Goal: Task Accomplishment & Management: Manage account settings

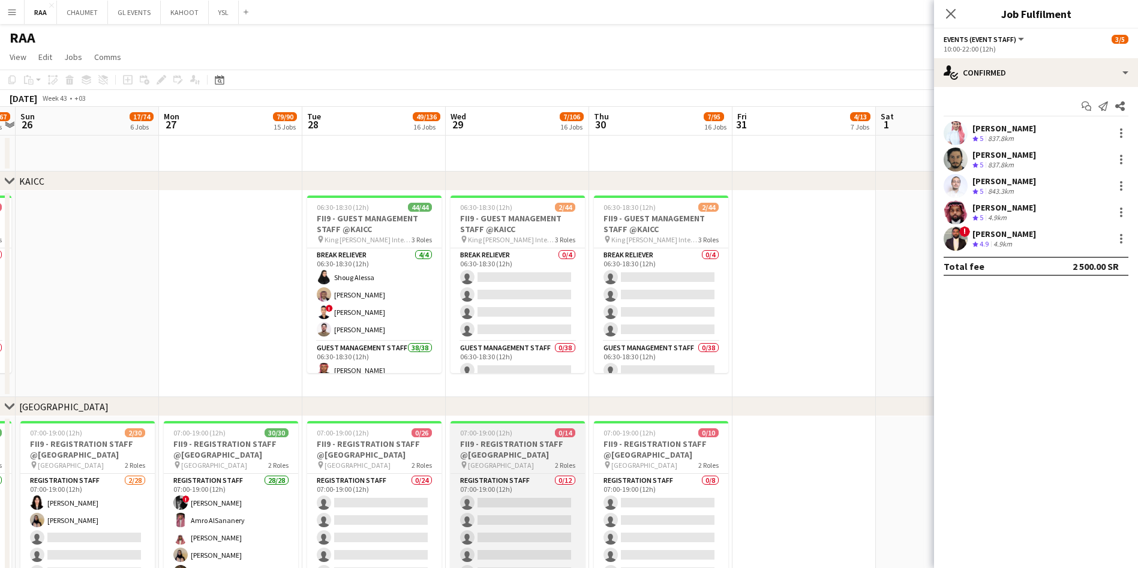
click at [562, 431] on span "0/14" at bounding box center [565, 432] width 20 height 9
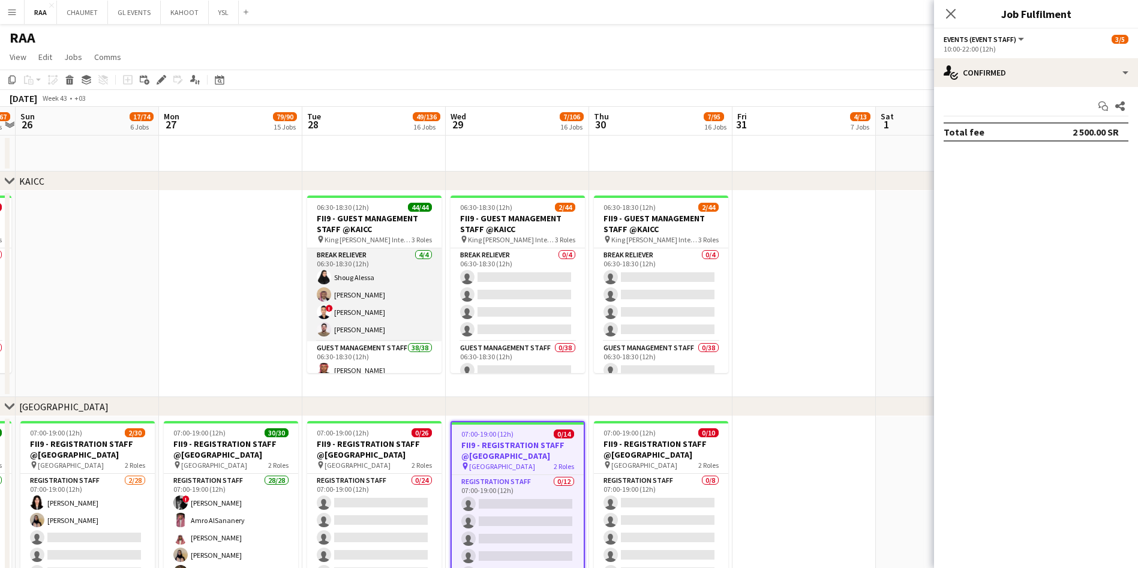
click at [367, 308] on app-card-role "Break reliever [DATE] 06:30-18:30 (12h) [PERSON_NAME] ! [PERSON_NAME] [PERSON_N…" at bounding box center [374, 294] width 134 height 93
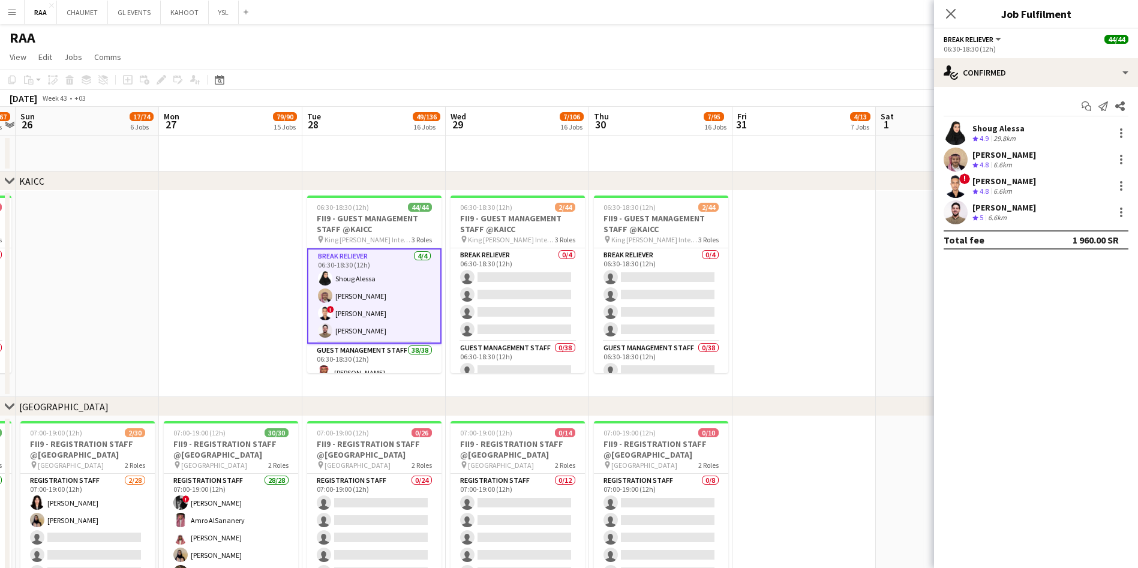
click at [1016, 121] on div "Shoug Alessa Crew rating 4.9 29.8km" at bounding box center [1036, 133] width 204 height 24
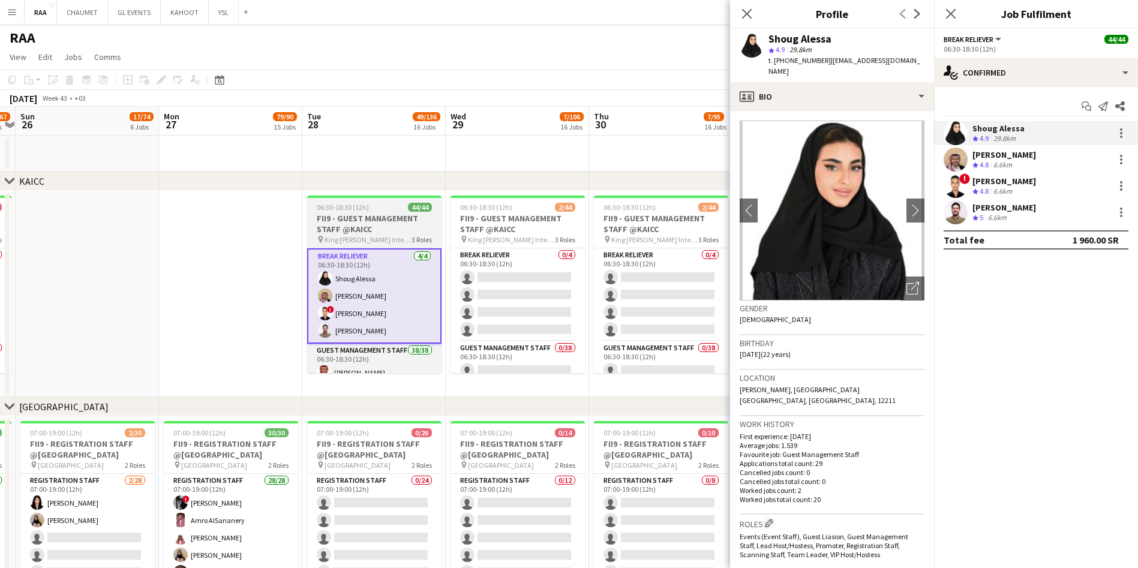
click at [361, 217] on h3 "FII9 - GUEST MANAGEMENT STAFF @KAICC" at bounding box center [374, 224] width 134 height 22
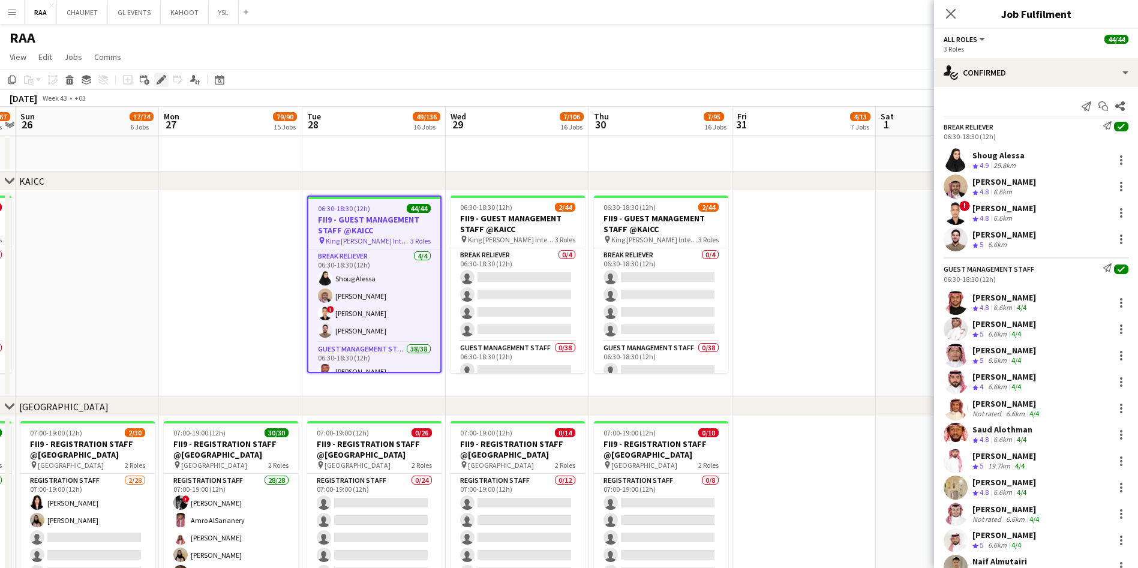
click at [157, 81] on icon "Edit" at bounding box center [162, 80] width 10 height 10
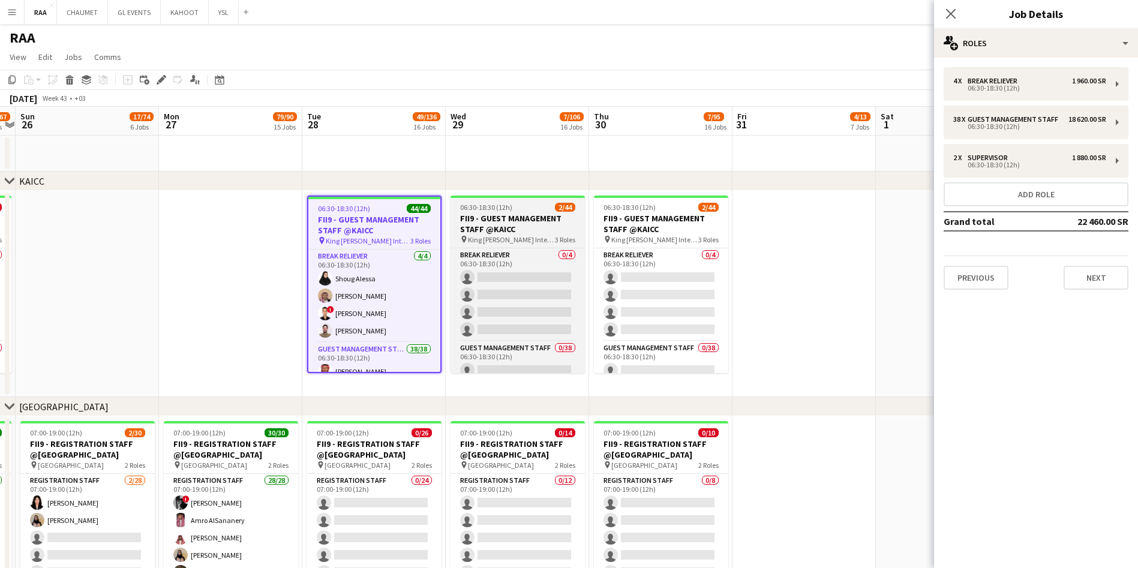
click at [530, 220] on h3 "FII9 - GUEST MANAGEMENT STAFF @KAICC" at bounding box center [518, 224] width 134 height 22
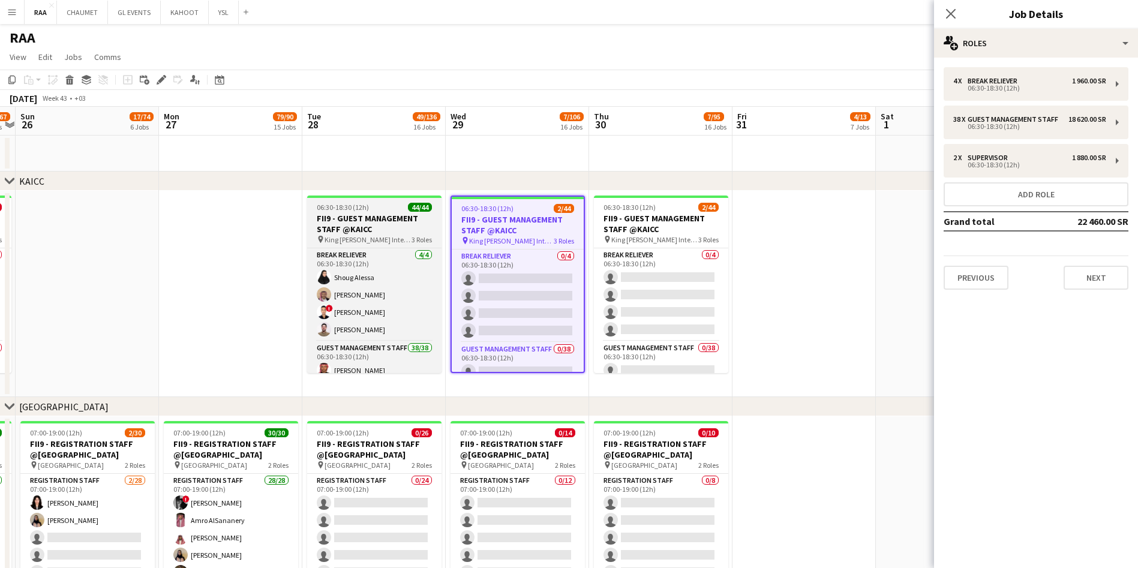
click at [378, 213] on h3 "FII9 - GUEST MANAGEMENT STAFF @KAICC" at bounding box center [374, 224] width 134 height 22
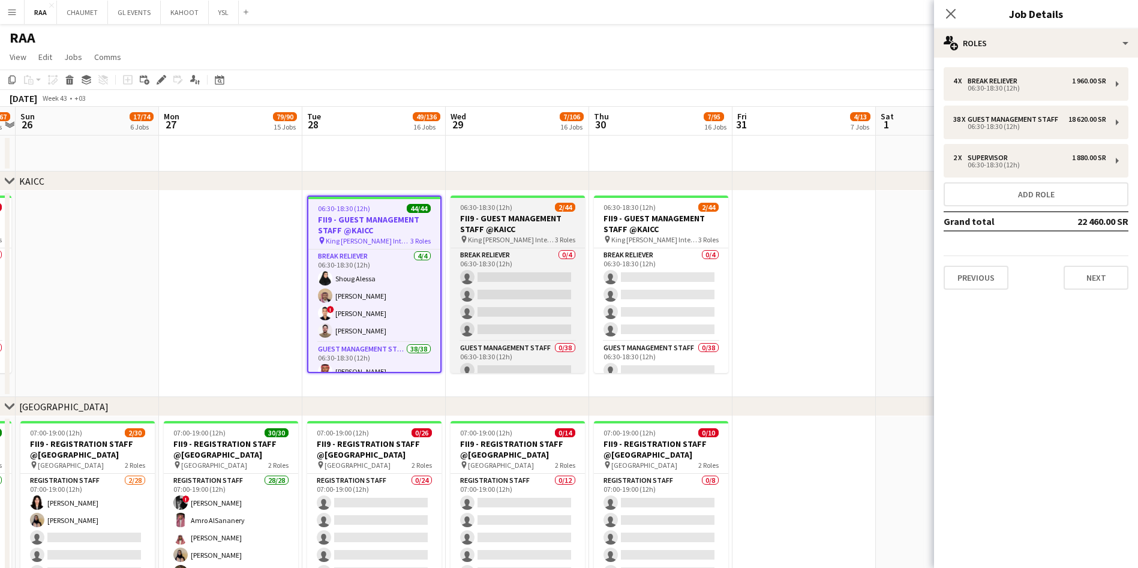
click at [536, 214] on h3 "FII9 - GUEST MANAGEMENT STAFF @KAICC" at bounding box center [518, 224] width 134 height 22
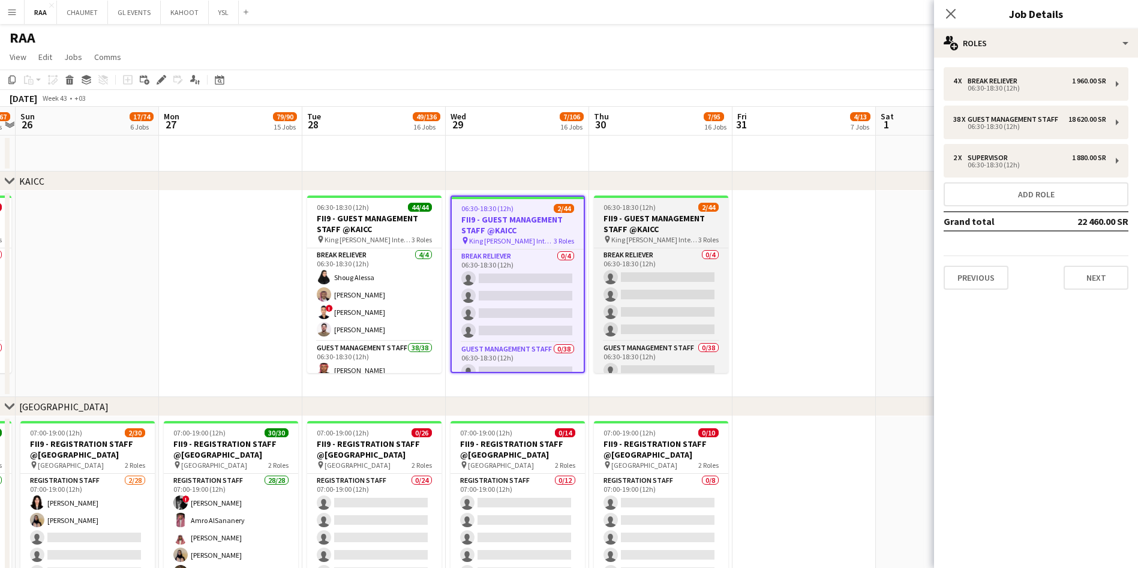
click at [645, 216] on h3 "FII9 - GUEST MANAGEMENT STAFF @KAICC" at bounding box center [661, 224] width 134 height 22
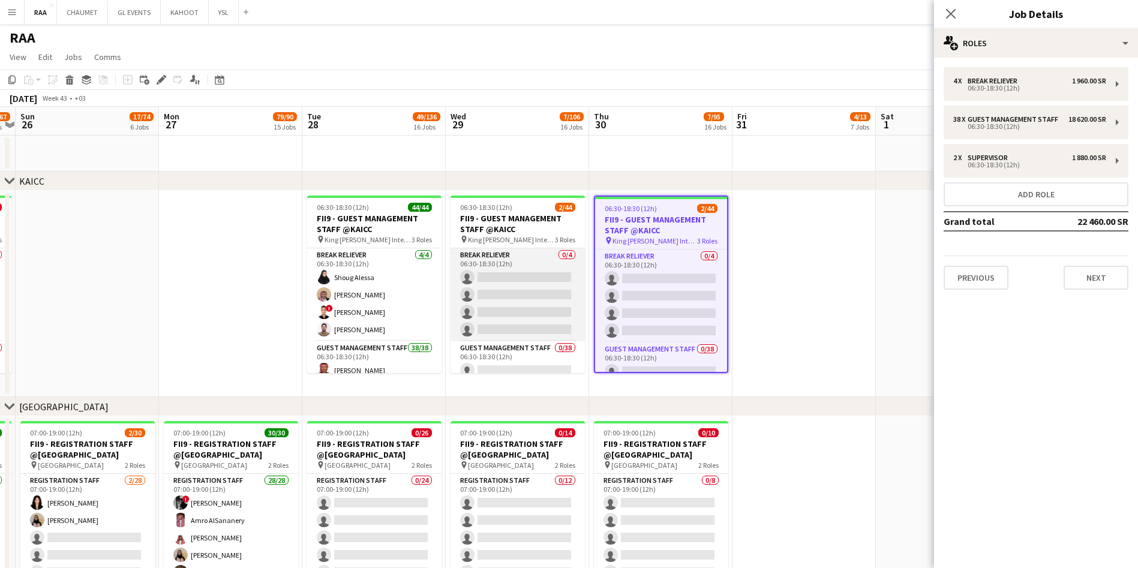
click at [506, 307] on app-card-role "Break reliever 0/4 06:30-18:30 (12h) single-neutral-actions single-neutral-acti…" at bounding box center [518, 294] width 134 height 93
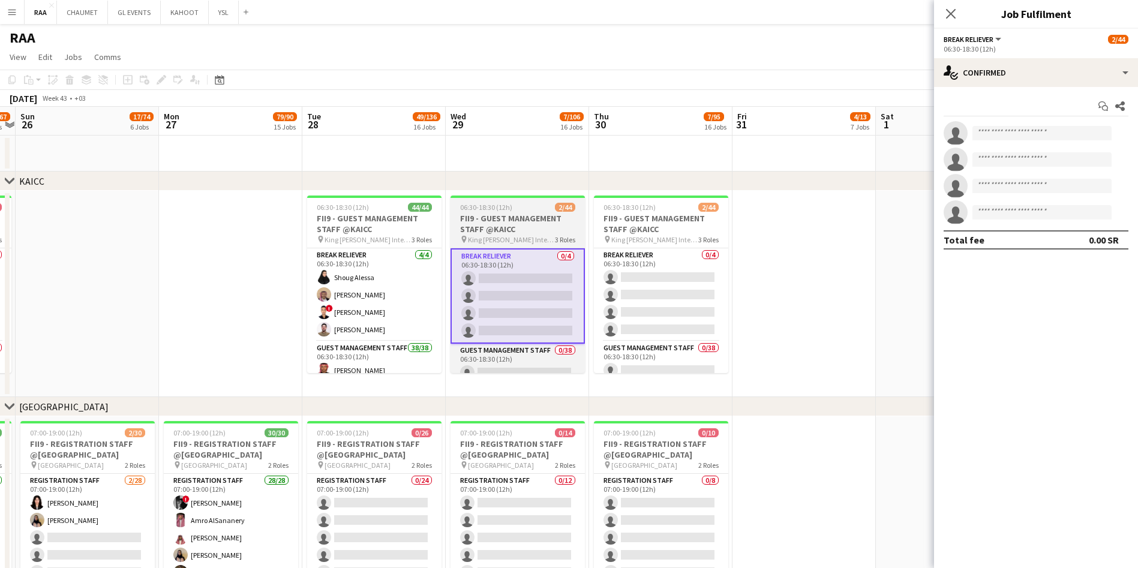
click at [499, 215] on h3 "FII9 - GUEST MANAGEMENT STAFF @KAICC" at bounding box center [518, 224] width 134 height 22
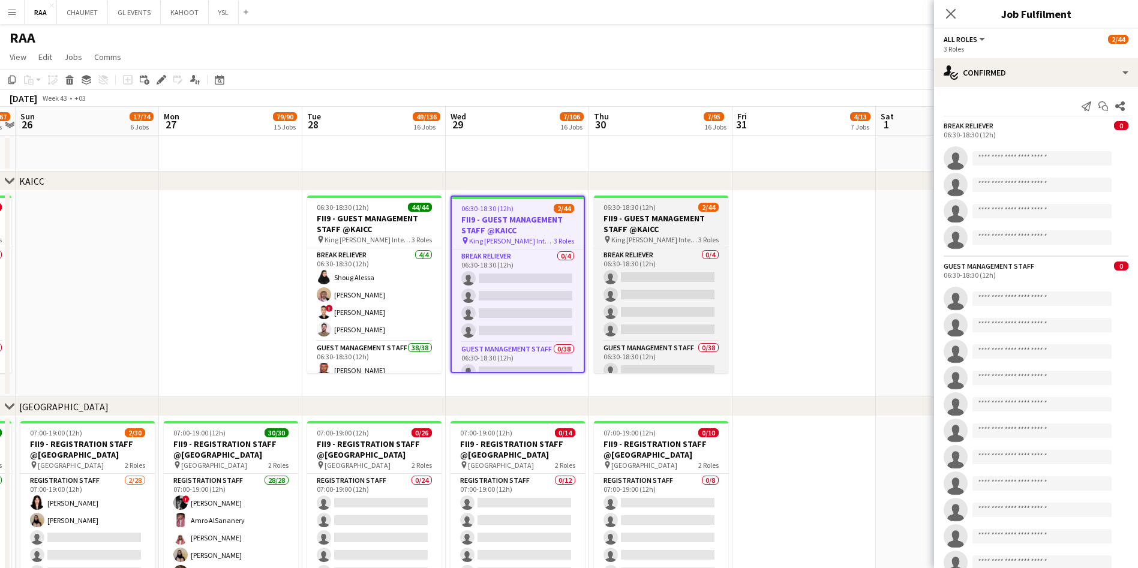
click at [656, 230] on h3 "FII9 - GUEST MANAGEMENT STAFF @KAICC" at bounding box center [661, 224] width 134 height 22
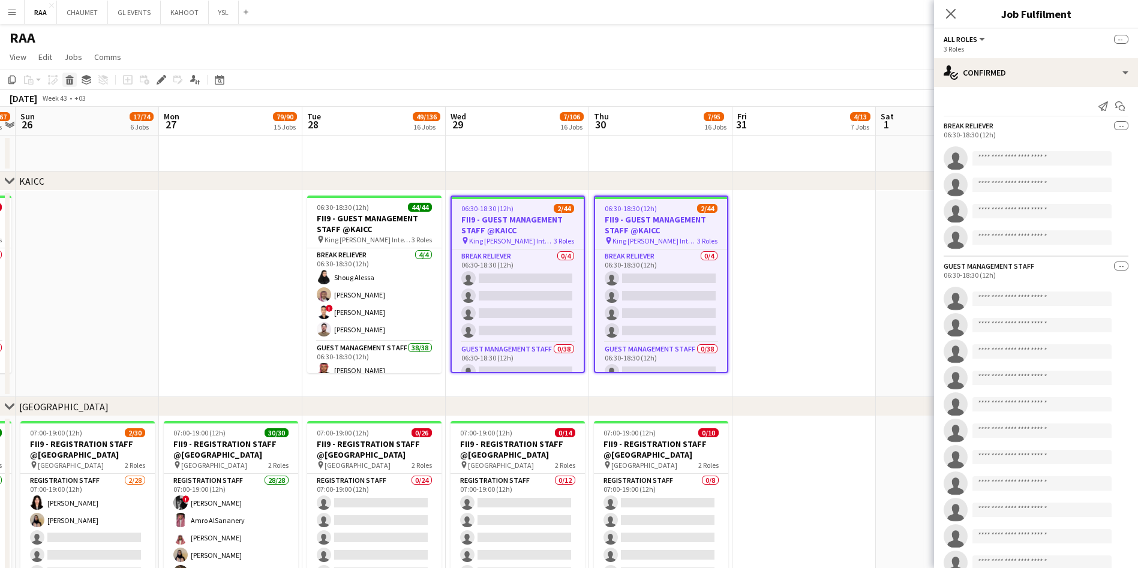
click at [67, 80] on icon at bounding box center [70, 82] width 7 height 6
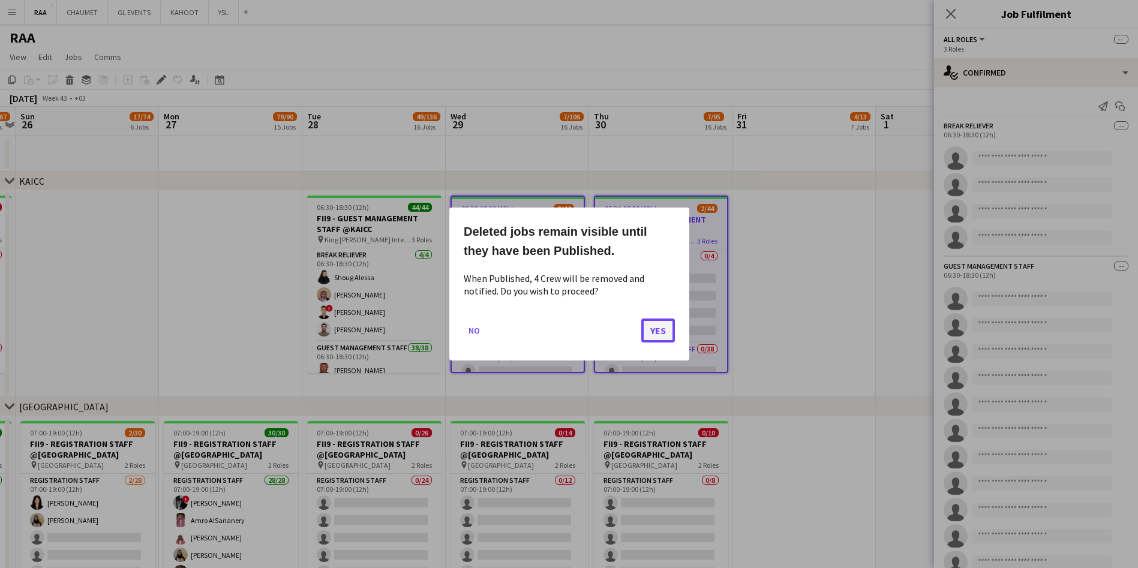
click at [654, 335] on button "Yes" at bounding box center [658, 331] width 34 height 24
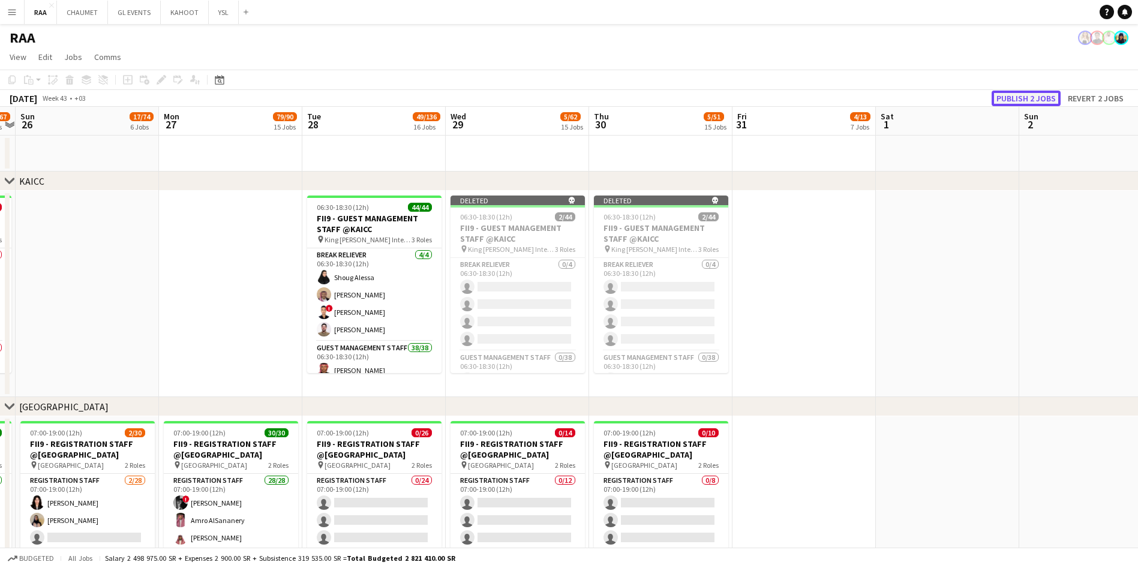
click at [1026, 95] on button "Publish 2 jobs" at bounding box center [1026, 99] width 69 height 16
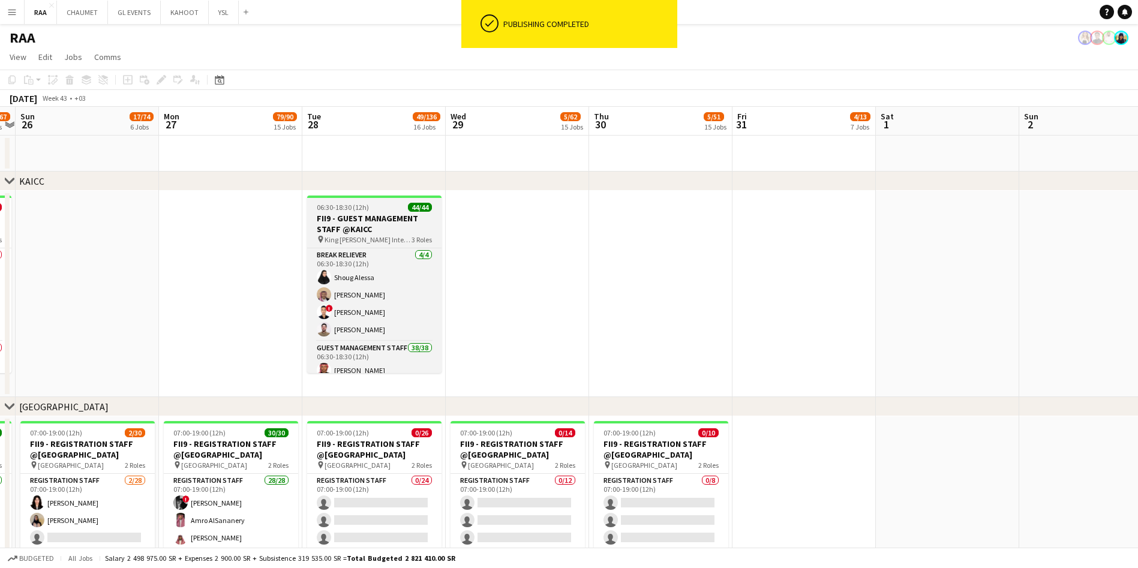
click at [364, 209] on span "06:30-18:30 (12h)" at bounding box center [343, 207] width 52 height 9
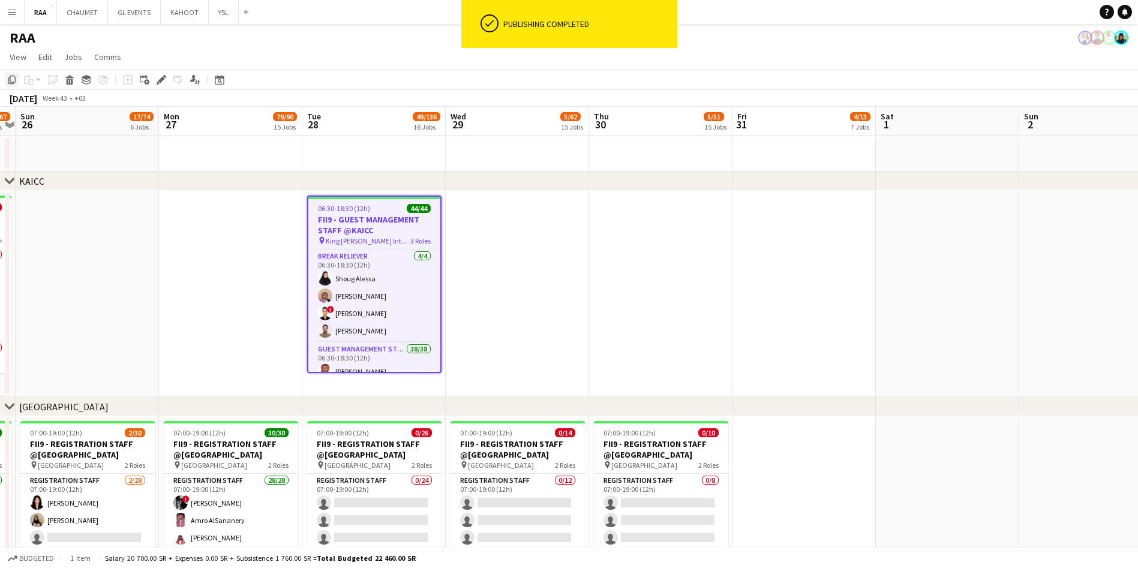
click at [10, 80] on icon at bounding box center [11, 80] width 7 height 8
click at [547, 268] on app-date-cell at bounding box center [517, 294] width 143 height 206
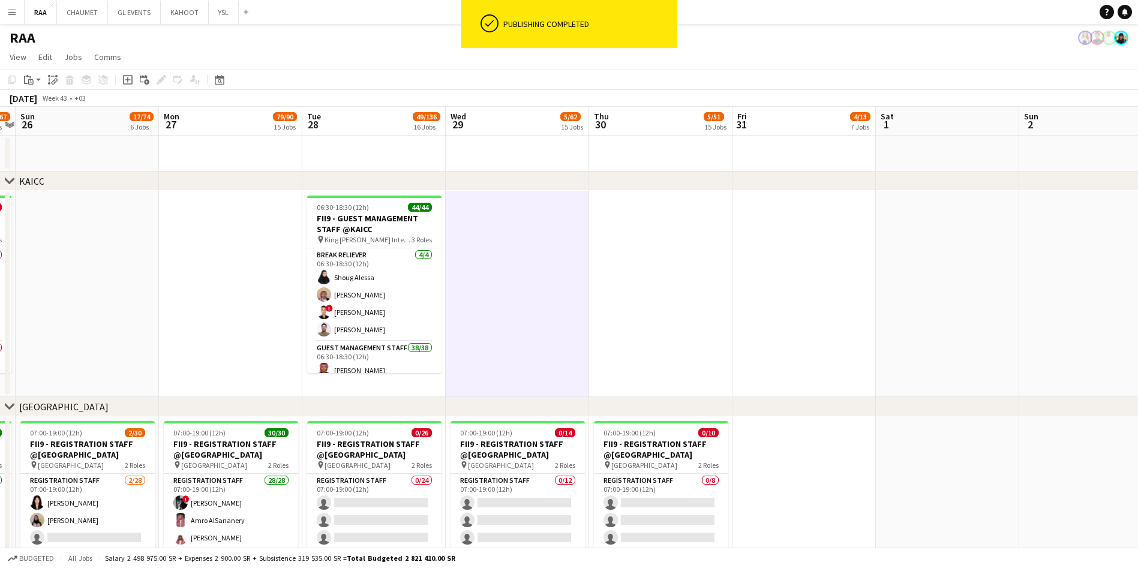
click at [664, 270] on app-date-cell at bounding box center [660, 294] width 143 height 206
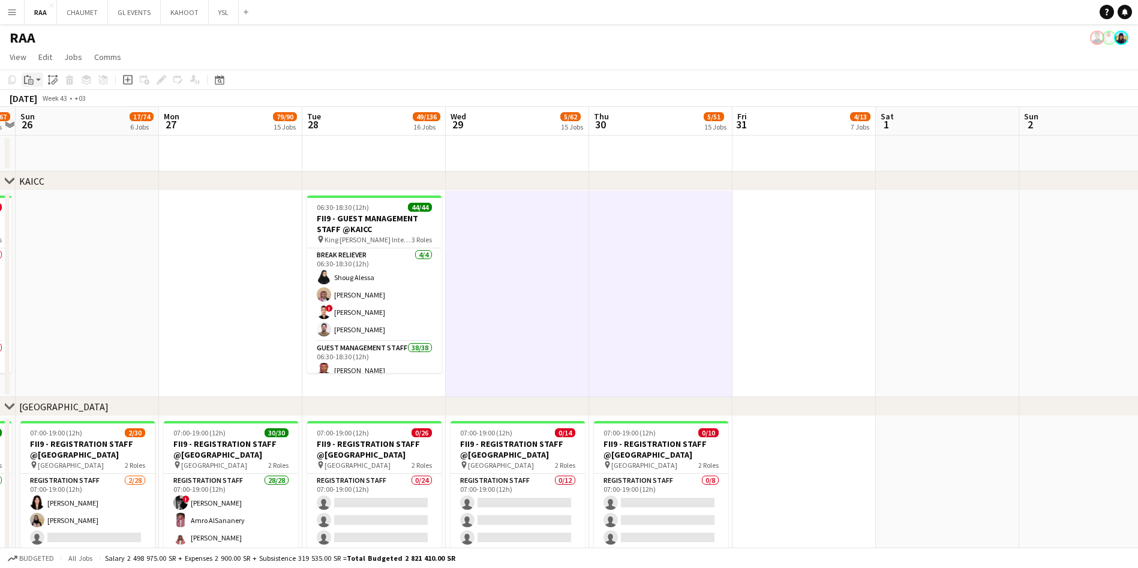
click at [36, 82] on app-action-btn "Paste" at bounding box center [33, 80] width 22 height 14
click at [68, 122] on link "Paste with crew Ctrl+Shift+V" at bounding box center [88, 123] width 113 height 11
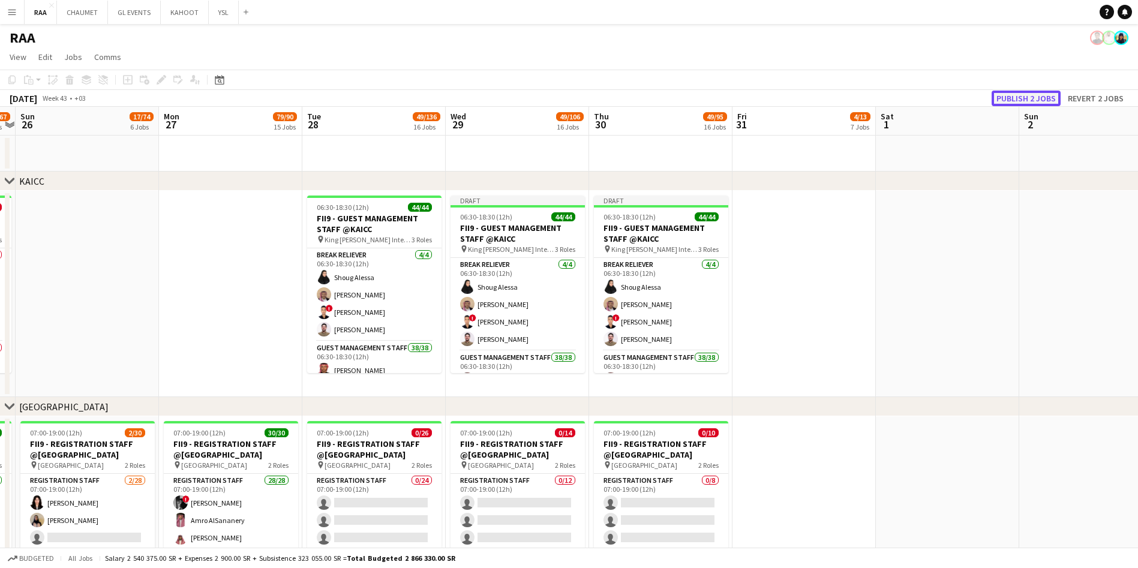
click at [1018, 99] on button "Publish 2 jobs" at bounding box center [1026, 99] width 69 height 16
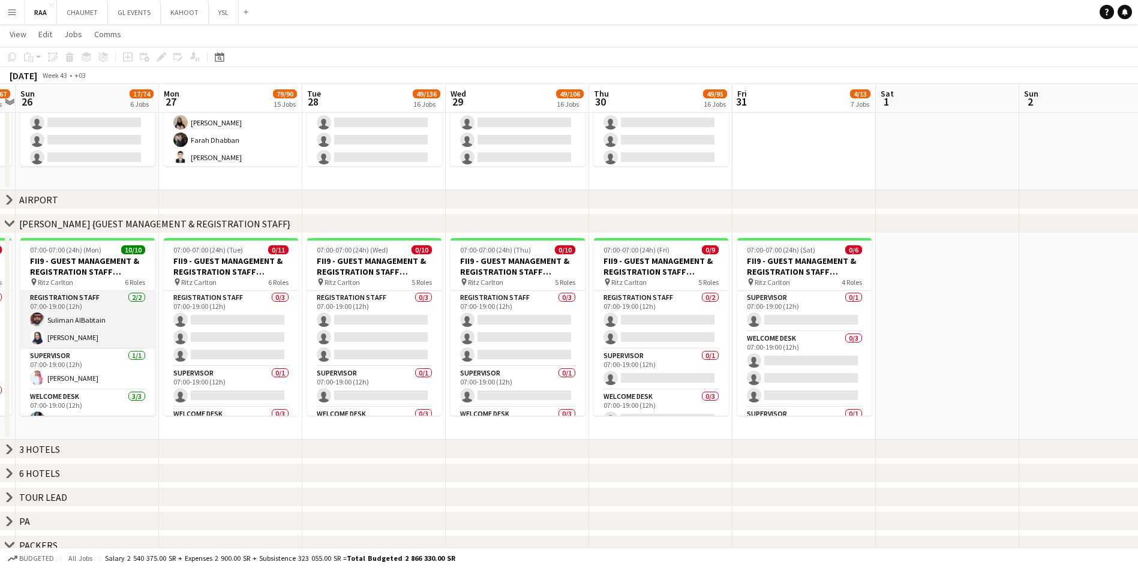
click at [95, 323] on app-card-role "Registration Staff [DATE] 07:00-19:00 (12h) Suliman AlBabtain [PERSON_NAME]" at bounding box center [87, 320] width 134 height 58
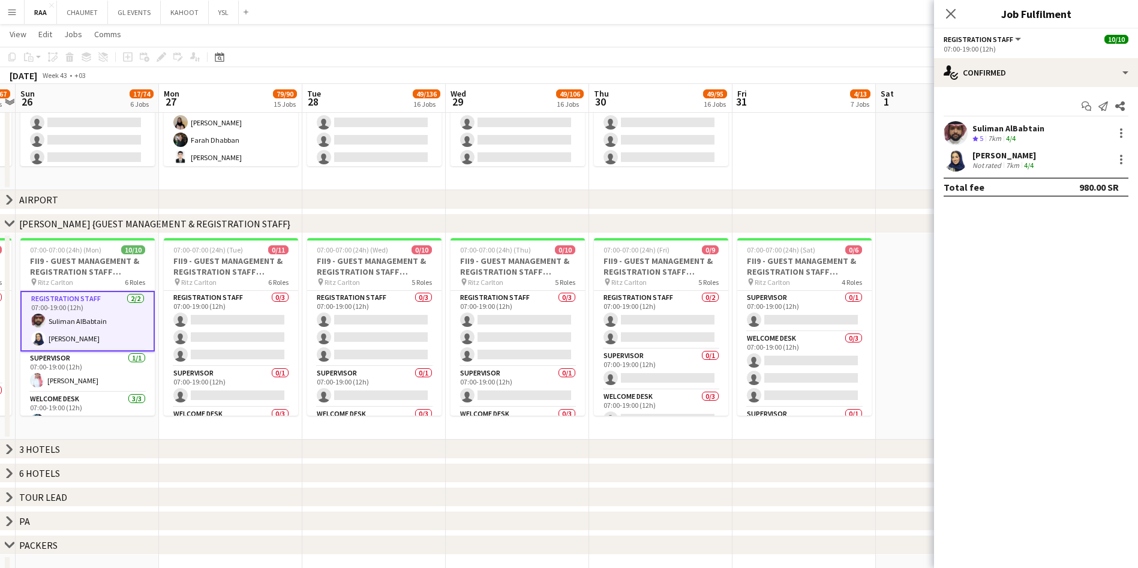
click at [1019, 129] on div "Suliman AlBabtain" at bounding box center [1008, 128] width 72 height 11
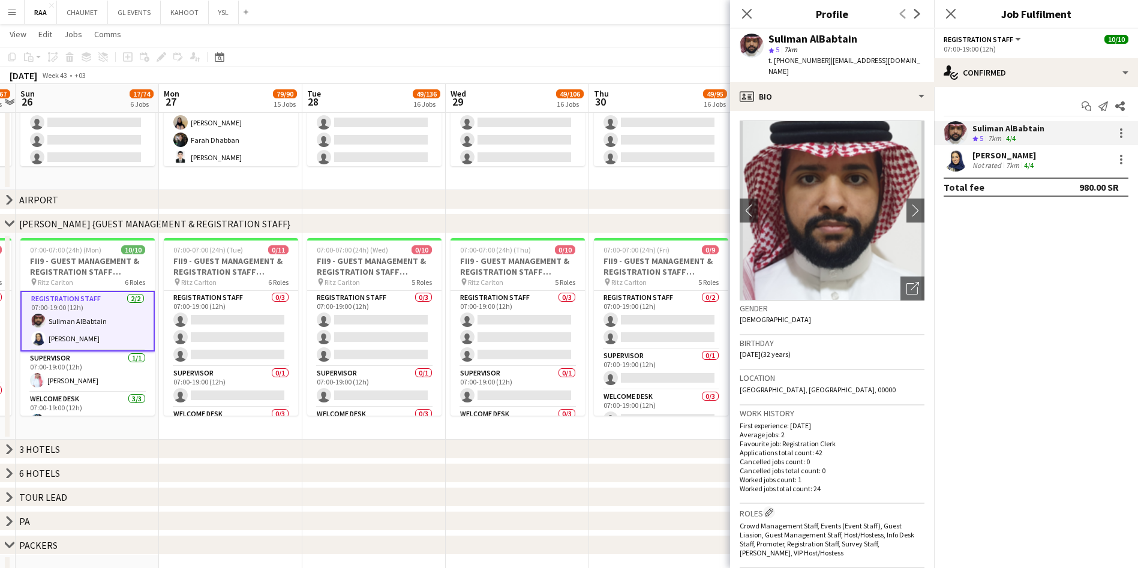
drag, startPoint x: 923, startPoint y: 56, endPoint x: 825, endPoint y: 61, distance: 97.9
click at [825, 61] on div "[PERSON_NAME] star 5 7km t. [PHONE_NUMBER] | [EMAIL_ADDRESS][DOMAIN_NAME]" at bounding box center [832, 55] width 204 height 53
copy span "[EMAIL_ADDRESS][DOMAIN_NAME]"
click at [250, 312] on app-card-role "Registration Staff 0/3 07:00-19:00 (12h) single-neutral-actions single-neutral-…" at bounding box center [231, 329] width 134 height 76
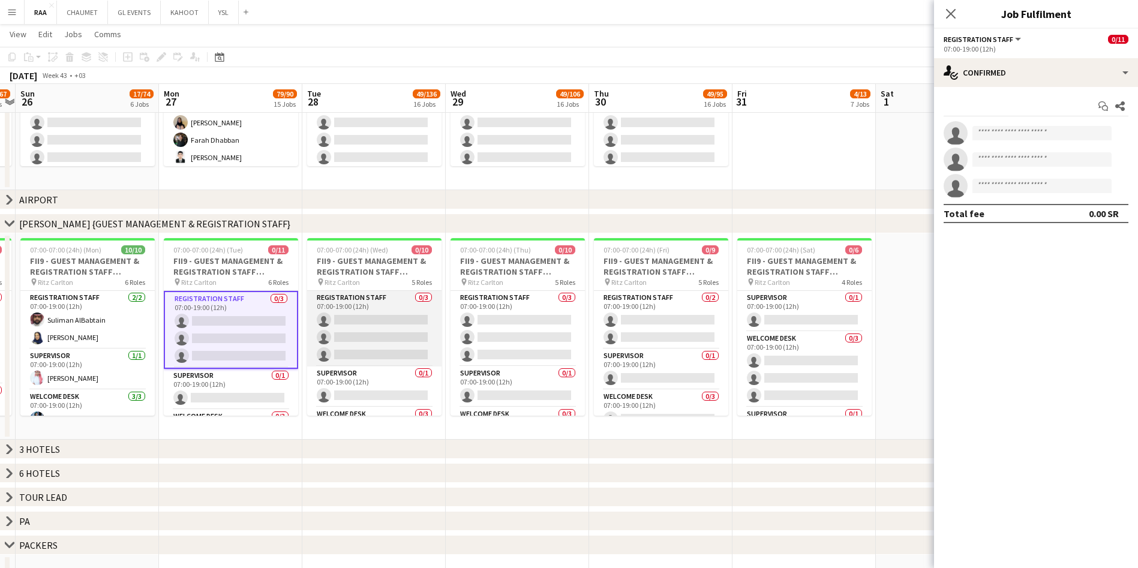
click at [336, 315] on app-card-role "Registration Staff 0/3 07:00-19:00 (12h) single-neutral-actions single-neutral-…" at bounding box center [374, 329] width 134 height 76
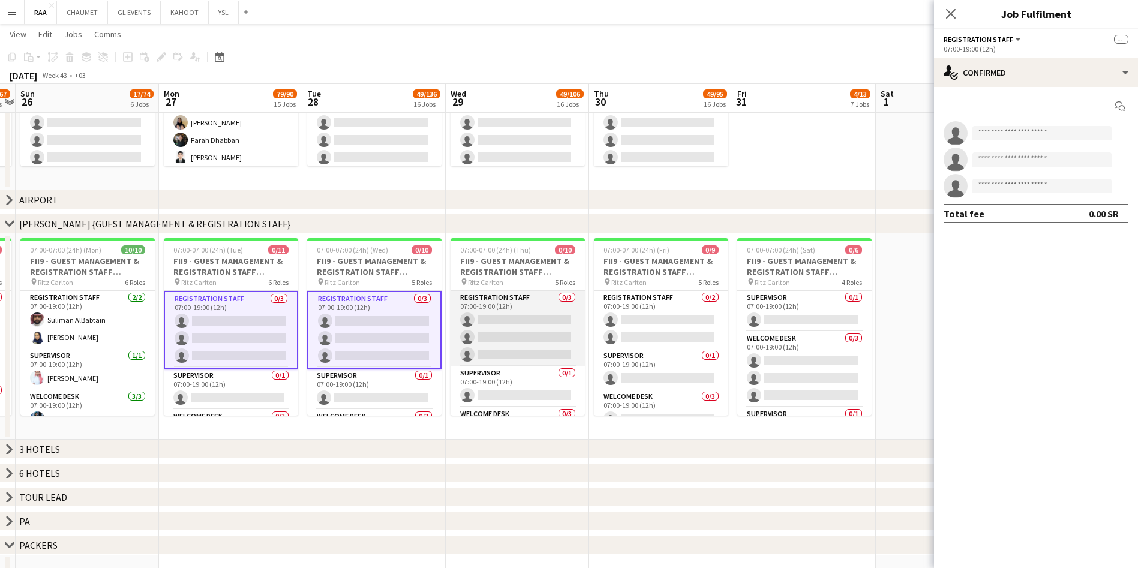
click at [523, 312] on app-card-role "Registration Staff 0/3 07:00-19:00 (12h) single-neutral-actions single-neutral-…" at bounding box center [518, 329] width 134 height 76
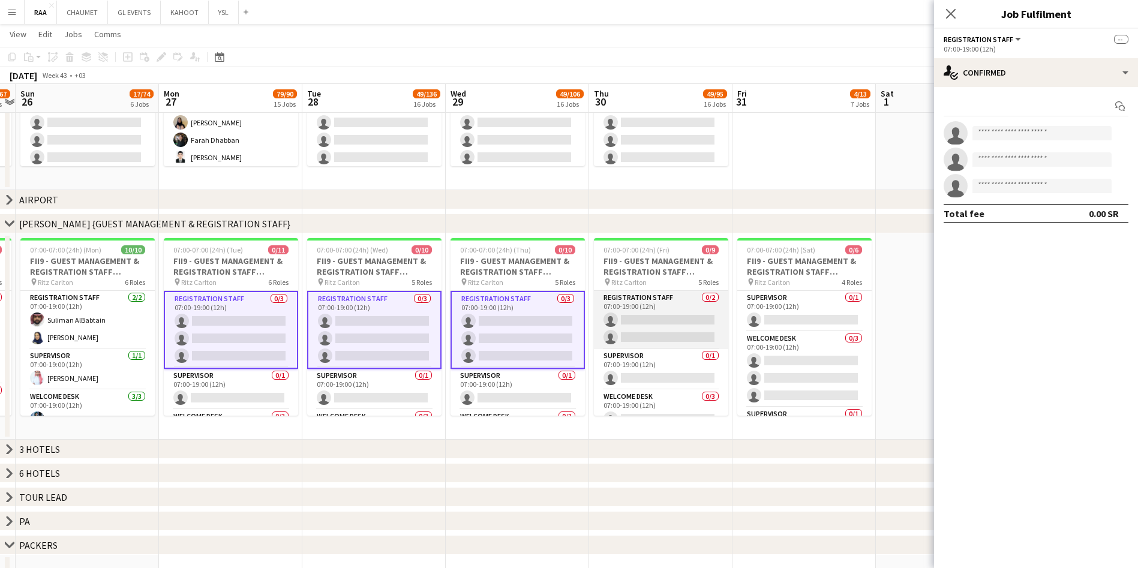
click at [671, 311] on app-card-role "Registration Staff 0/2 07:00-19:00 (12h) single-neutral-actions single-neutral-…" at bounding box center [661, 320] width 134 height 58
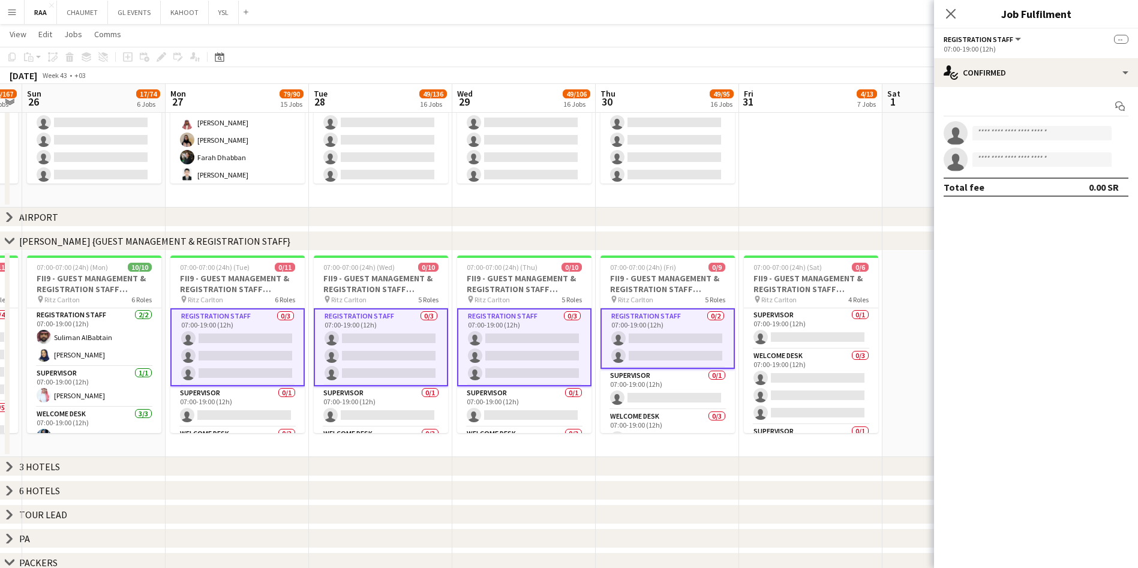
scroll to position [0, 407]
click at [1039, 134] on input at bounding box center [1041, 133] width 139 height 14
paste input "**********"
type input "**********"
click at [1059, 162] on span "[EMAIL_ADDRESS][DOMAIN_NAME]" at bounding box center [1042, 160] width 120 height 10
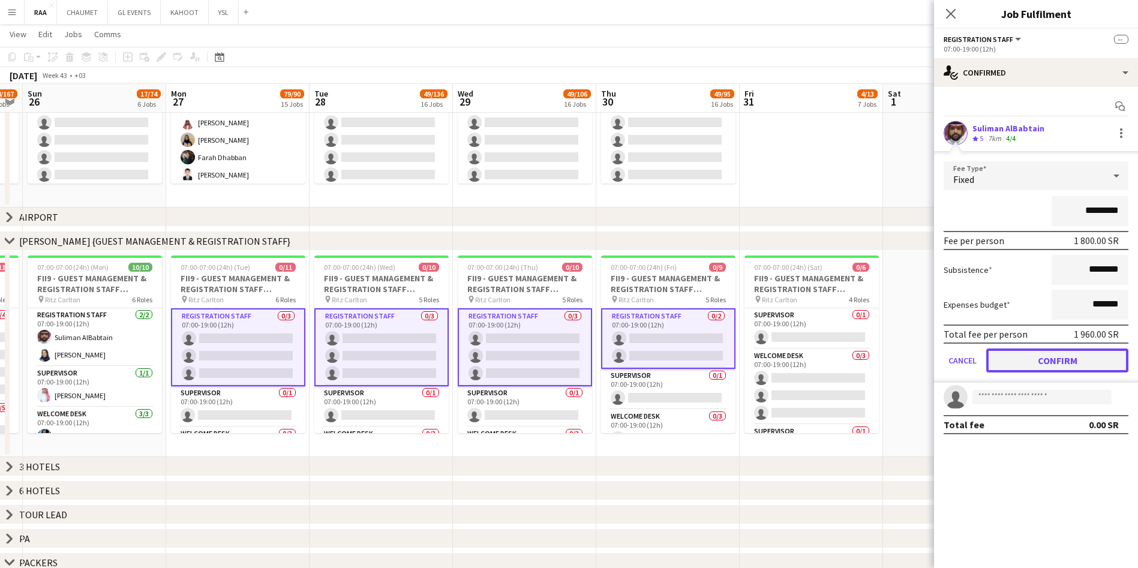
click at [1070, 360] on button "Confirm" at bounding box center [1057, 361] width 142 height 24
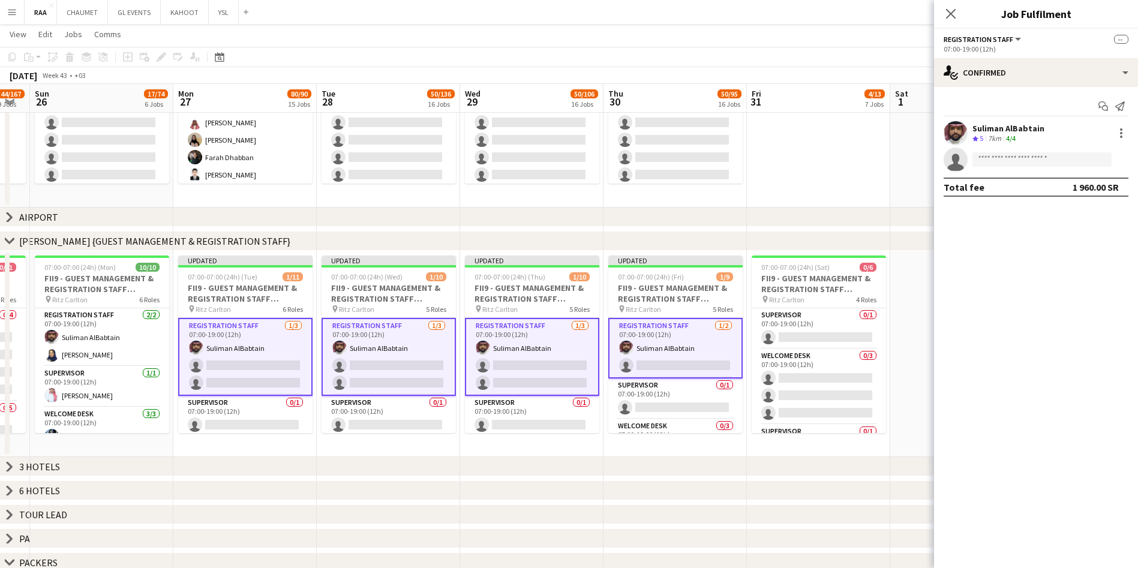
scroll to position [0, 398]
click at [119, 338] on app-card-role "Registration Staff [DATE] 07:00-19:00 (12h) Suliman AlBabtain [PERSON_NAME]" at bounding box center [104, 337] width 134 height 58
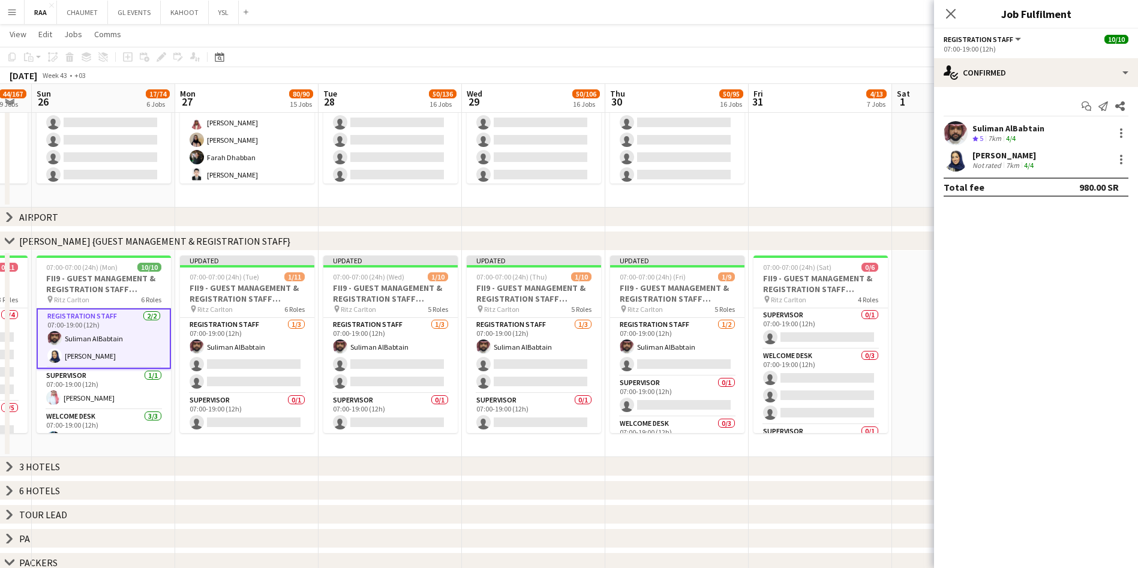
click at [1028, 158] on div "[PERSON_NAME]" at bounding box center [1004, 155] width 64 height 11
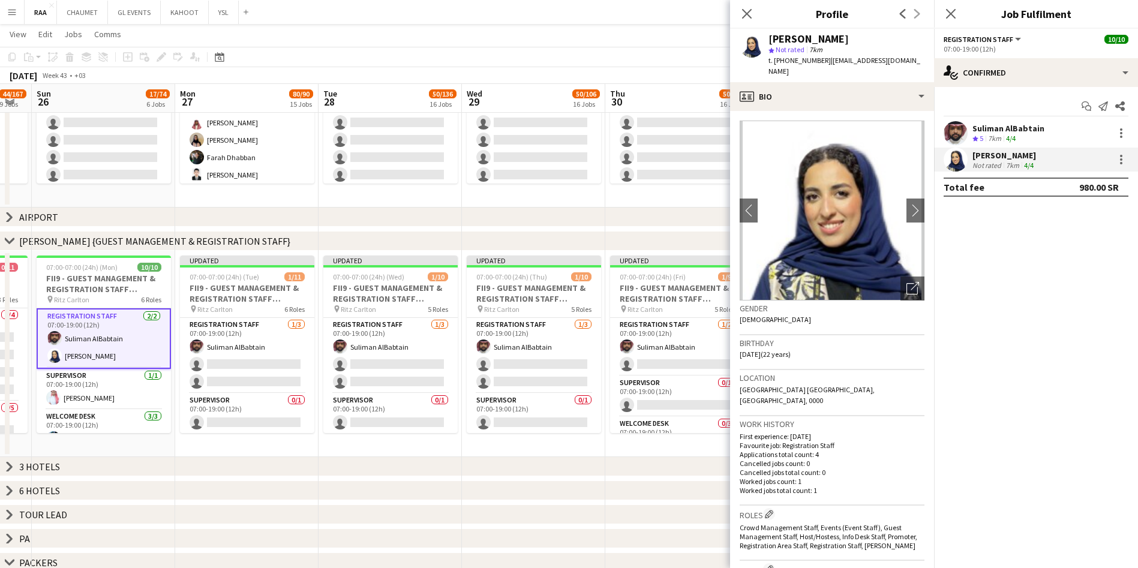
drag, startPoint x: 890, startPoint y: 55, endPoint x: 840, endPoint y: 63, distance: 50.5
click at [840, 63] on div "[PERSON_NAME] star Not rated 7km t. [PHONE_NUMBER] | [EMAIL_ADDRESS][DOMAIN_NAM…" at bounding box center [832, 55] width 204 height 53
click at [914, 58] on app-profile-header "[PERSON_NAME] star Not rated 7km t. [PHONE_NUMBER] | [EMAIL_ADDRESS][DOMAIN_NAM…" at bounding box center [832, 55] width 204 height 53
drag, startPoint x: 894, startPoint y: 59, endPoint x: 825, endPoint y: 62, distance: 69.1
click at [825, 62] on div "[PERSON_NAME] star Not rated 7km t. [PHONE_NUMBER] | [EMAIL_ADDRESS][DOMAIN_NAM…" at bounding box center [832, 55] width 204 height 53
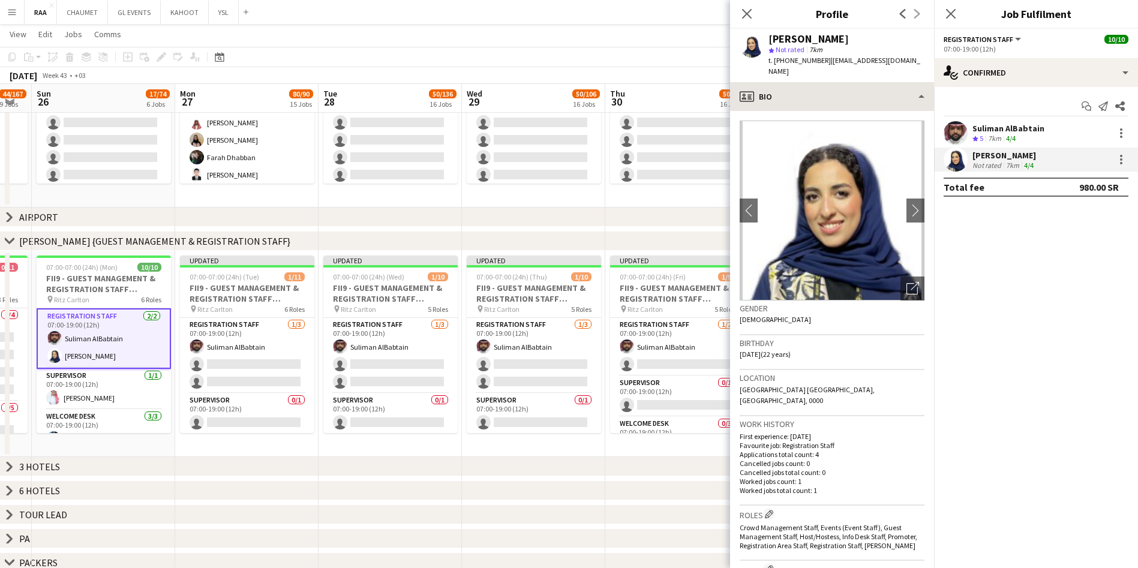
copy span "[EMAIL_ADDRESS][DOMAIN_NAME]"
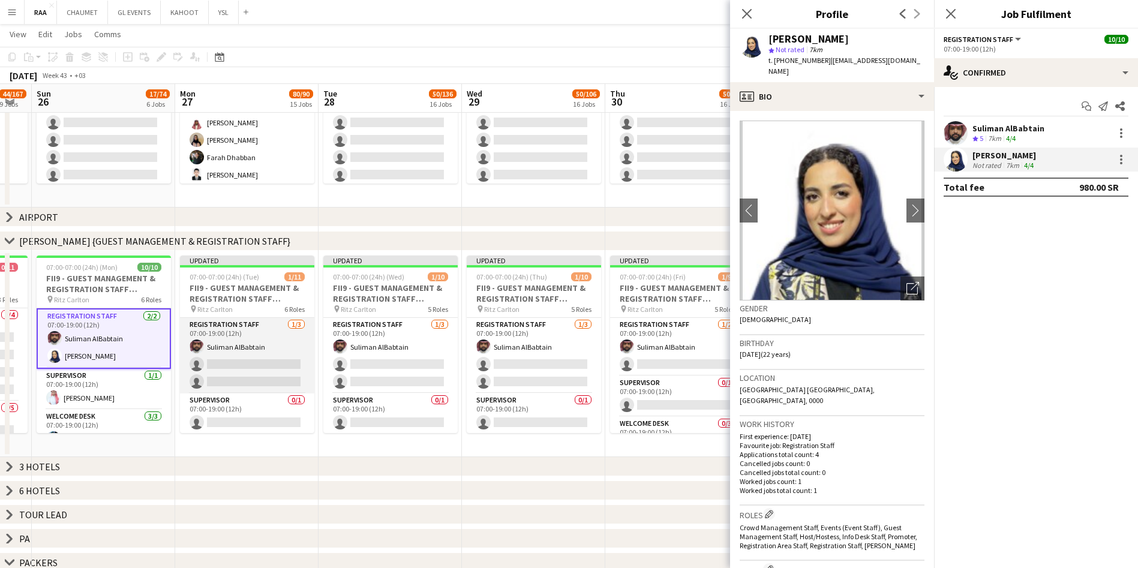
click at [243, 357] on app-card-role "Registration Staff [DATE] 07:00-19:00 (12h) Suliman AlBabtain single-neutral-ac…" at bounding box center [247, 356] width 134 height 76
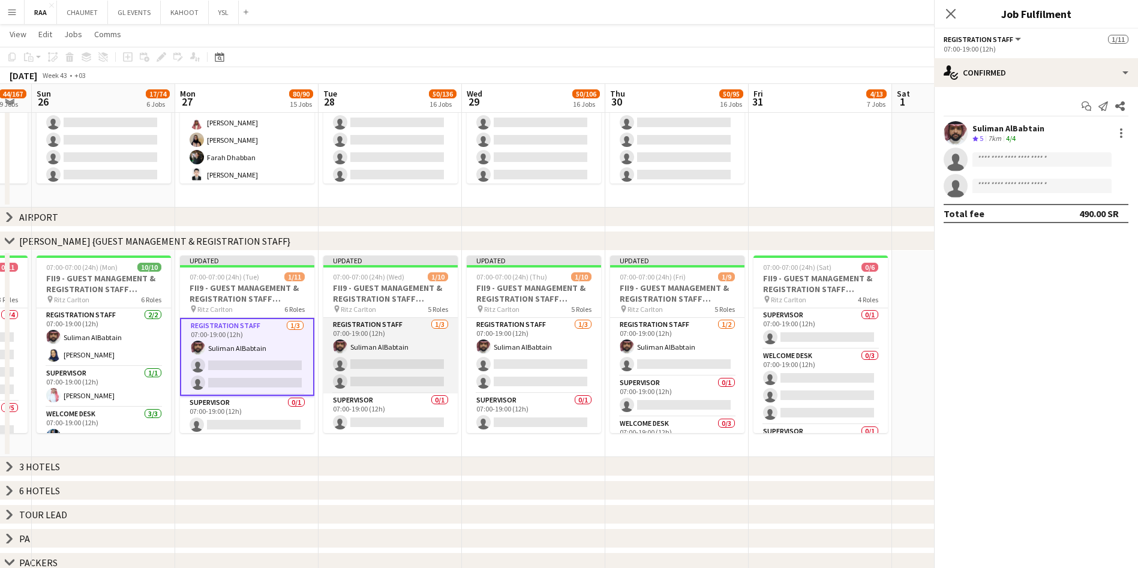
click at [380, 352] on app-card-role "Registration Staff [DATE] 07:00-19:00 (12h) Suliman AlBabtain single-neutral-ac…" at bounding box center [390, 356] width 134 height 76
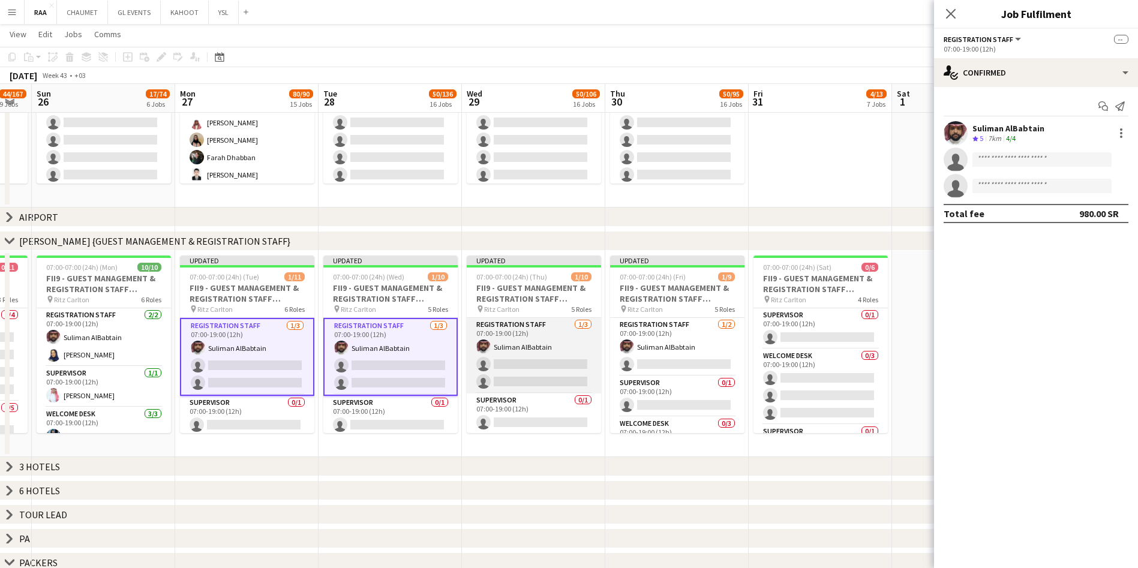
click at [505, 360] on app-card-role "Registration Staff [DATE] 07:00-19:00 (12h) Suliman AlBabtain single-neutral-ac…" at bounding box center [534, 356] width 134 height 76
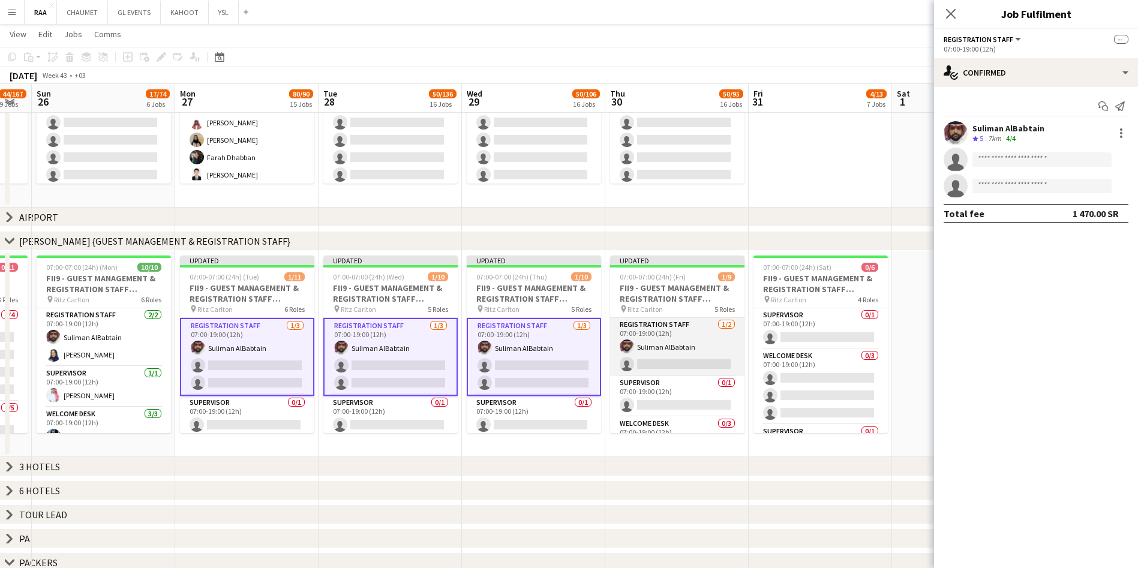
click at [686, 338] on app-card-role "Registration Staff [DATE] 07:00-19:00 (12h) Suliman AlBabtain single-neutral-ac…" at bounding box center [677, 347] width 134 height 58
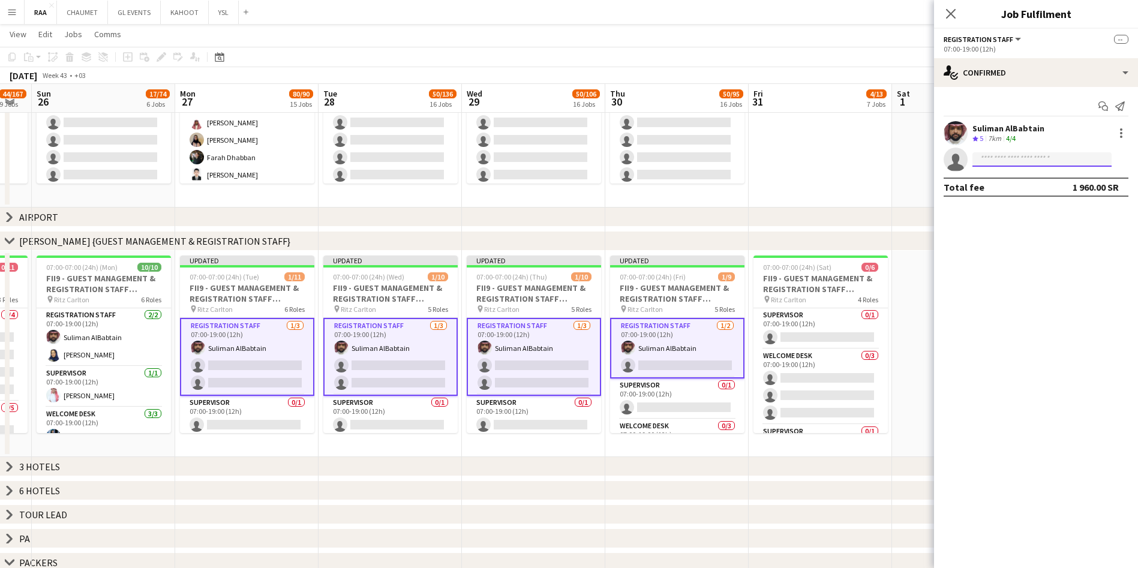
click at [1001, 161] on input at bounding box center [1041, 159] width 139 height 14
paste input "**********"
type input "**********"
click at [1068, 196] on span "[PHONE_NUMBER]" at bounding box center [1042, 196] width 120 height 10
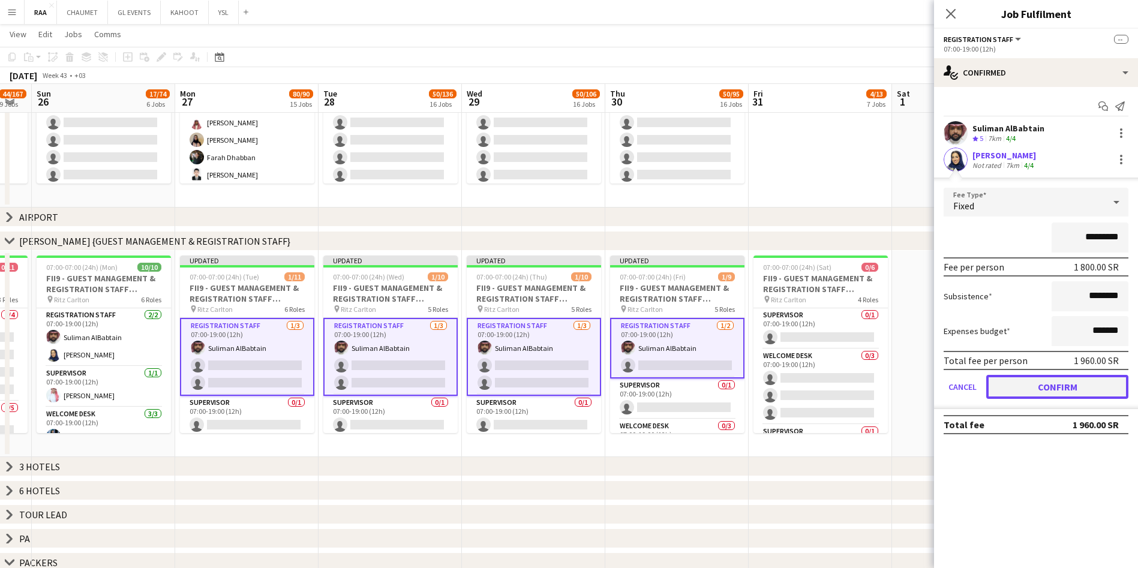
click at [1050, 385] on button "Confirm" at bounding box center [1057, 387] width 142 height 24
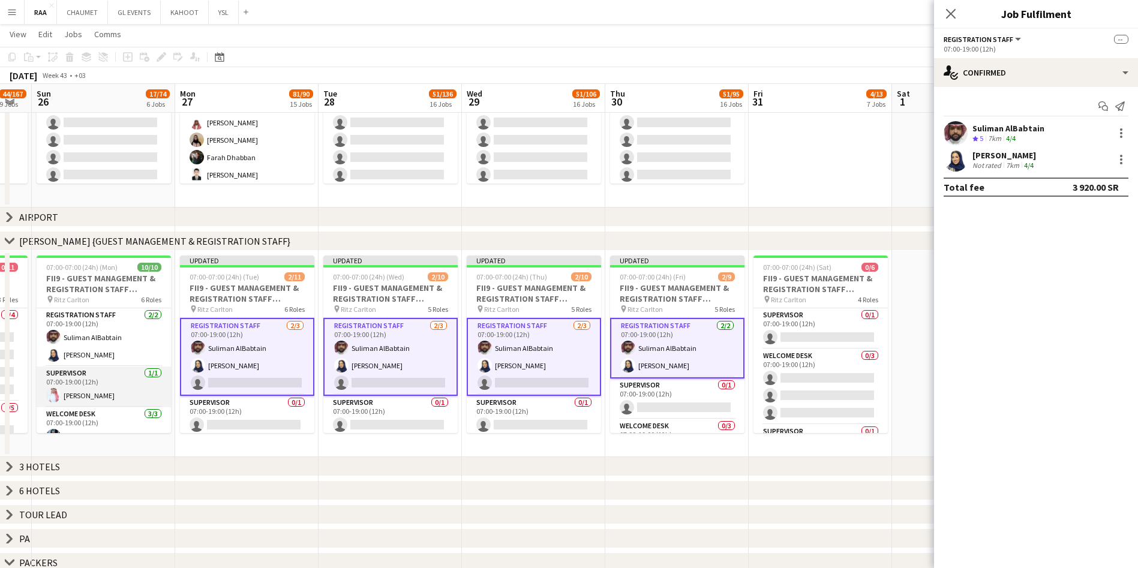
click at [111, 388] on app-card-role "Supervisor [DATE] 07:00-19:00 (12h) [PERSON_NAME]" at bounding box center [104, 387] width 134 height 41
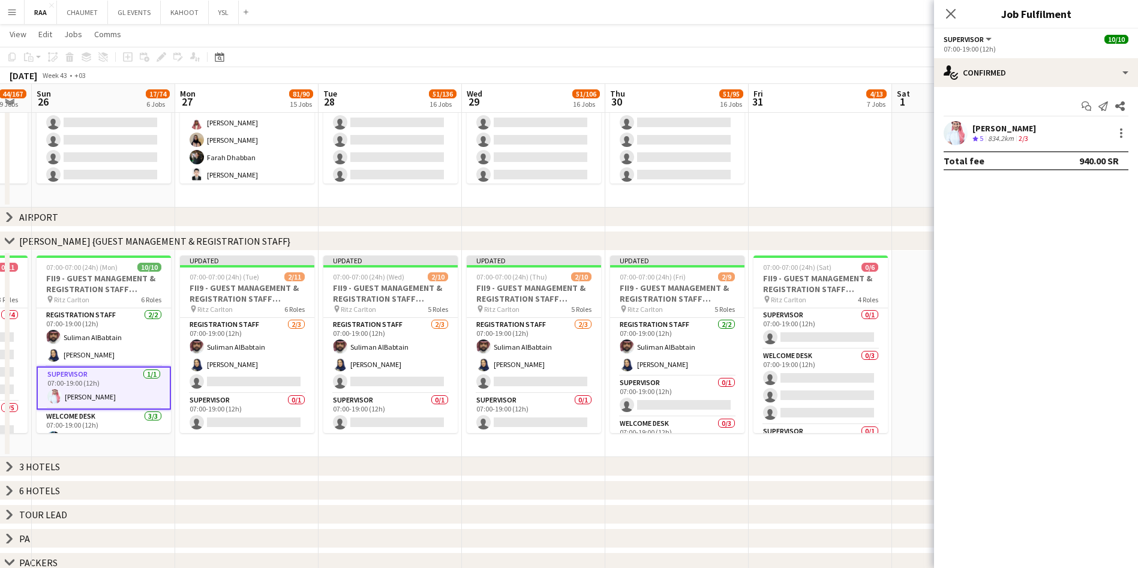
click at [1016, 130] on div "[PERSON_NAME]" at bounding box center [1004, 128] width 64 height 11
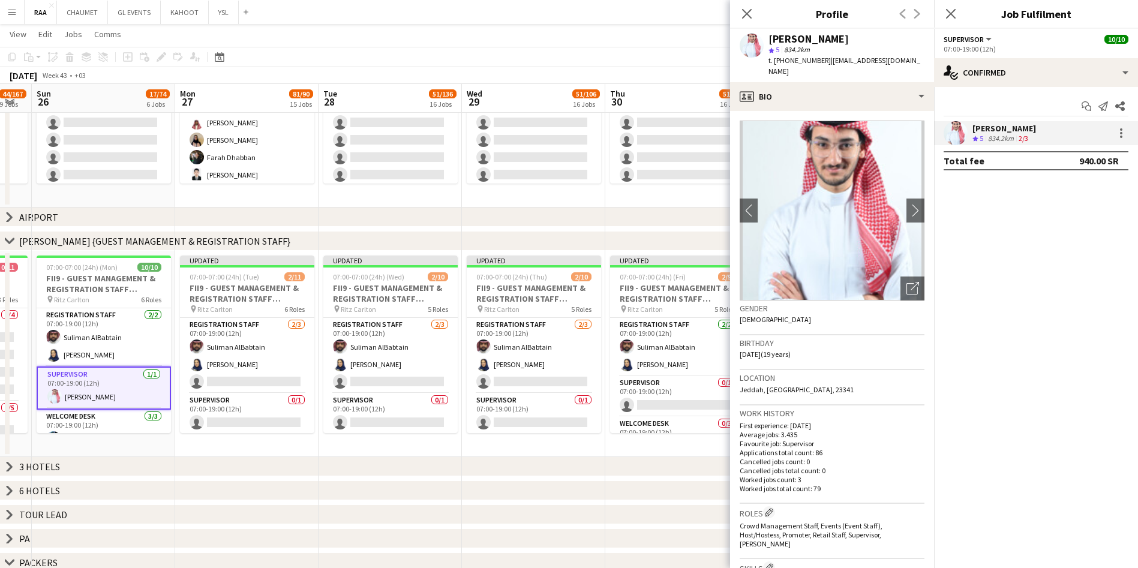
drag, startPoint x: 909, startPoint y: 58, endPoint x: 826, endPoint y: 62, distance: 82.9
click at [826, 62] on div "[PERSON_NAME] star 5 834.2km t. [PHONE_NUMBER] | [EMAIL_ADDRESS][DOMAIN_NAME]" at bounding box center [832, 55] width 204 height 53
copy span "[EMAIL_ADDRESS][DOMAIN_NAME]"
click at [250, 407] on app-card-role "Supervisor 0/1 07:00-19:00 (12h) single-neutral-actions" at bounding box center [247, 414] width 134 height 41
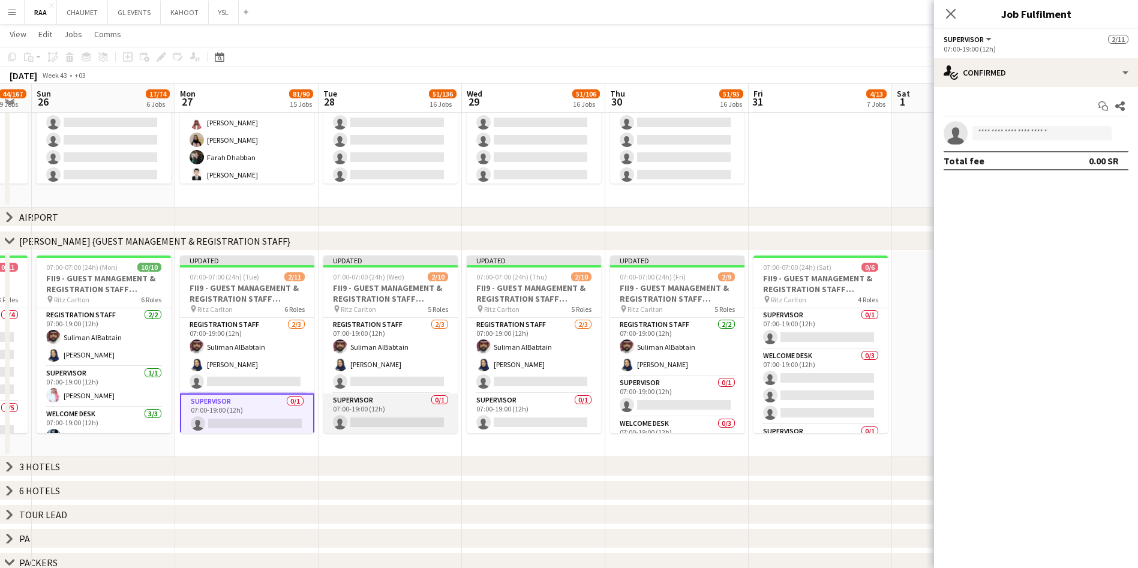
click at [356, 404] on app-card-role "Supervisor 0/1 07:00-19:00 (12h) single-neutral-actions" at bounding box center [390, 414] width 134 height 41
click at [558, 407] on app-card-role "Supervisor 0/1 07:00-19:00 (12h) single-neutral-actions" at bounding box center [534, 414] width 134 height 41
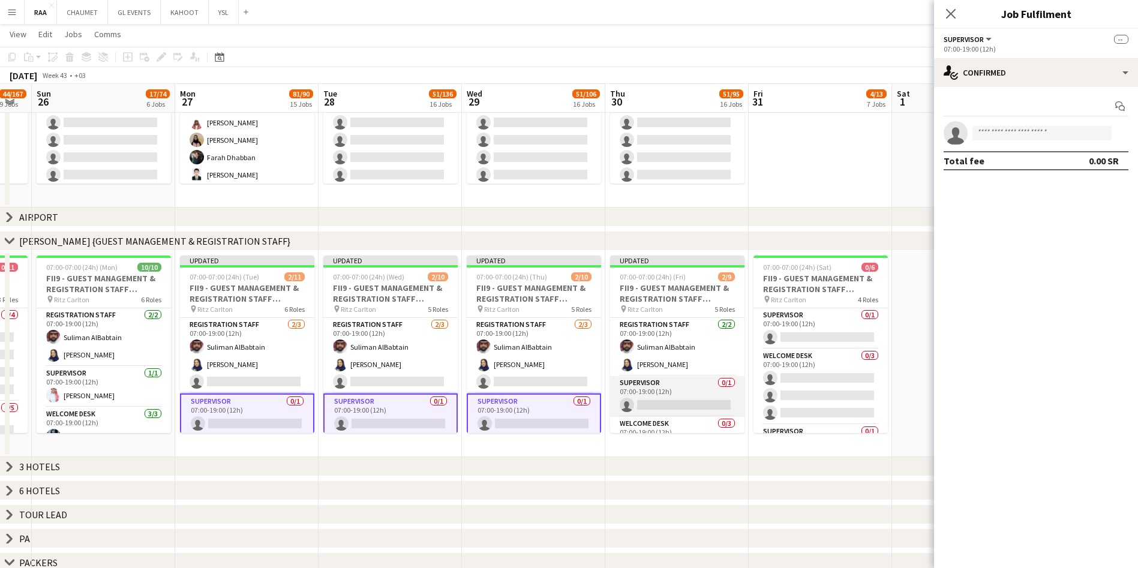
click at [669, 402] on app-card-role "Supervisor 0/1 07:00-19:00 (12h) single-neutral-actions" at bounding box center [677, 396] width 134 height 41
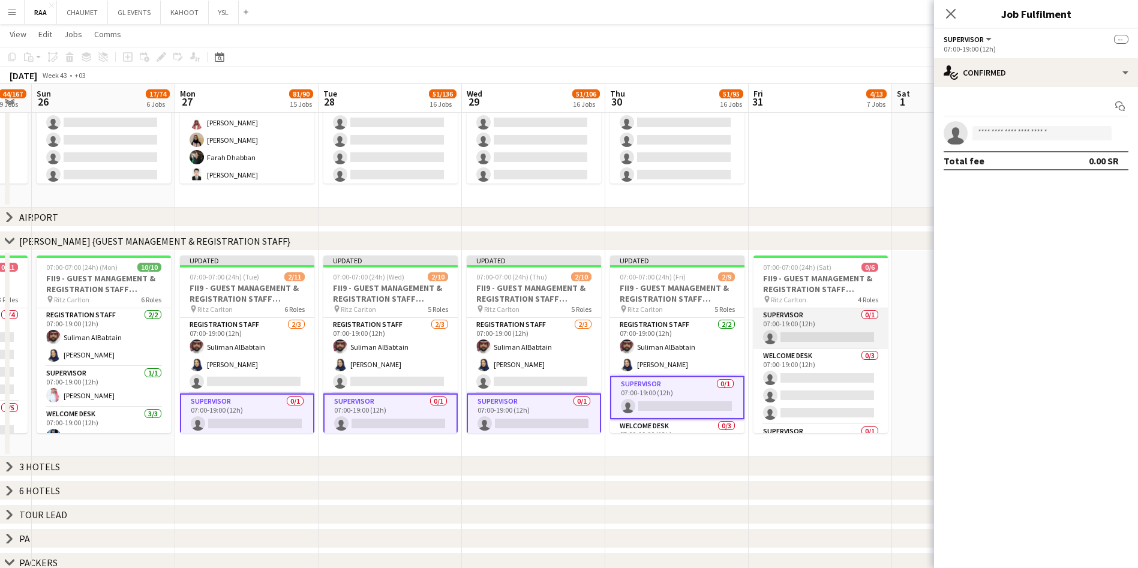
click at [833, 337] on app-card-role "Supervisor 0/1 07:00-19:00 (12h) single-neutral-actions" at bounding box center [820, 328] width 134 height 41
click at [1026, 124] on app-invite-slot "single-neutral-actions" at bounding box center [1036, 133] width 204 height 24
click at [1028, 133] on input at bounding box center [1041, 133] width 139 height 14
paste input "**********"
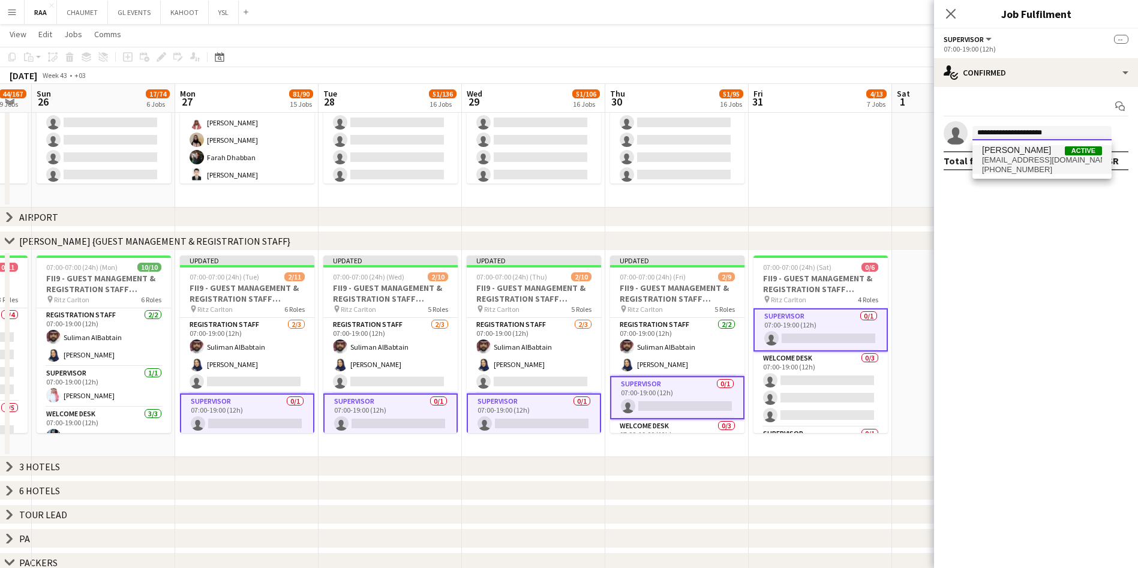
type input "**********"
click at [1044, 159] on span "[EMAIL_ADDRESS][DOMAIN_NAME]" at bounding box center [1042, 160] width 120 height 10
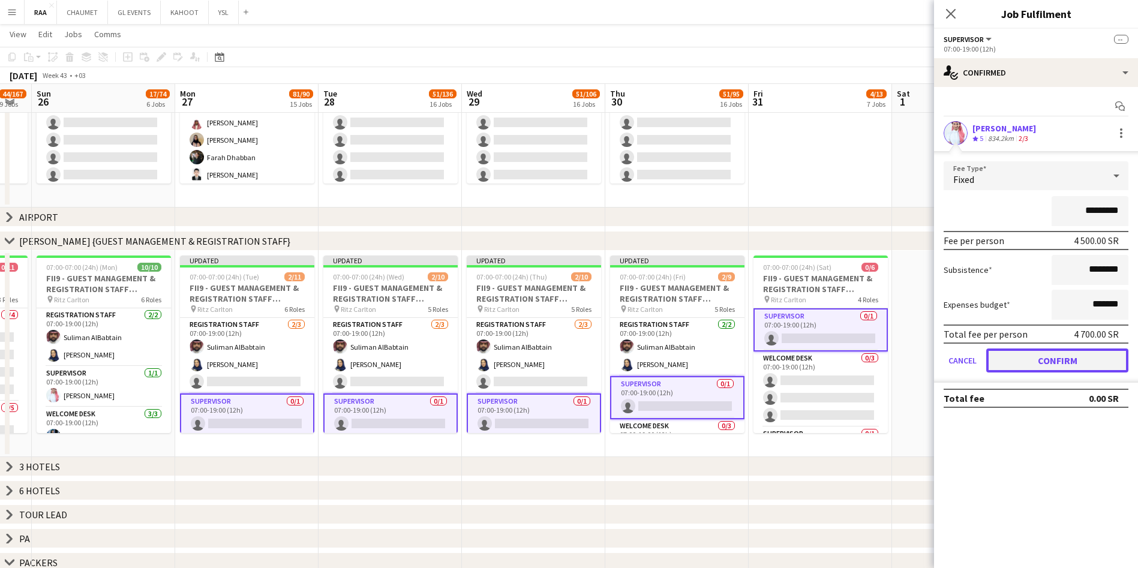
click at [1071, 361] on button "Confirm" at bounding box center [1057, 361] width 142 height 24
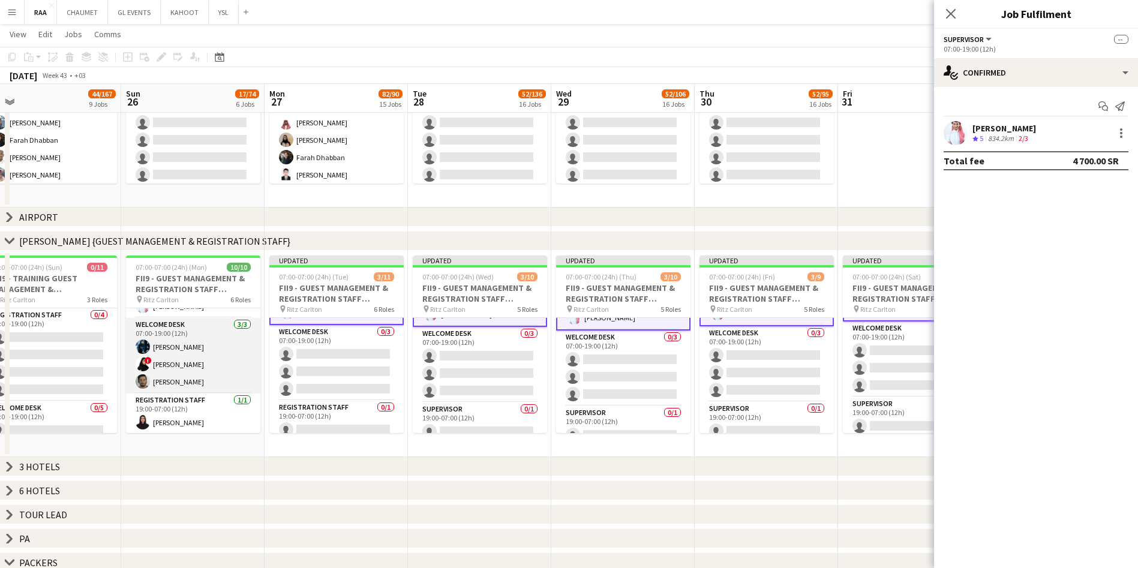
scroll to position [88, 0]
click at [195, 347] on app-card-role "Welcome Desk [DATE] 07:00-19:00 (12h) [PERSON_NAME] ! [PERSON_NAME] [PERSON_NAM…" at bounding box center [193, 358] width 134 height 76
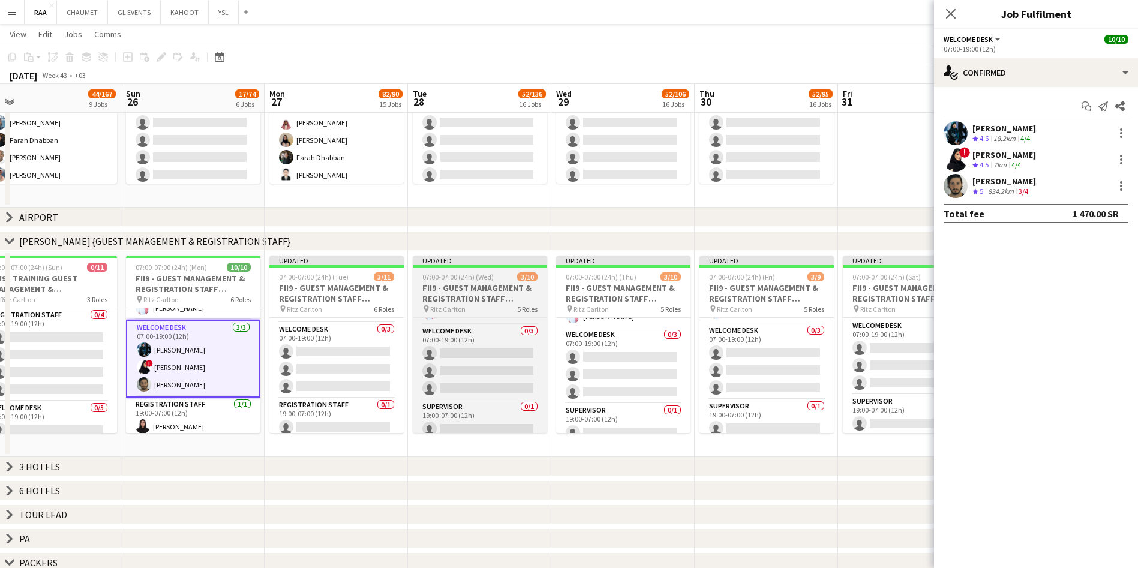
scroll to position [38, 0]
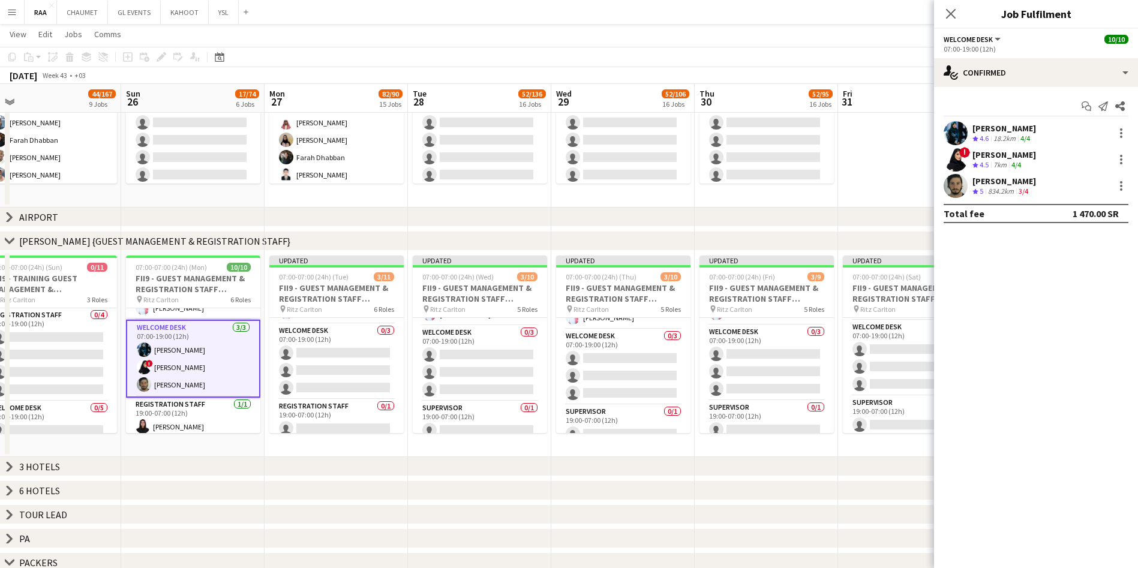
click at [1061, 133] on div "[PERSON_NAME] Crew rating 4.6 18.2km 4/4" at bounding box center [1036, 133] width 204 height 24
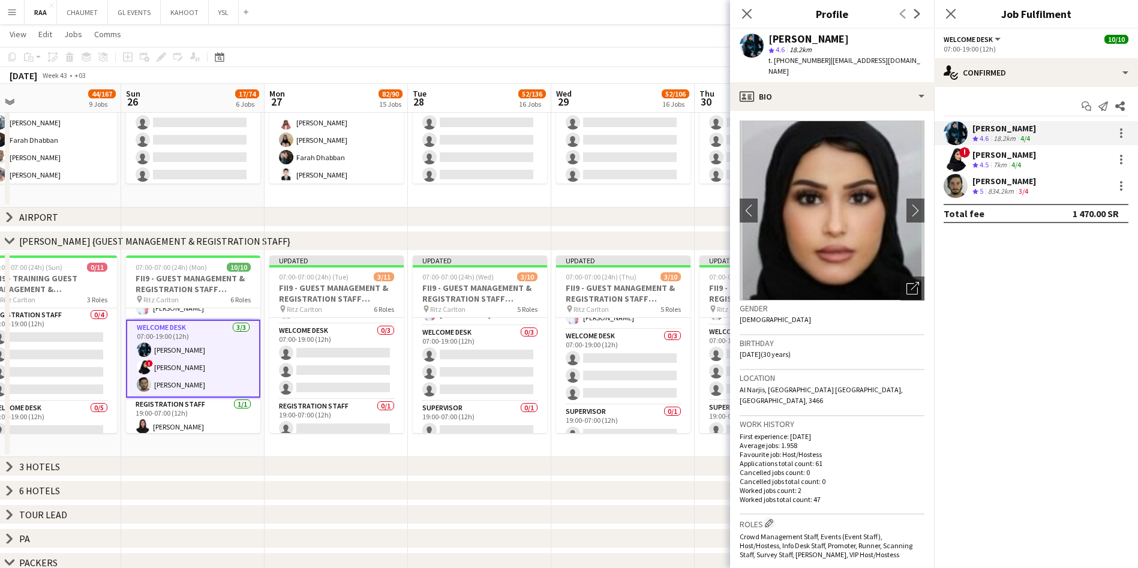
drag, startPoint x: 901, startPoint y: 59, endPoint x: 827, endPoint y: 62, distance: 74.4
click at [827, 62] on div "[PERSON_NAME] star 4.6 18.2km t. [PHONE_NUMBER] | [EMAIL_ADDRESS][DOMAIN_NAME]" at bounding box center [832, 55] width 204 height 53
copy span "[EMAIL_ADDRESS][DOMAIN_NAME]"
click at [341, 350] on app-card-role "Welcome Desk 0/3 07:00-19:00 (12h) single-neutral-actions single-neutral-action…" at bounding box center [336, 362] width 134 height 76
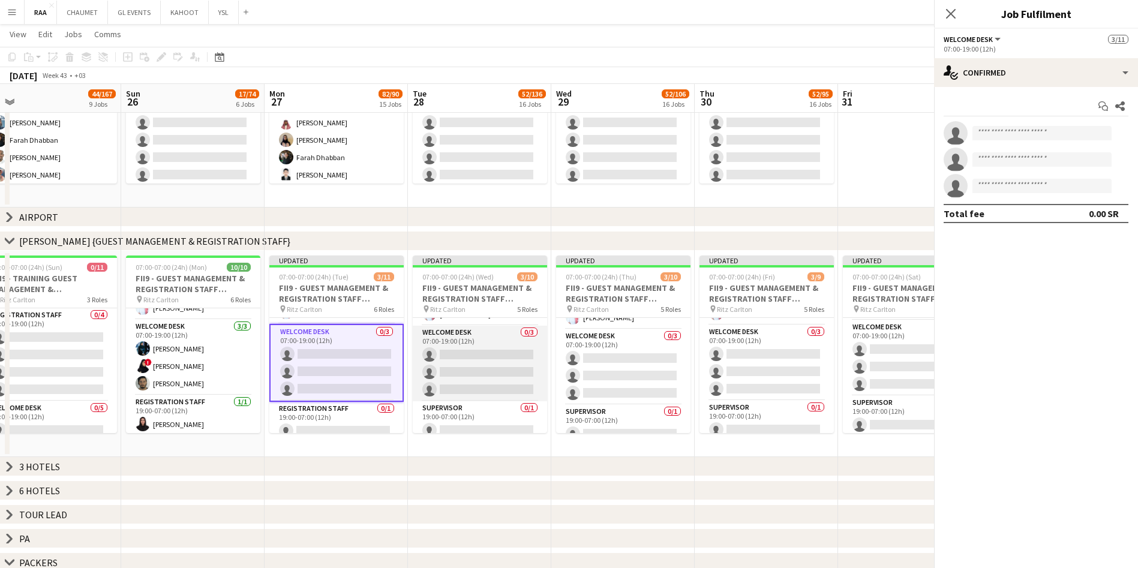
click at [439, 348] on app-card-role "Welcome Desk 0/3 07:00-19:00 (12h) single-neutral-actions single-neutral-action…" at bounding box center [480, 364] width 134 height 76
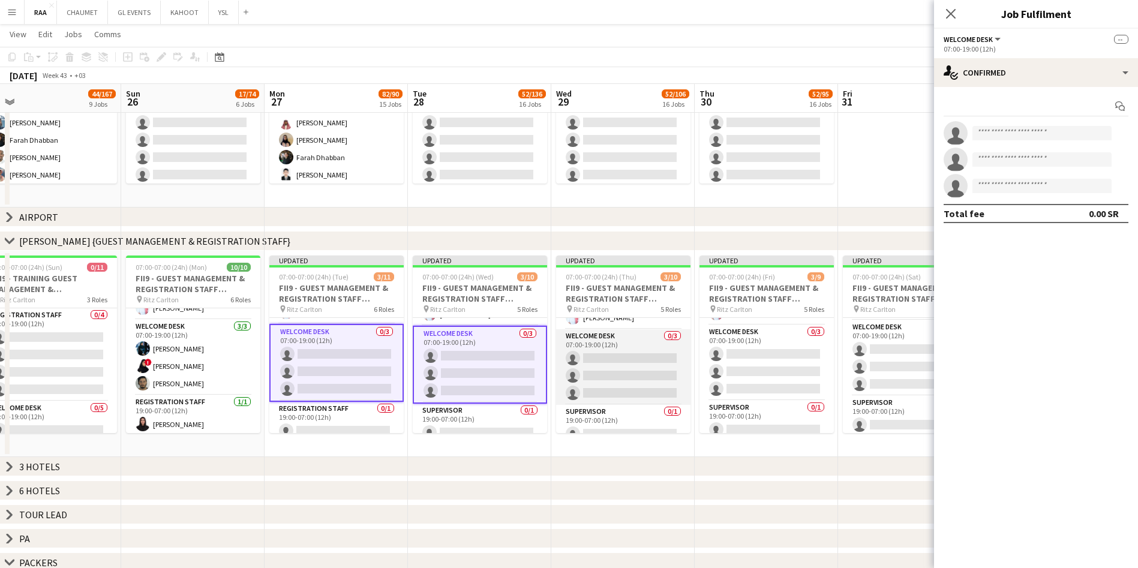
click at [620, 358] on app-card-role "Welcome Desk 0/3 07:00-19:00 (12h) single-neutral-actions single-neutral-action…" at bounding box center [623, 367] width 134 height 76
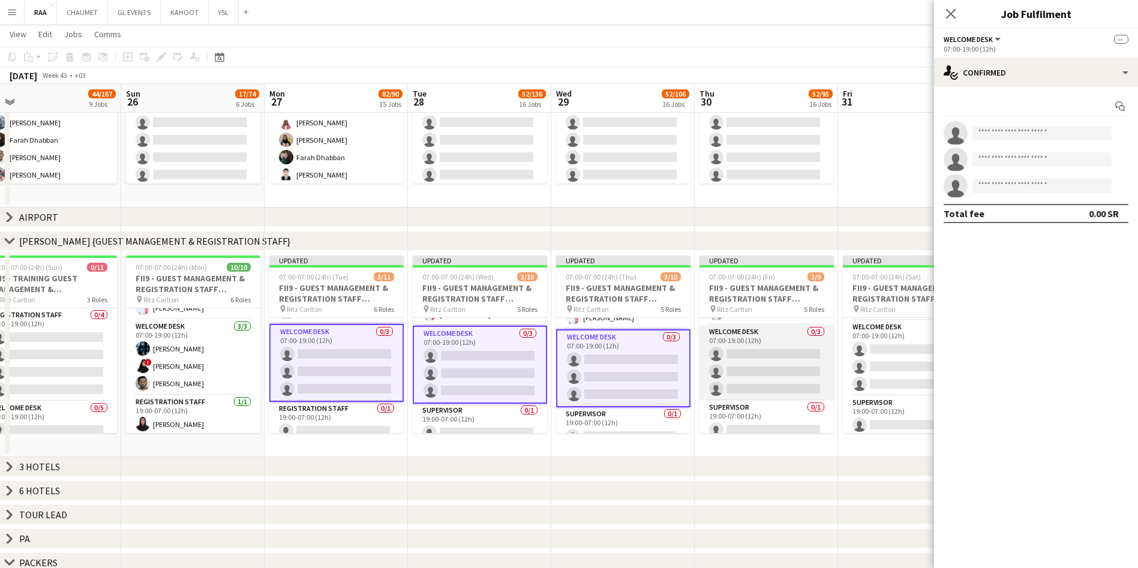
click at [766, 356] on app-card-role "Welcome Desk 0/3 07:00-19:00 (12h) single-neutral-actions single-neutral-action…" at bounding box center [766, 363] width 134 height 76
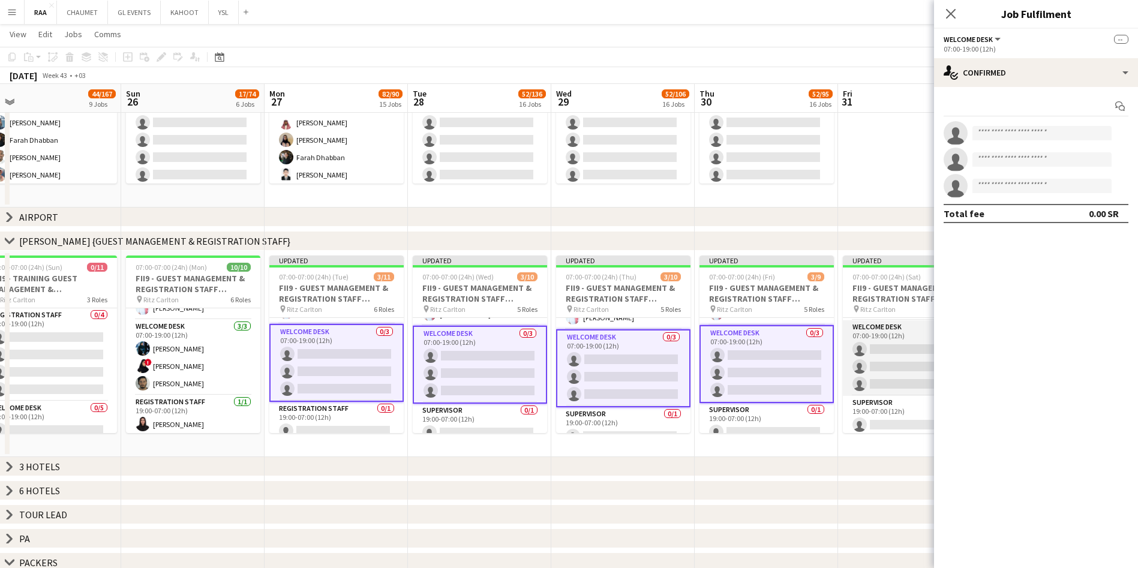
click at [876, 354] on app-card-role "Welcome Desk 0/3 07:00-19:00 (12h) single-neutral-actions single-neutral-action…" at bounding box center [910, 358] width 134 height 76
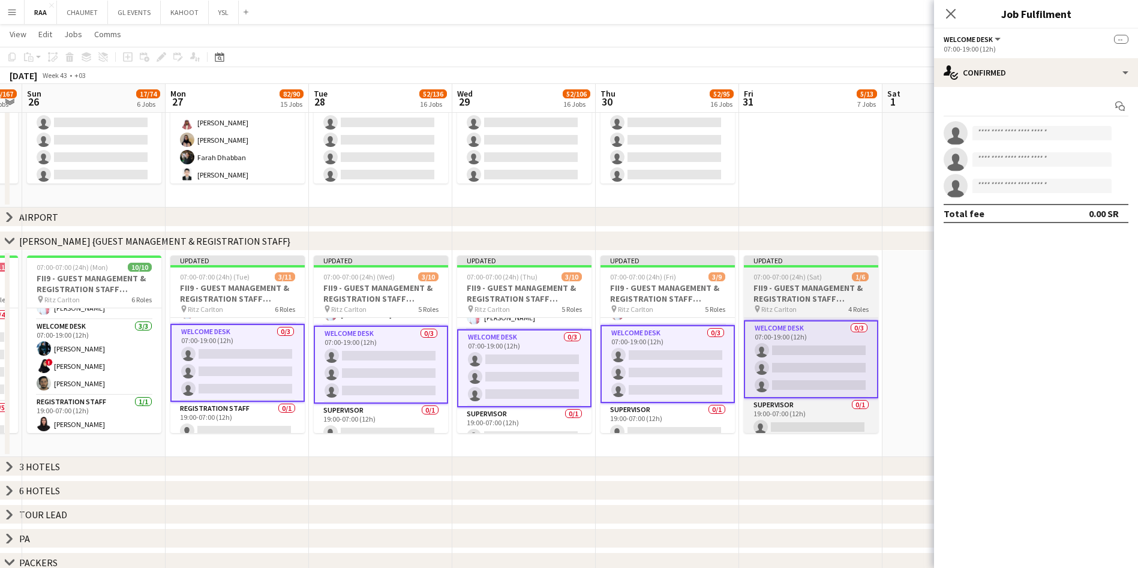
scroll to position [0, 377]
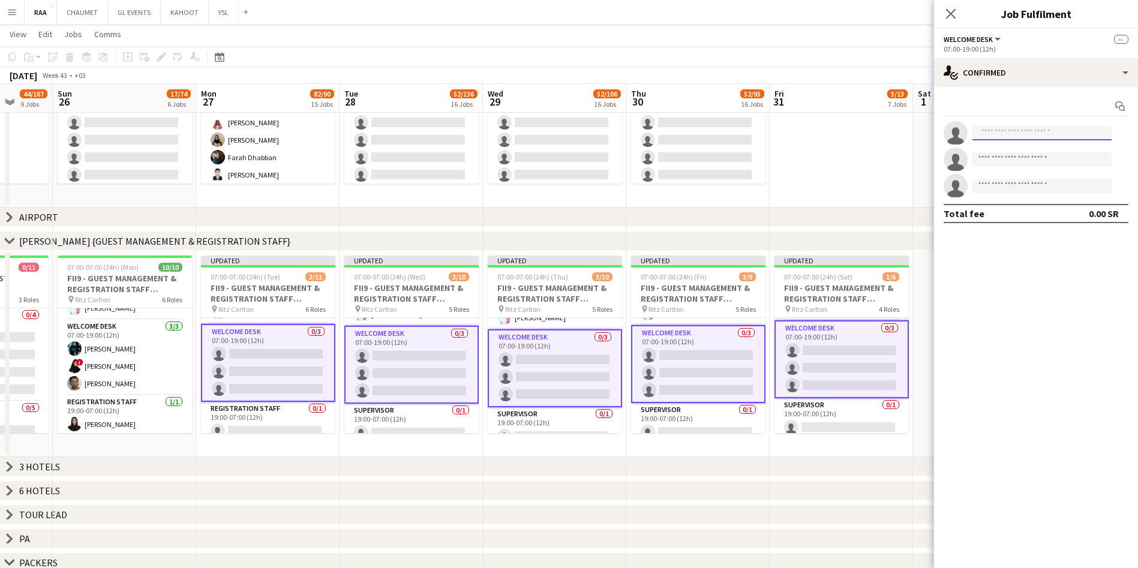
click at [994, 131] on input at bounding box center [1041, 133] width 139 height 14
paste input "**********"
type input "**********"
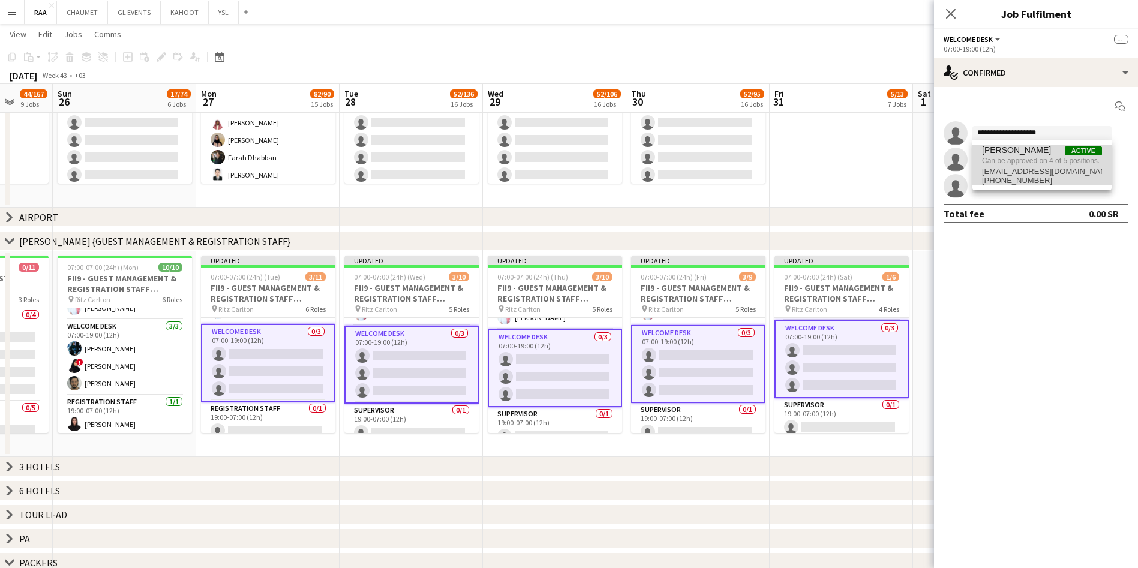
click at [1031, 160] on span "Can be approved on 4 of 5 positions." at bounding box center [1042, 160] width 120 height 11
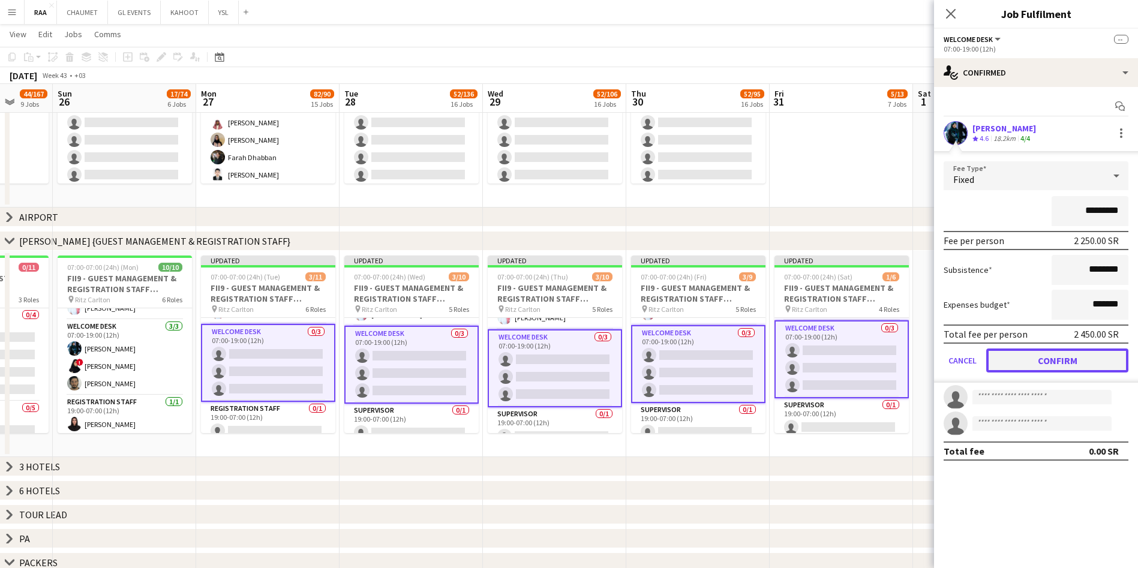
click at [1053, 367] on button "Confirm" at bounding box center [1057, 361] width 142 height 24
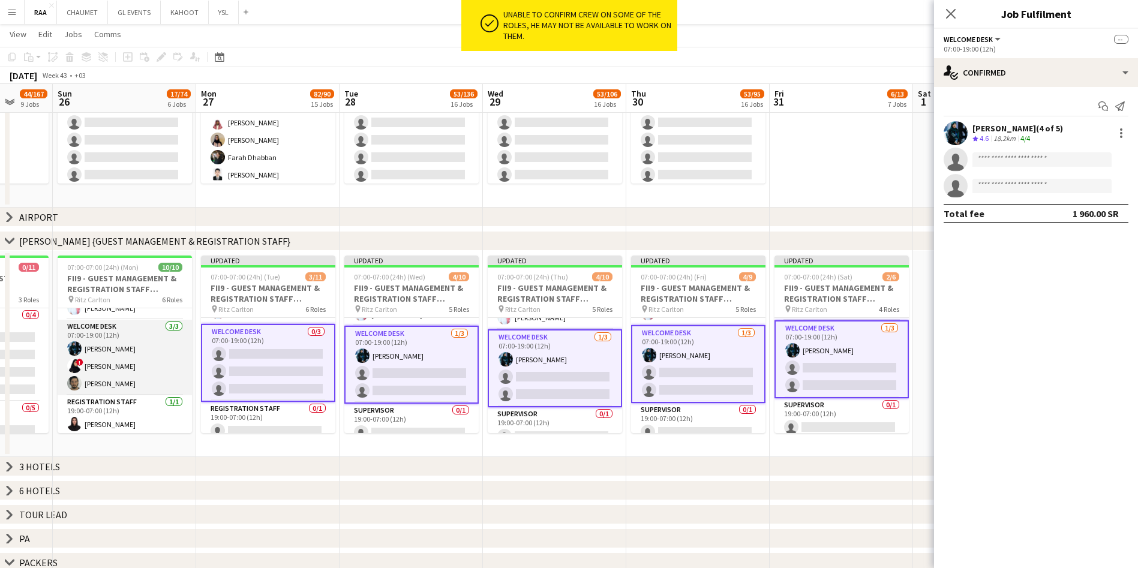
click at [89, 366] on app-card-role "Welcome Desk [DATE] 07:00-19:00 (12h) [PERSON_NAME] ! [PERSON_NAME] [PERSON_NAM…" at bounding box center [125, 358] width 134 height 76
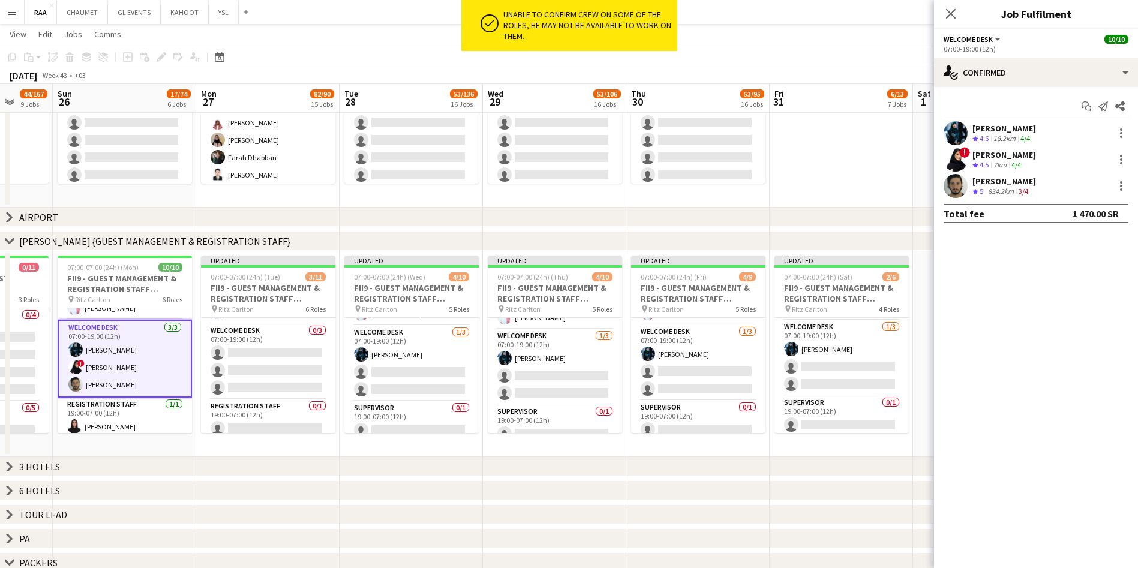
click at [1039, 161] on div "! [PERSON_NAME] Crew rating 4.5 7km 4/4" at bounding box center [1036, 160] width 204 height 24
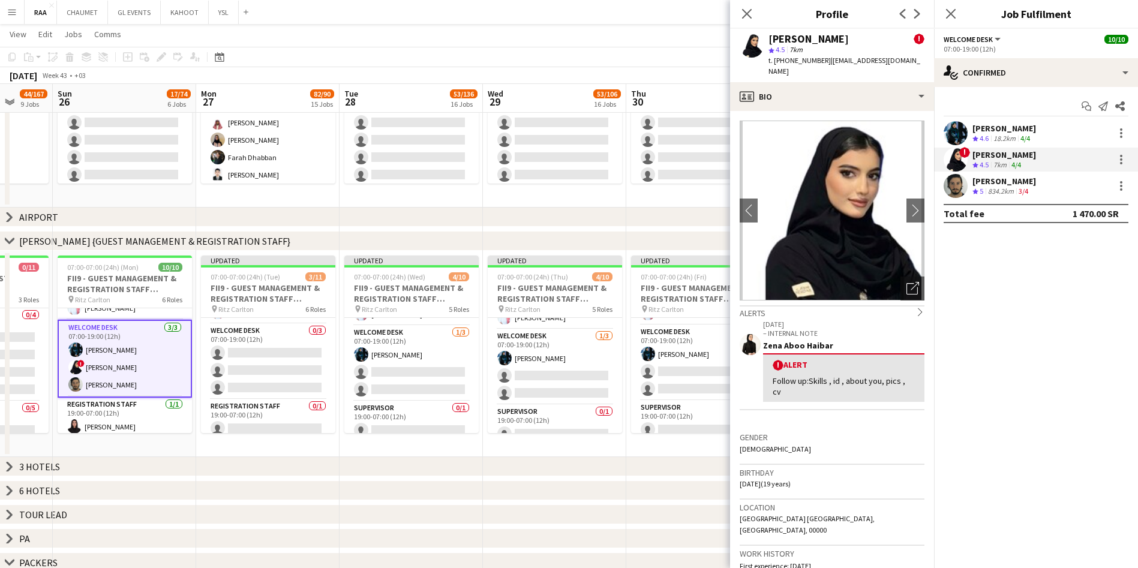
drag, startPoint x: 906, startPoint y: 61, endPoint x: 827, endPoint y: 62, distance: 79.2
click at [827, 62] on app-profile-header "[PERSON_NAME] ! star 4.5 7km t. [PHONE_NUMBER] | [EMAIL_ADDRESS][DOMAIN_NAME]" at bounding box center [832, 55] width 204 height 53
click at [888, 61] on span "| [EMAIL_ADDRESS][DOMAIN_NAME]" at bounding box center [844, 66] width 152 height 20
drag, startPoint x: 894, startPoint y: 59, endPoint x: 825, endPoint y: 61, distance: 69.6
click at [825, 61] on span "| [EMAIL_ADDRESS][DOMAIN_NAME]" at bounding box center [844, 66] width 152 height 20
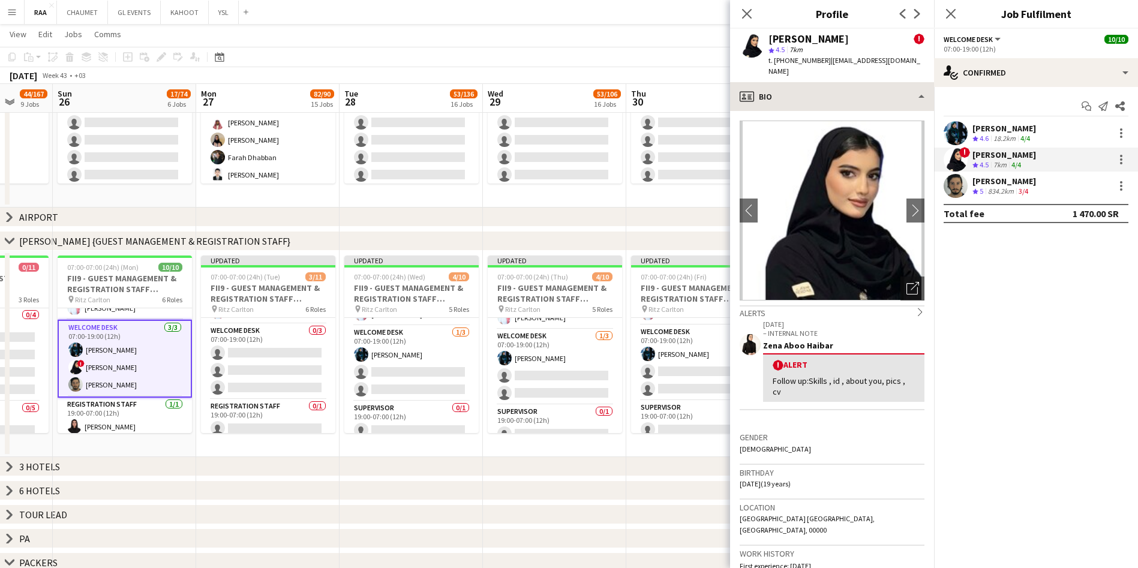
copy span "[EMAIL_ADDRESS][DOMAIN_NAME]"
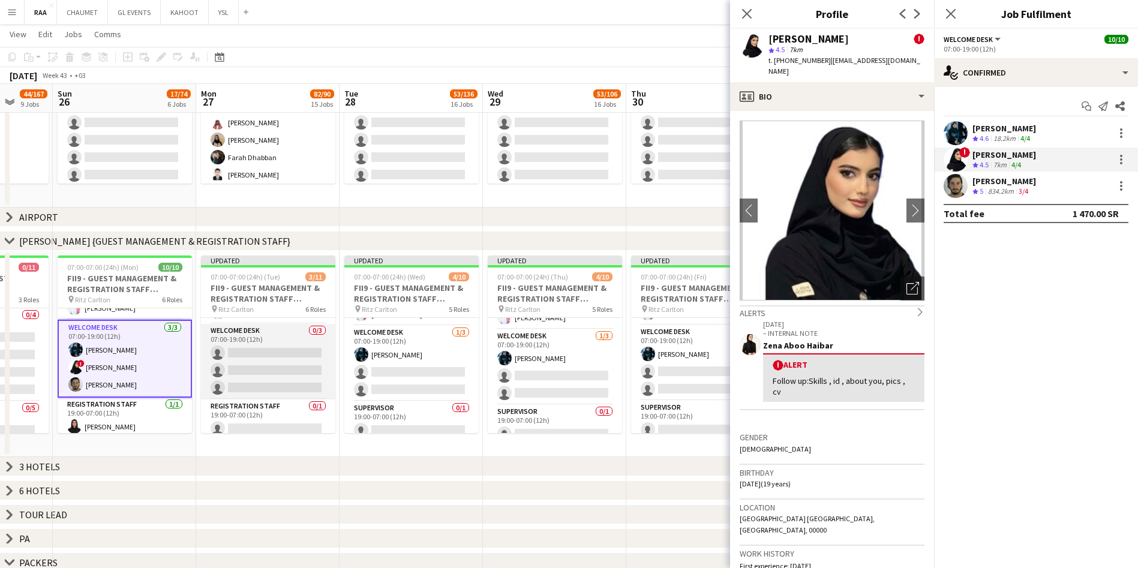
click at [230, 375] on app-card-role "Welcome Desk 0/3 07:00-19:00 (12h) single-neutral-actions single-neutral-action…" at bounding box center [268, 362] width 134 height 76
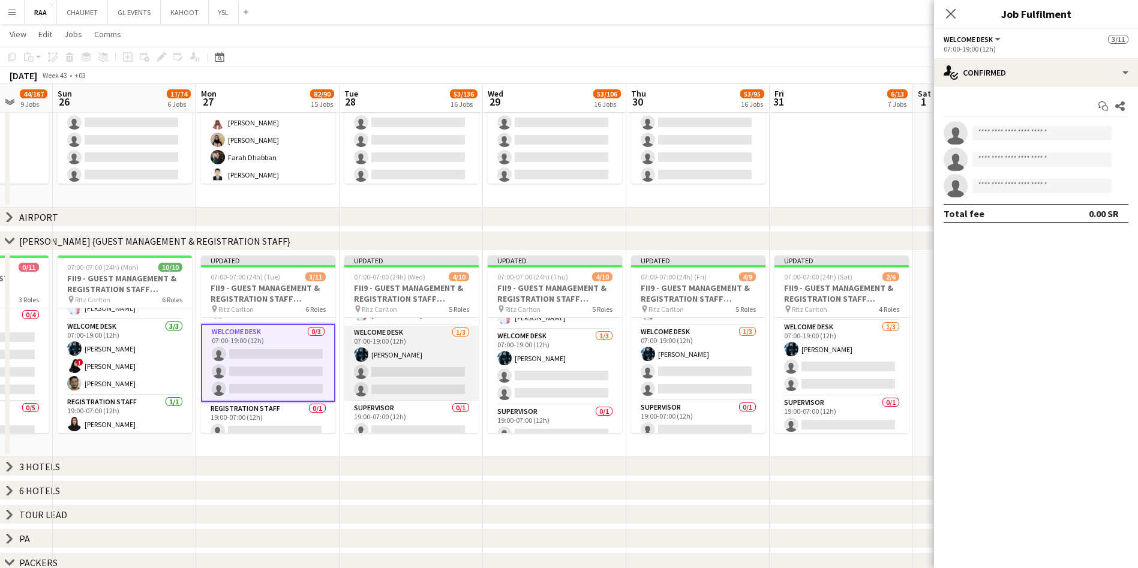
click at [449, 367] on app-card-role "Welcome Desk [DATE] 07:00-19:00 (12h) [PERSON_NAME] single-neutral-actions sing…" at bounding box center [411, 364] width 134 height 76
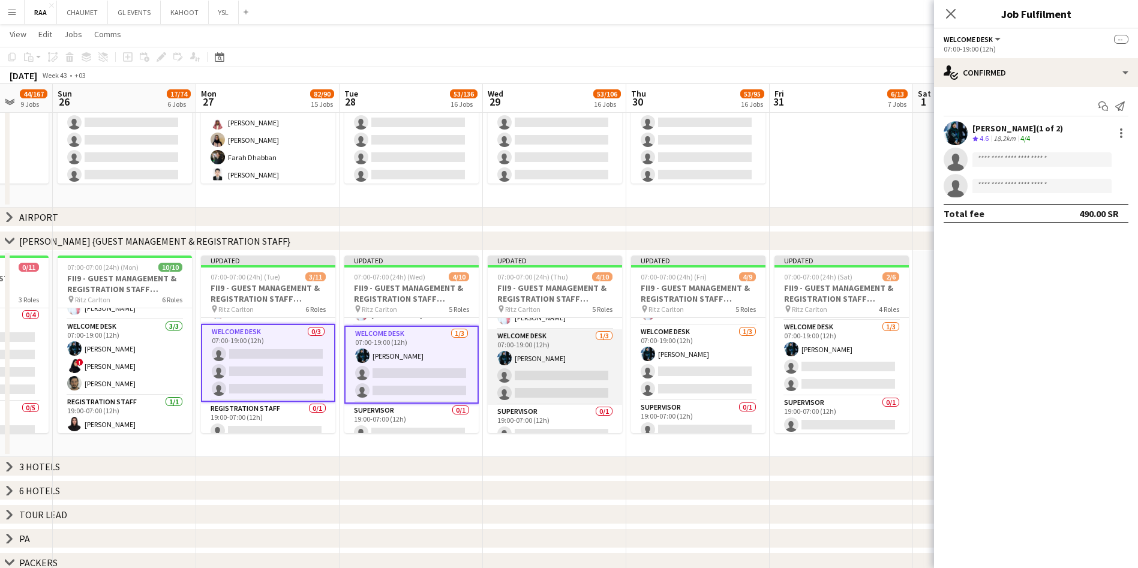
click at [567, 361] on app-card-role "Welcome Desk [DATE] 07:00-19:00 (12h) [PERSON_NAME] single-neutral-actions sing…" at bounding box center [555, 367] width 134 height 76
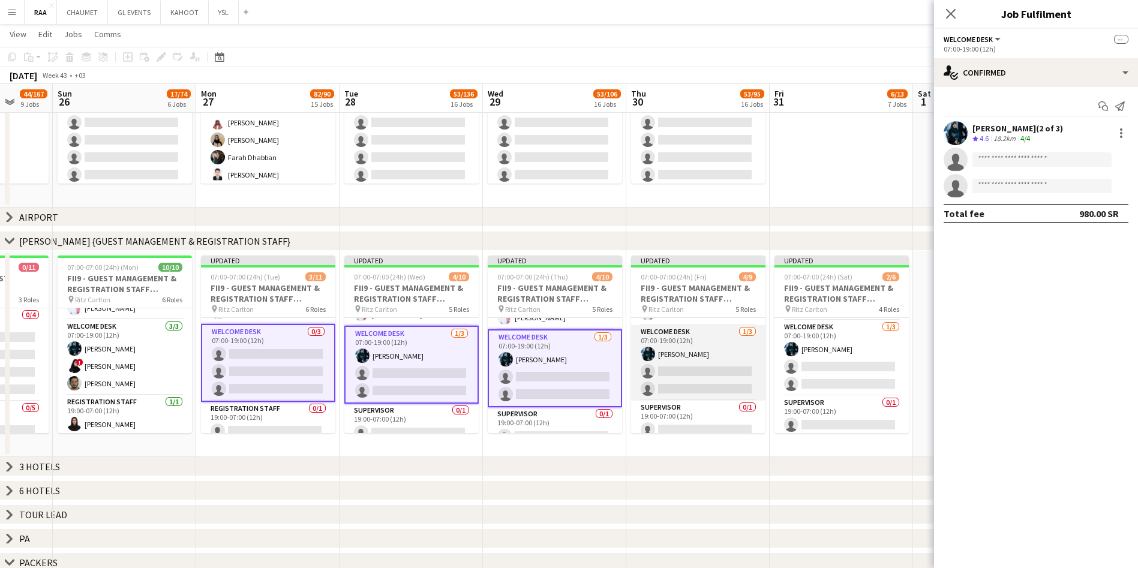
click at [662, 355] on app-card-role "Welcome Desk [DATE] 07:00-19:00 (12h) [PERSON_NAME] single-neutral-actions sing…" at bounding box center [698, 363] width 134 height 76
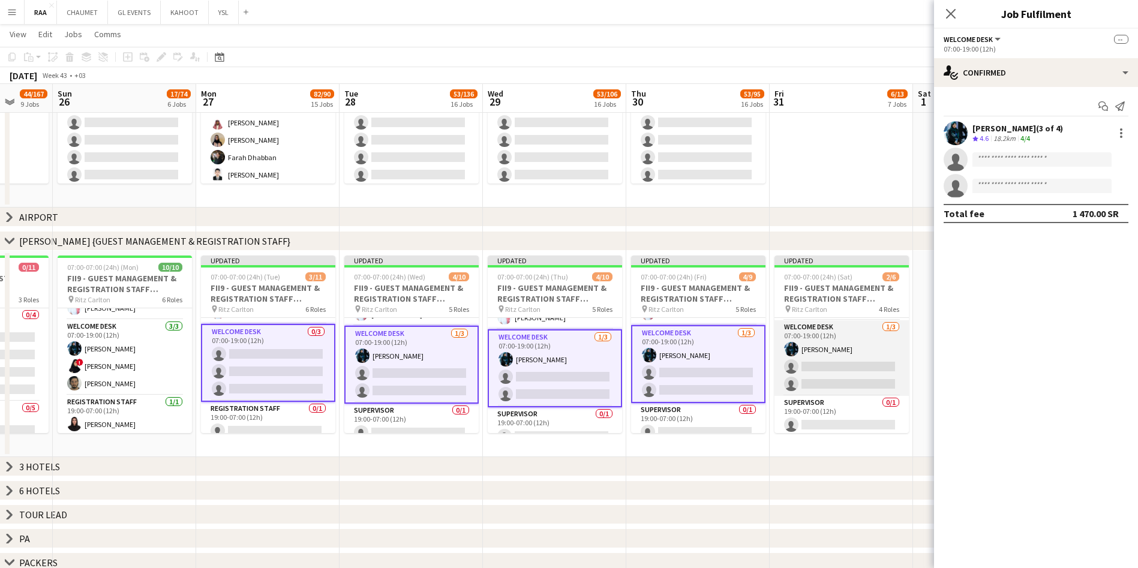
click at [826, 343] on app-card-role "Welcome Desk [DATE] 07:00-19:00 (12h) [PERSON_NAME] single-neutral-actions sing…" at bounding box center [841, 358] width 134 height 76
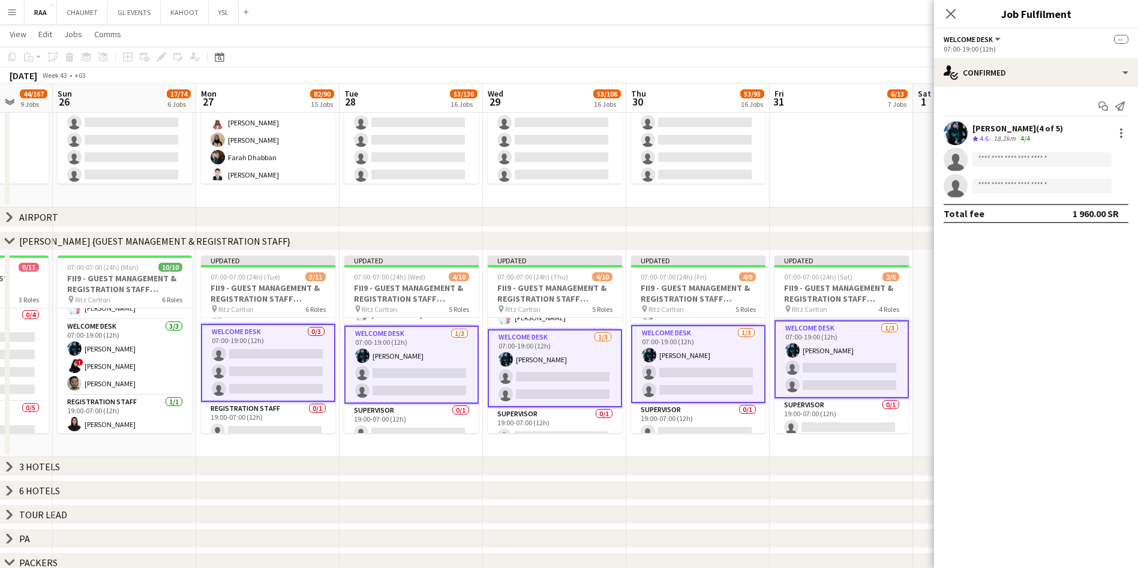
click at [1046, 150] on app-invite-slot "single-neutral-actions" at bounding box center [1036, 160] width 204 height 24
click at [1031, 154] on input at bounding box center [1041, 159] width 139 height 14
paste input "**********"
type input "**********"
click at [1065, 198] on span "[PHONE_NUMBER]" at bounding box center [1042, 196] width 120 height 10
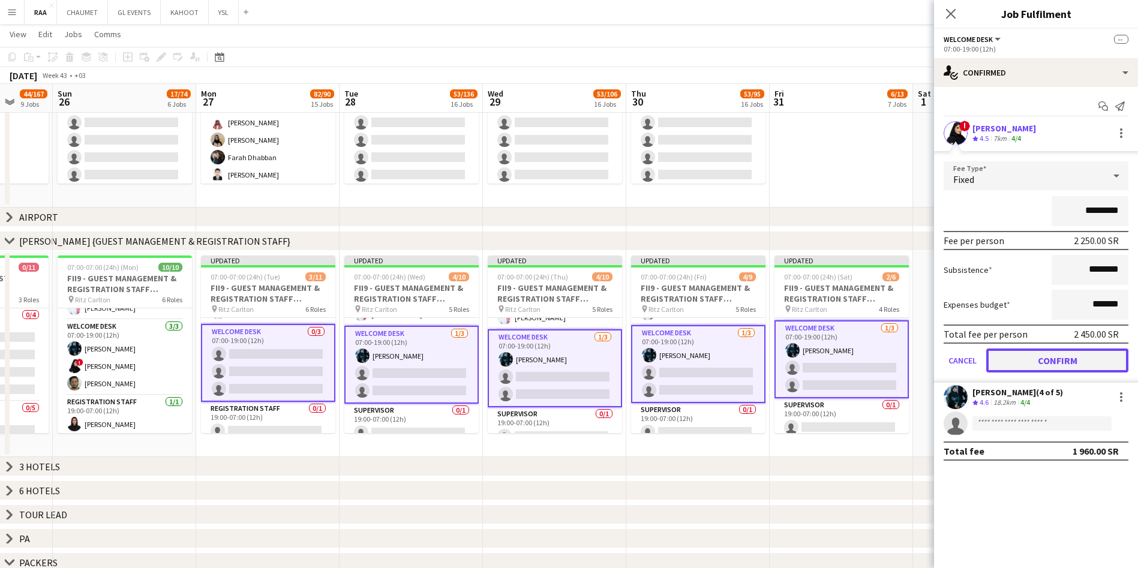
click at [1061, 355] on button "Confirm" at bounding box center [1057, 361] width 142 height 24
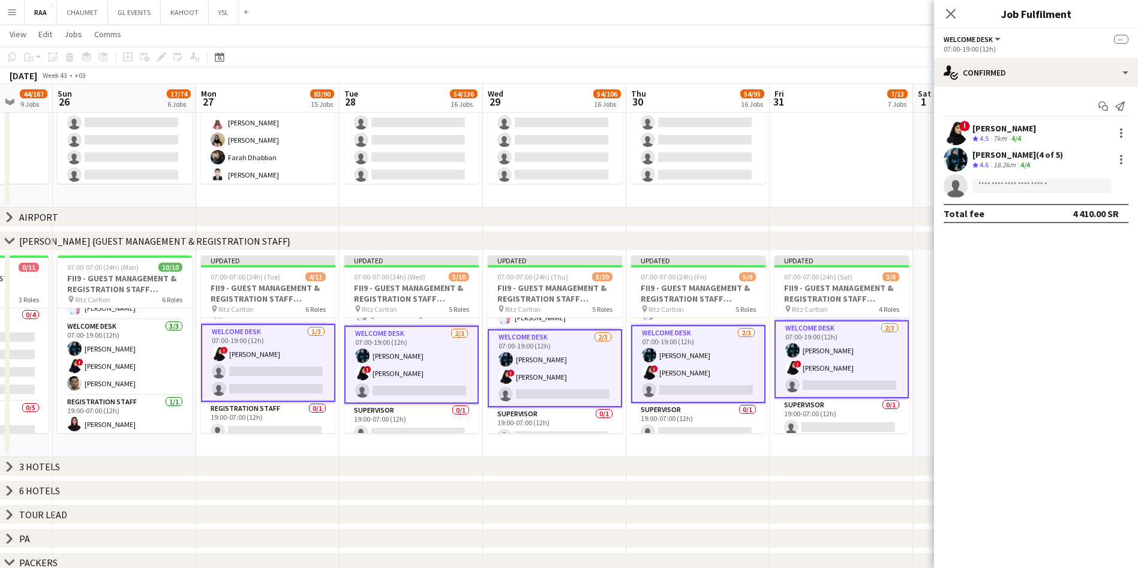
click at [429, 367] on app-card-role "Welcome Desk [DATE] 07:00-19:00 (12h) [PERSON_NAME] ! [PERSON_NAME] single-neut…" at bounding box center [411, 365] width 134 height 78
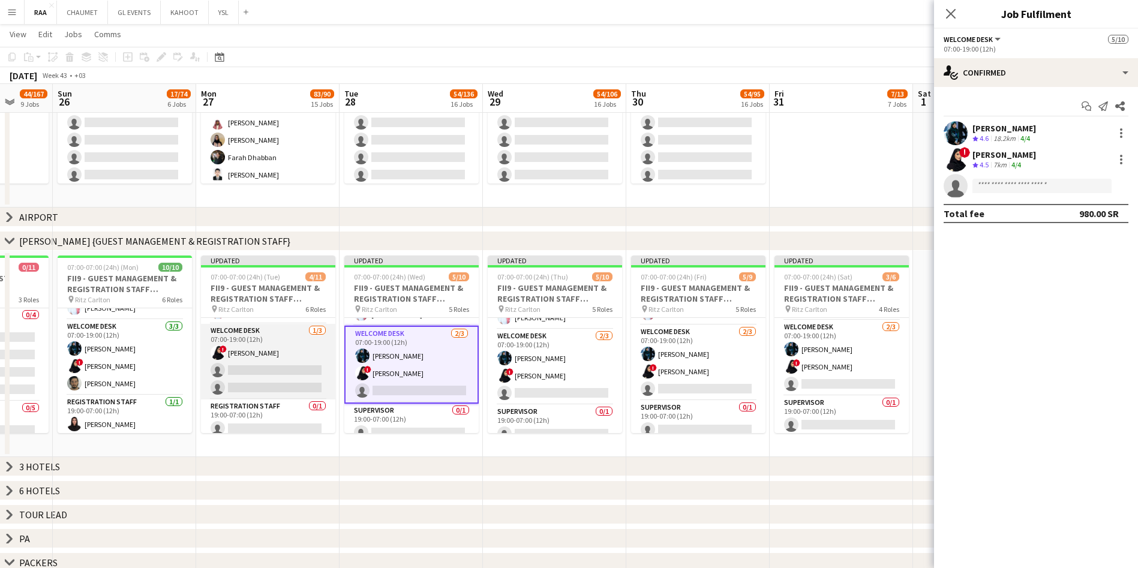
click at [293, 344] on app-card-role "Welcome Desk [DATE] 07:00-19:00 (12h) ! [PERSON_NAME] single-neutral-actions si…" at bounding box center [268, 362] width 134 height 76
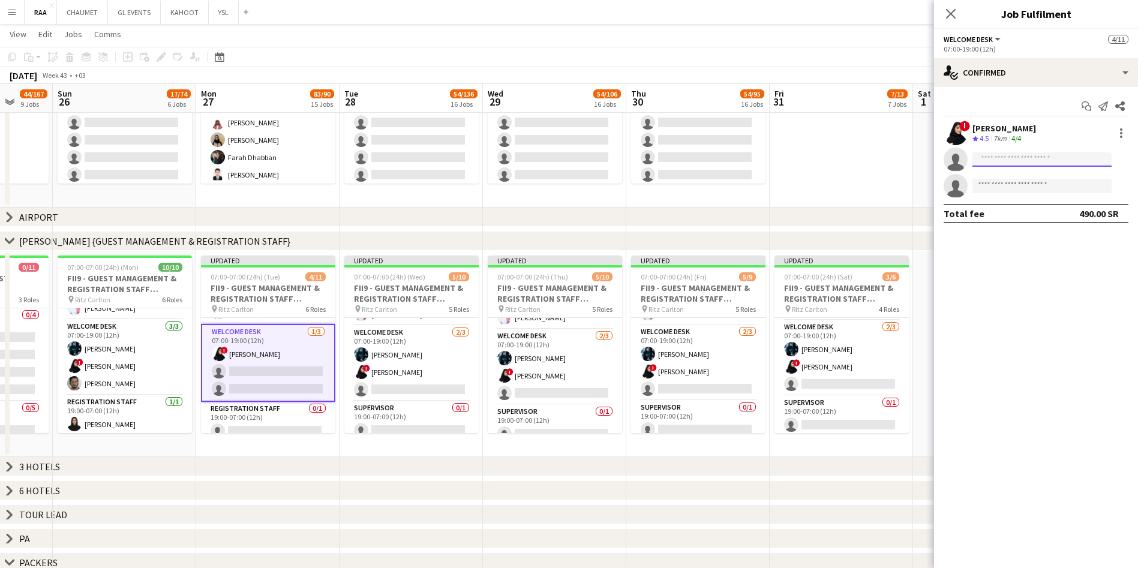
click at [992, 161] on input at bounding box center [1041, 159] width 139 height 14
click at [1047, 163] on input at bounding box center [1041, 159] width 139 height 14
paste input "**********"
type input "**********"
click at [1079, 196] on span "[EMAIL_ADDRESS][DOMAIN_NAME]" at bounding box center [1042, 198] width 120 height 10
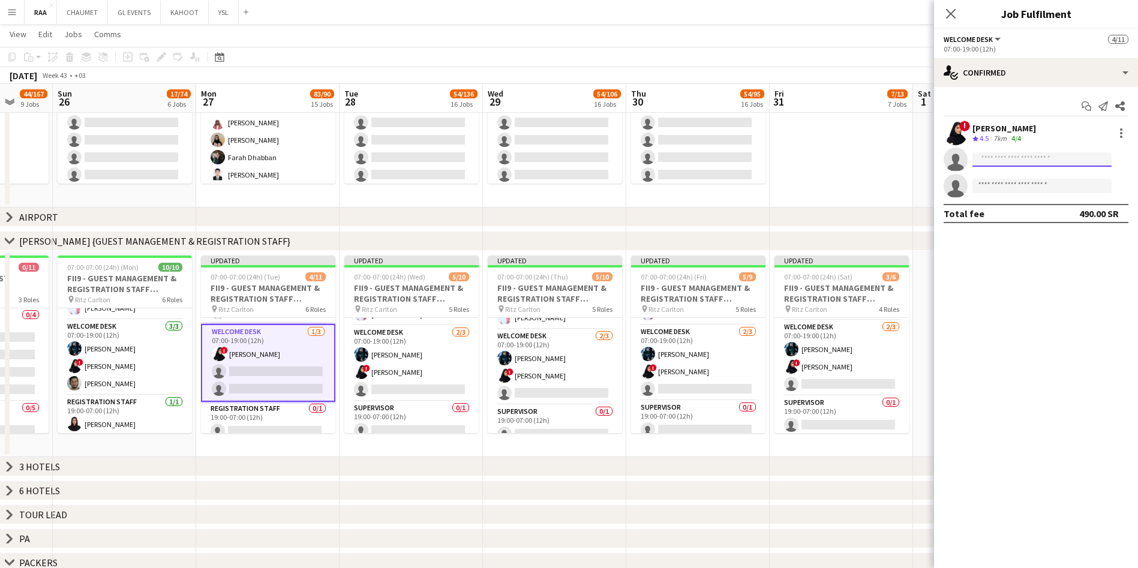
click at [1007, 164] on input at bounding box center [1041, 159] width 139 height 14
click at [1019, 209] on span "[PHONE_NUMBER]" at bounding box center [1042, 207] width 120 height 10
type input "**********"
click at [1038, 197] on span "[EMAIL_ADDRESS][DOMAIN_NAME]" at bounding box center [1042, 198] width 120 height 10
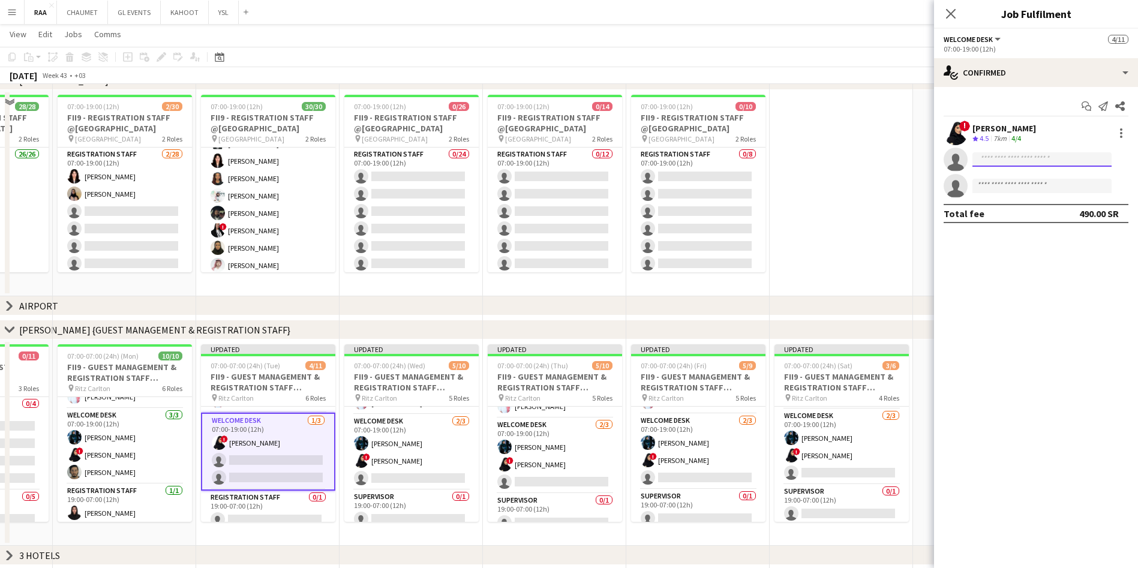
scroll to position [329, 0]
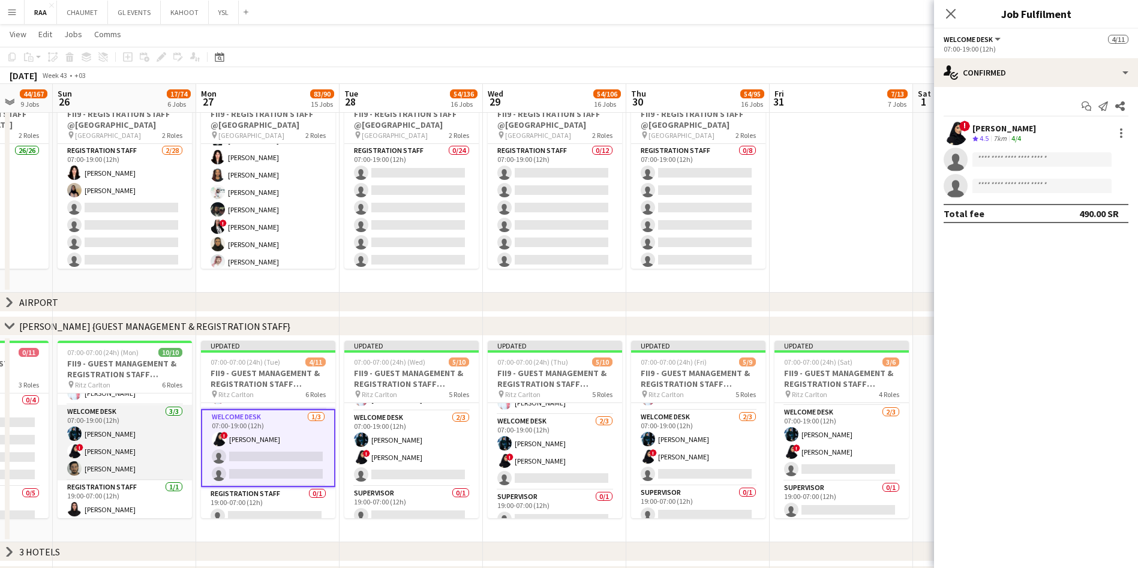
click at [100, 454] on app-card-role "Welcome Desk [DATE] 07:00-19:00 (12h) [PERSON_NAME] ! [PERSON_NAME] [PERSON_NAM…" at bounding box center [125, 443] width 134 height 76
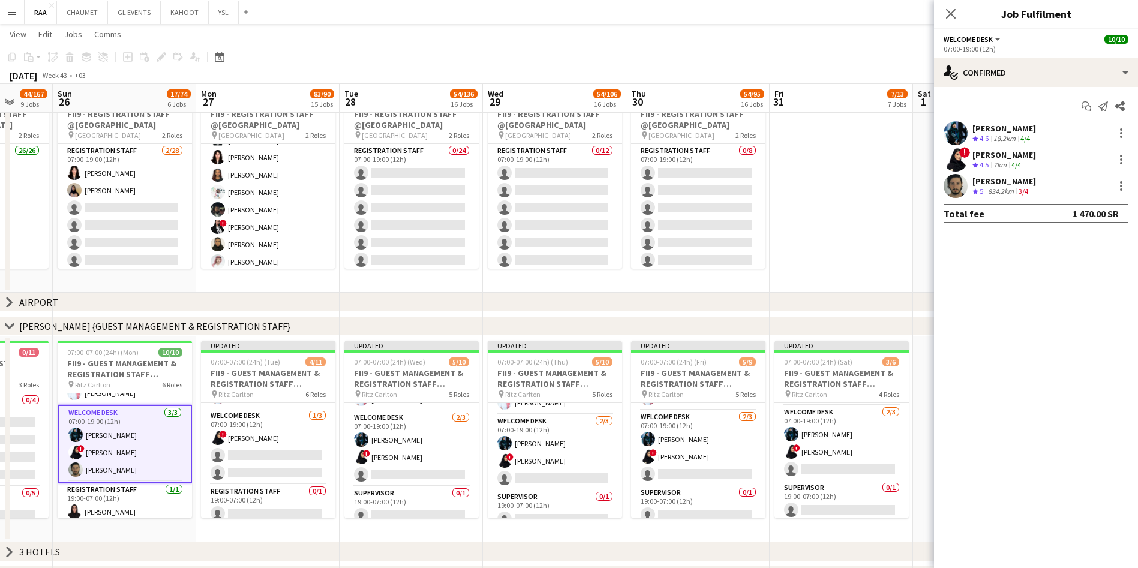
click at [967, 139] on div at bounding box center [956, 133] width 24 height 24
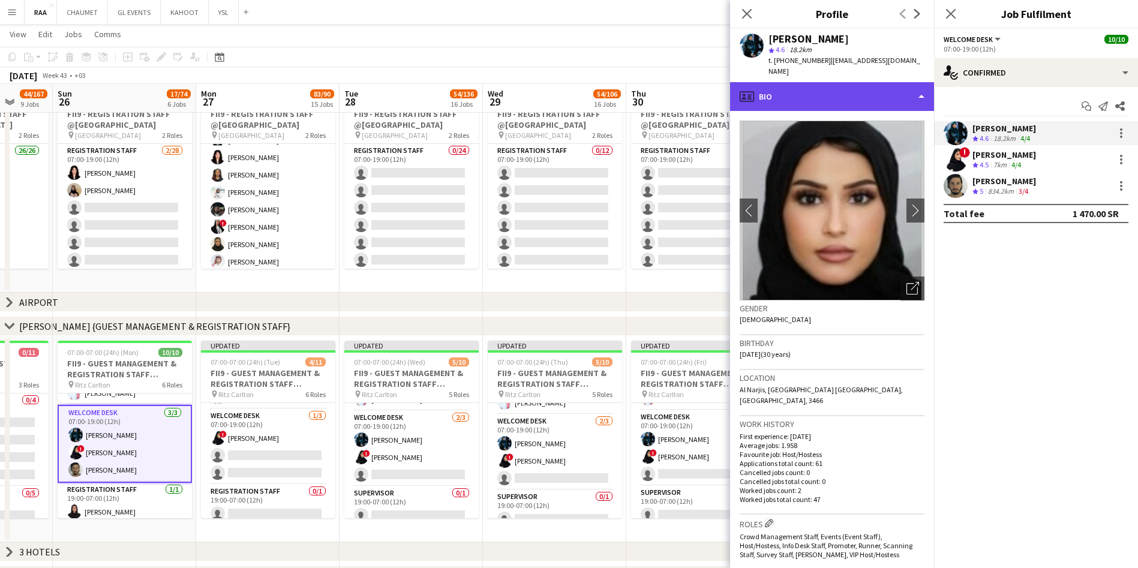
click at [891, 89] on div "profile Bio" at bounding box center [832, 96] width 204 height 29
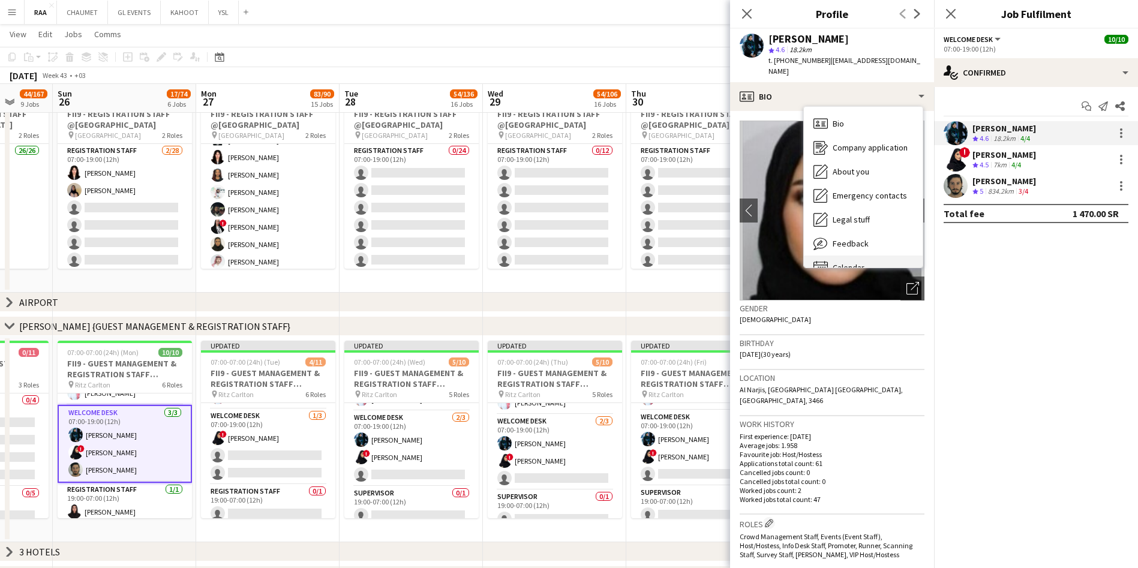
click at [852, 262] on span "Calendar" at bounding box center [849, 267] width 32 height 11
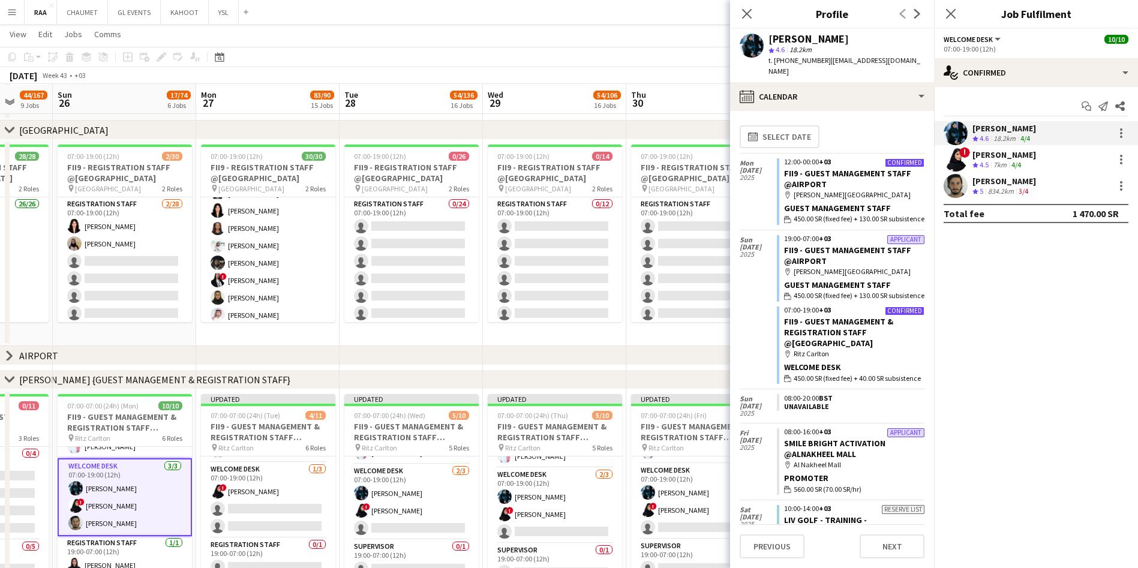
scroll to position [277, 0]
click at [12, 127] on icon at bounding box center [9, 128] width 9 height 5
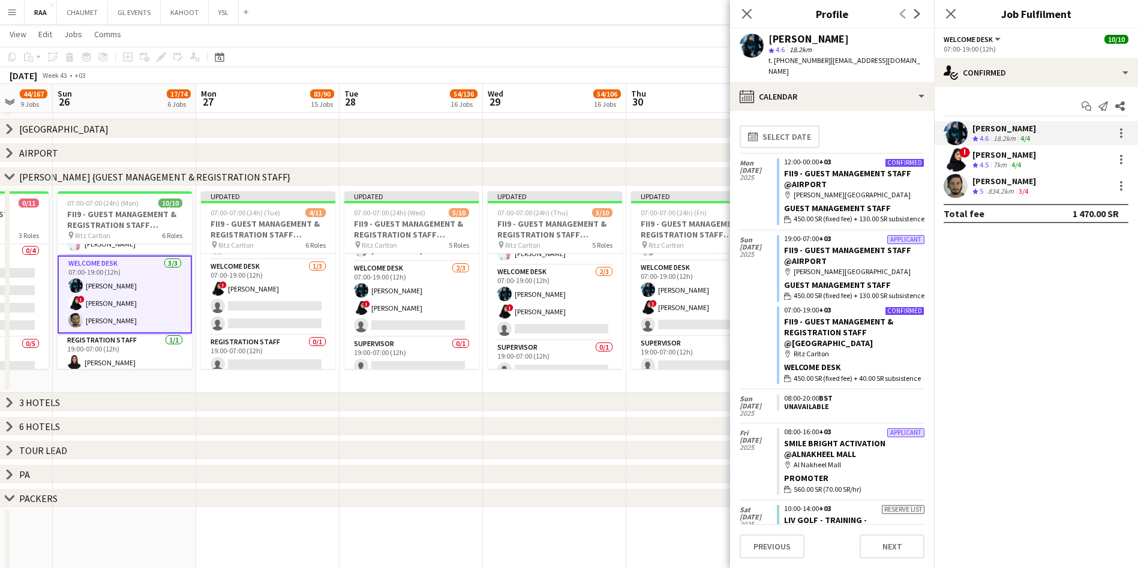
click at [9, 151] on icon at bounding box center [9, 152] width 5 height 9
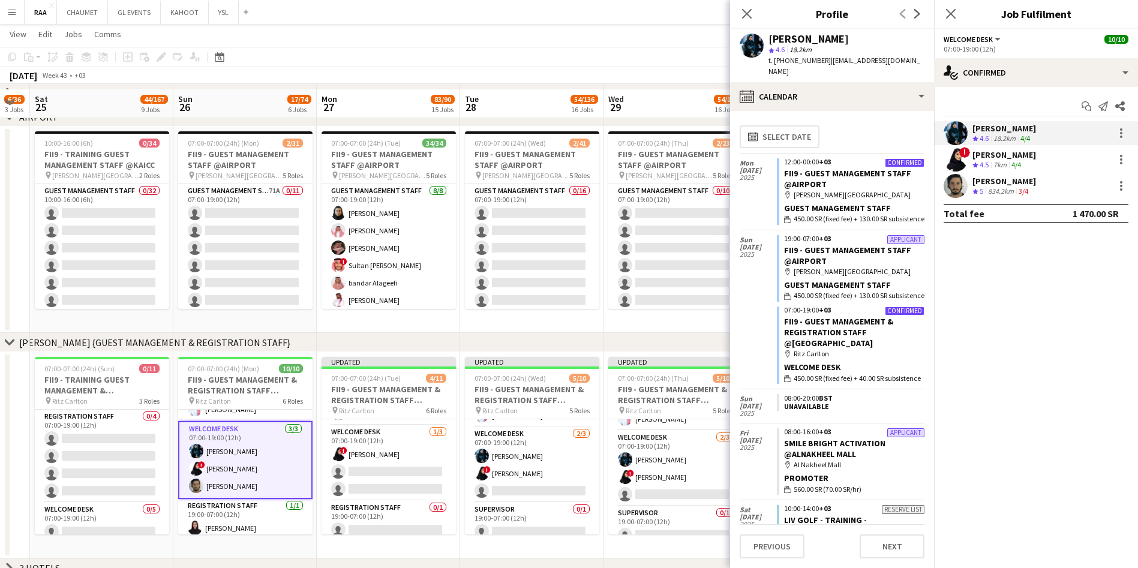
scroll to position [331, 0]
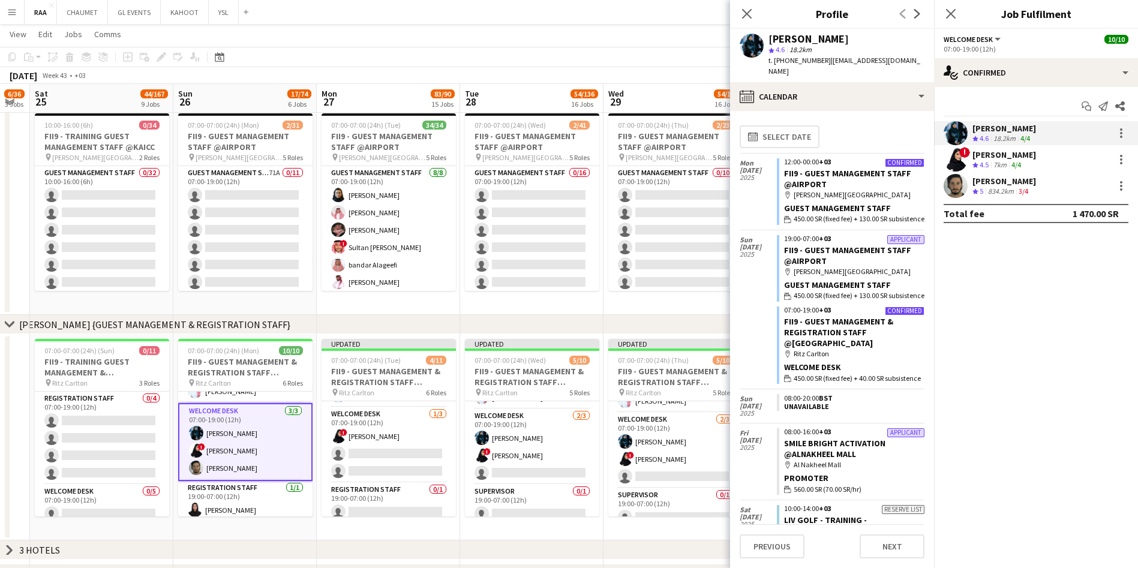
click at [1018, 193] on div "3/4" at bounding box center [1023, 192] width 14 height 10
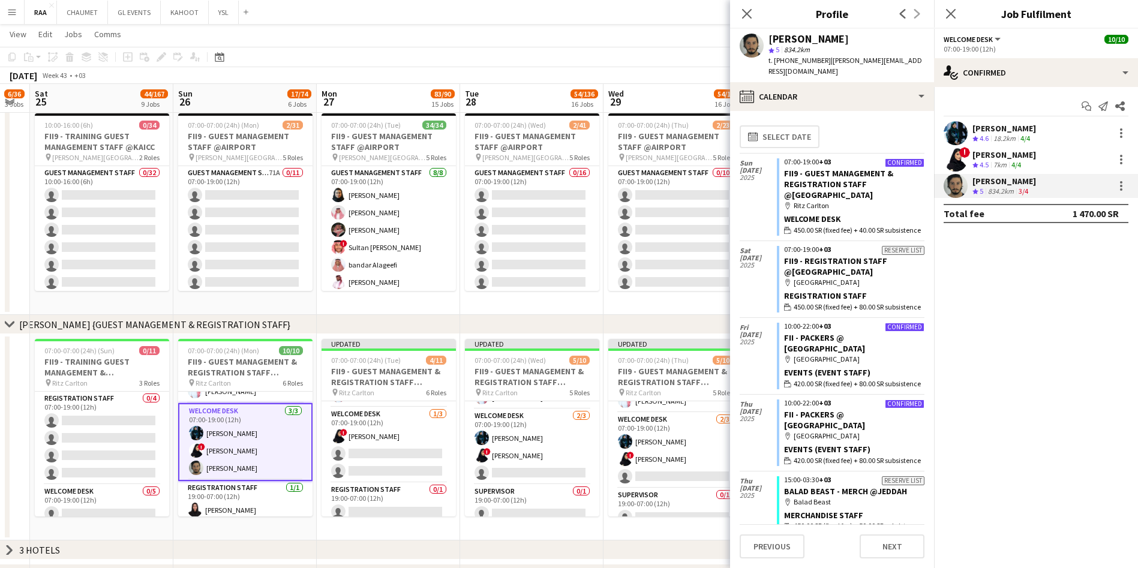
drag, startPoint x: 812, startPoint y: 68, endPoint x: 825, endPoint y: 61, distance: 14.8
click at [825, 61] on div "t. [PHONE_NUMBER] | [PERSON_NAME][EMAIL_ADDRESS][DOMAIN_NAME]" at bounding box center [846, 66] width 156 height 22
copy span "[PERSON_NAME][EMAIL_ADDRESS][DOMAIN_NAME]"
click at [378, 439] on app-card-role "Welcome Desk [DATE] 07:00-19:00 (12h) ! [PERSON_NAME] single-neutral-actions si…" at bounding box center [389, 445] width 134 height 76
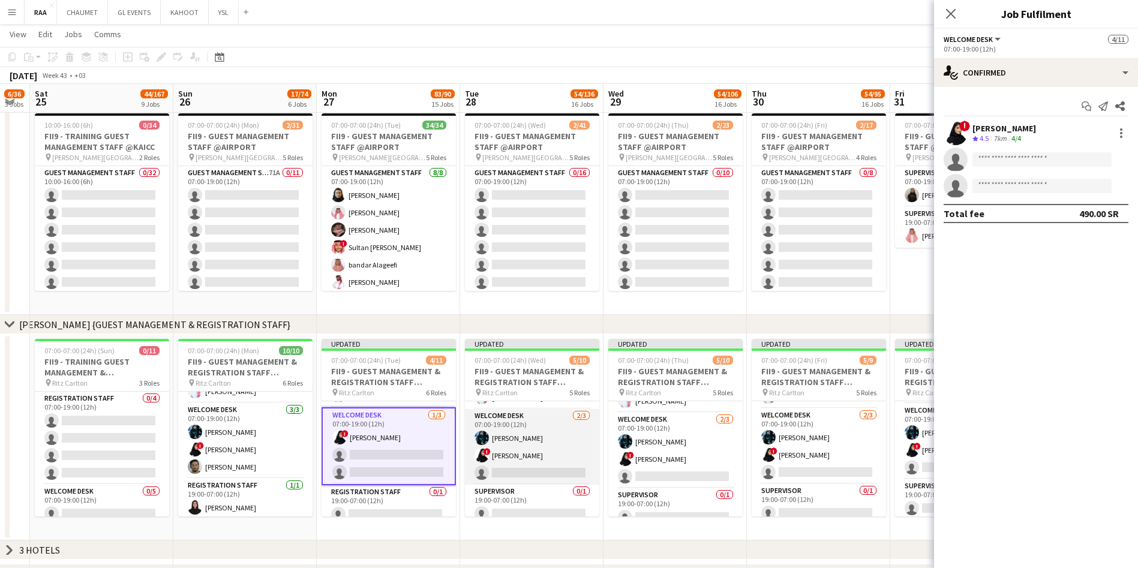
click at [524, 440] on app-card-role "Welcome Desk [DATE] 07:00-19:00 (12h) [PERSON_NAME] ! [PERSON_NAME] single-neut…" at bounding box center [532, 447] width 134 height 76
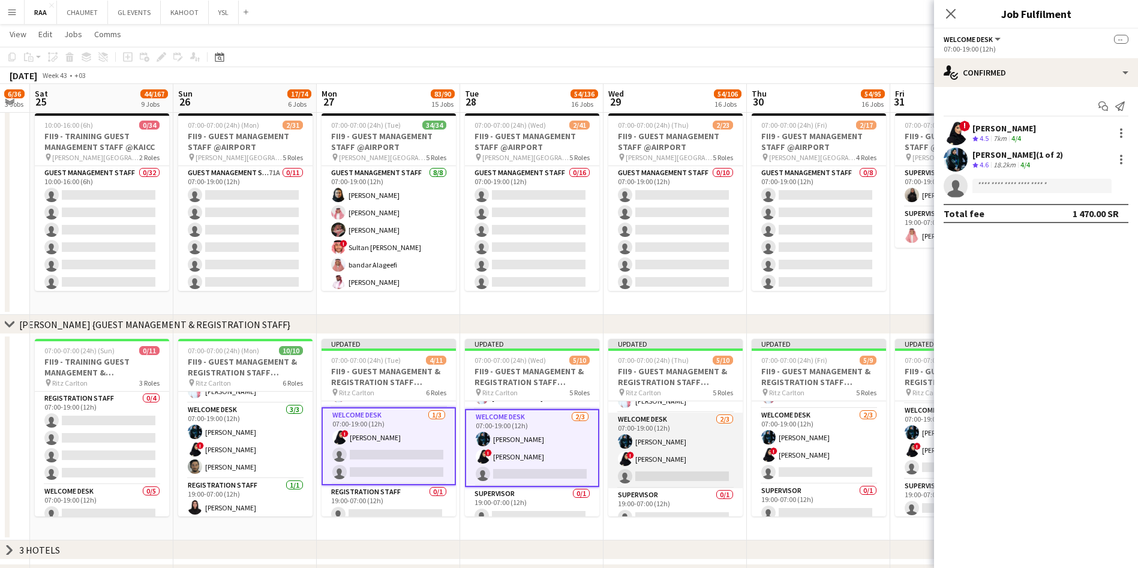
click at [664, 442] on app-card-role "Welcome Desk [DATE] 07:00-19:00 (12h) [PERSON_NAME] ! [PERSON_NAME] single-neut…" at bounding box center [675, 451] width 134 height 76
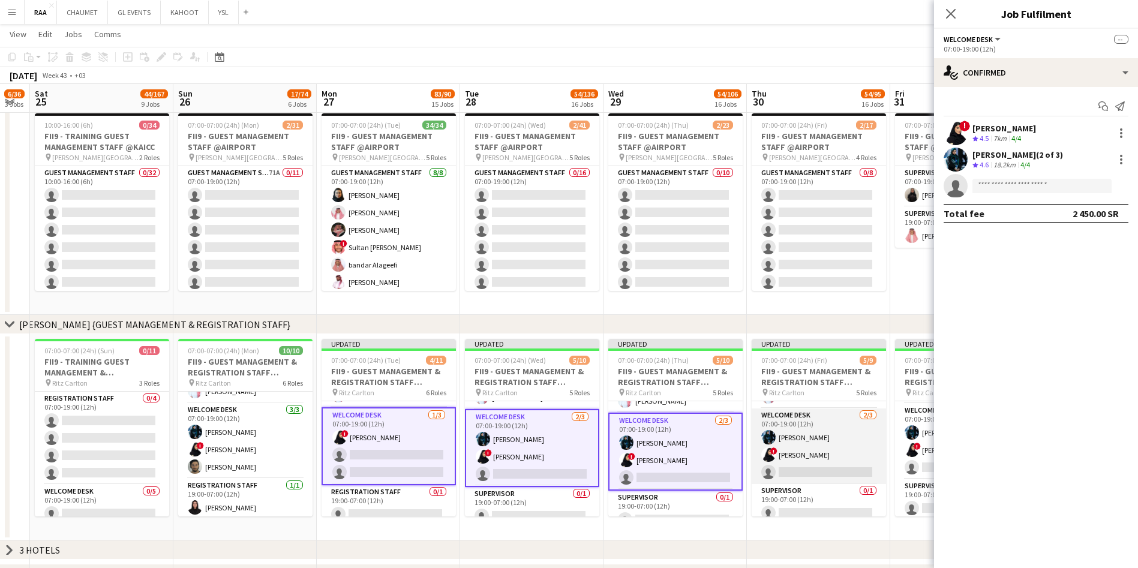
click at [780, 438] on app-card-role "Welcome Desk [DATE] 07:00-19:00 (12h) [PERSON_NAME] ! [PERSON_NAME] single-neut…" at bounding box center [819, 447] width 134 height 76
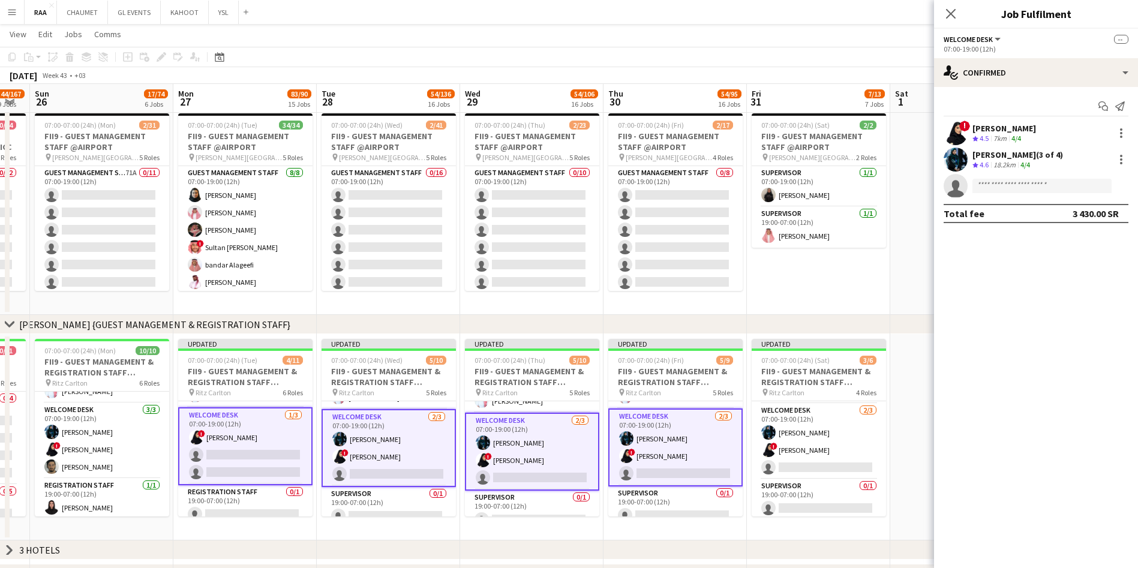
scroll to position [0, 406]
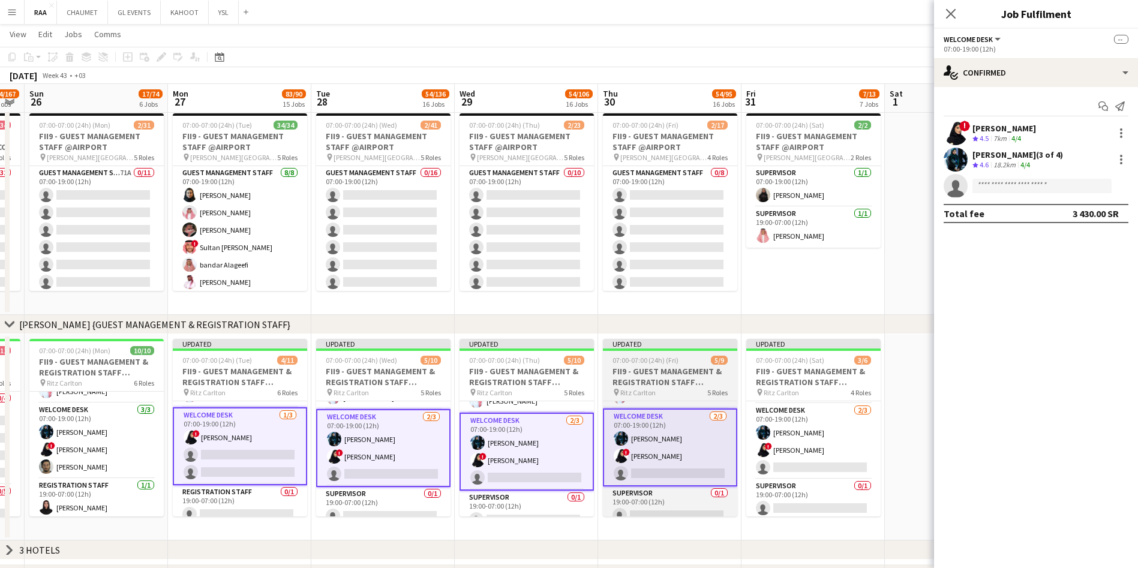
click at [780, 438] on app-card-role "Welcome Desk [DATE] 07:00-19:00 (12h) [PERSON_NAME] ! [PERSON_NAME] single-neut…" at bounding box center [813, 442] width 134 height 76
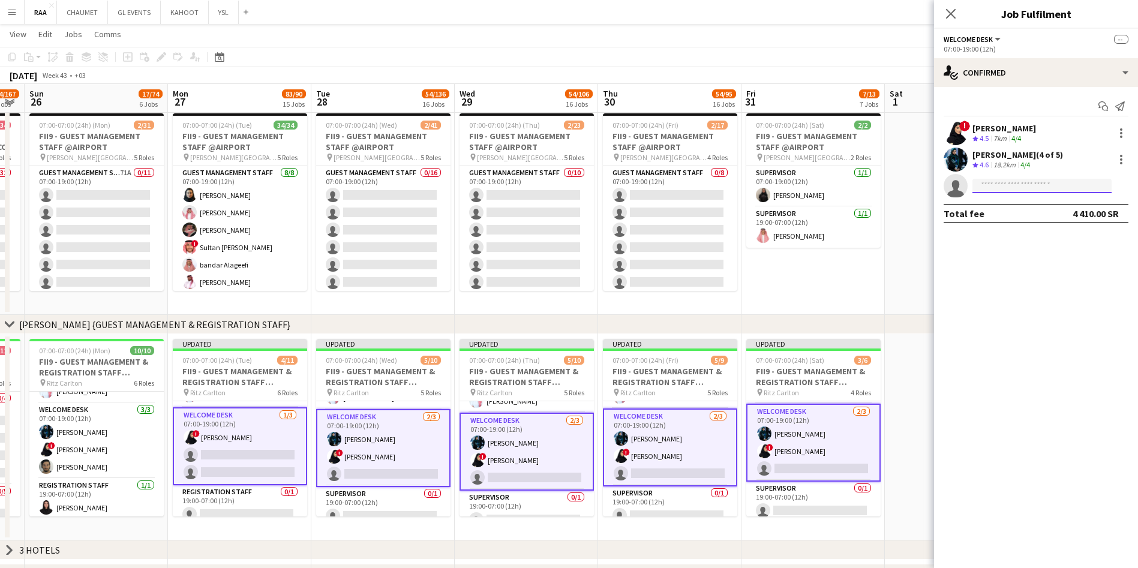
click at [1017, 185] on input at bounding box center [1041, 186] width 139 height 14
paste input "**********"
type input "**********"
click at [1039, 210] on span "[PERSON_NAME][EMAIL_ADDRESS][DOMAIN_NAME]" at bounding box center [1042, 213] width 120 height 10
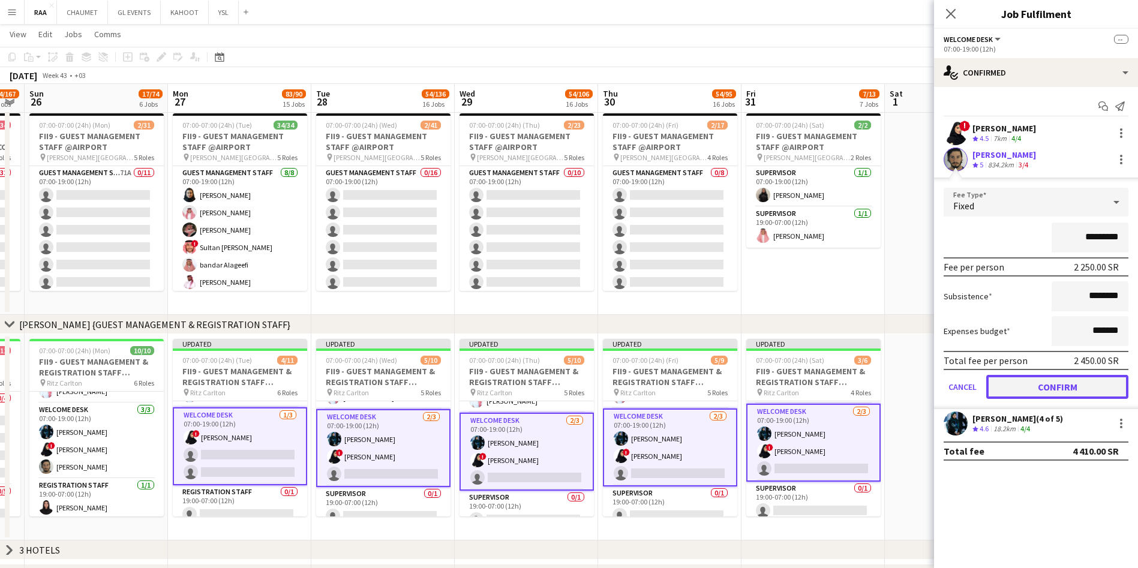
click at [1083, 396] on button "Confirm" at bounding box center [1057, 387] width 142 height 24
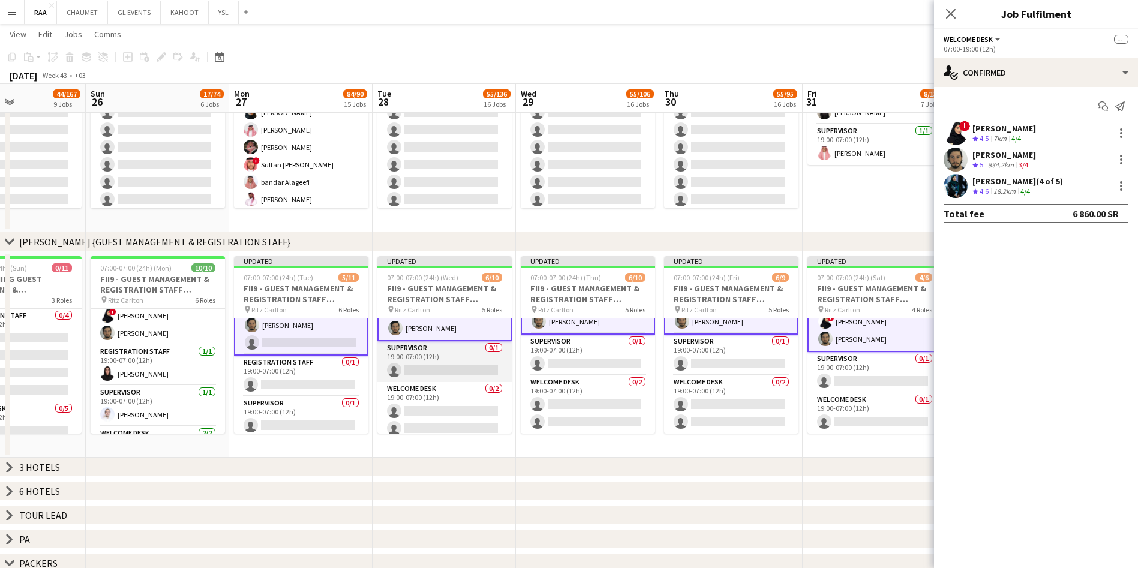
scroll to position [178, 0]
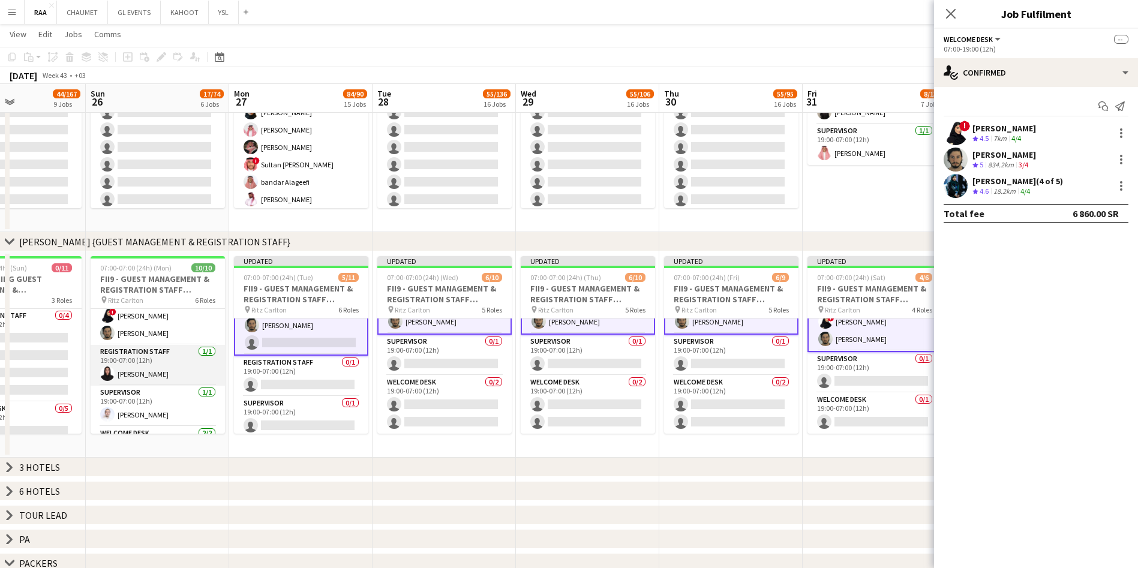
click at [163, 368] on app-card-role "Registration Staff [DATE] 19:00-07:00 (12h) [PERSON_NAME]" at bounding box center [158, 365] width 134 height 41
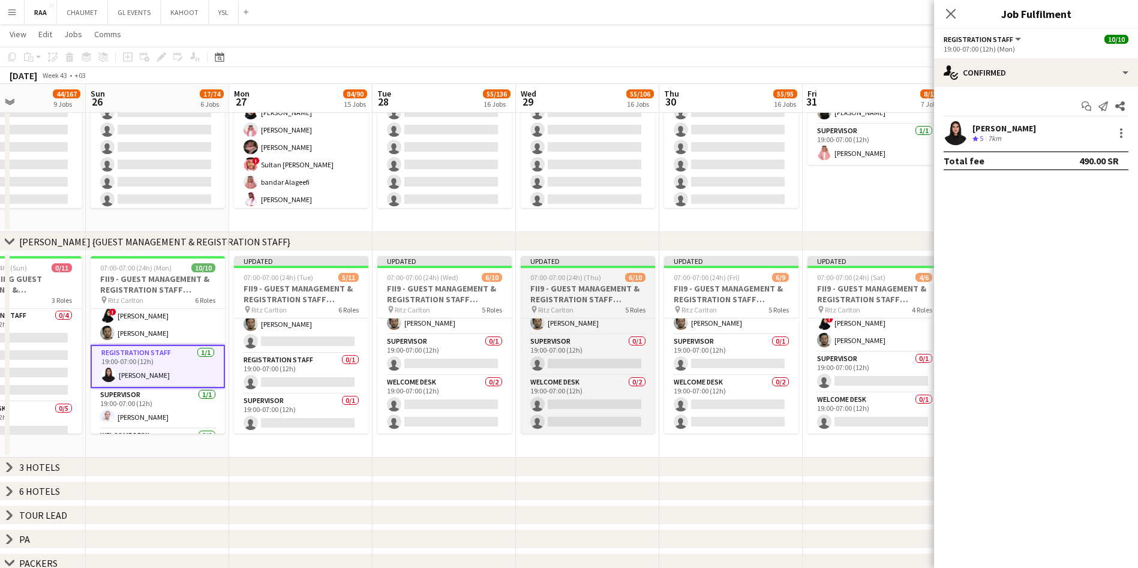
scroll to position [156, 0]
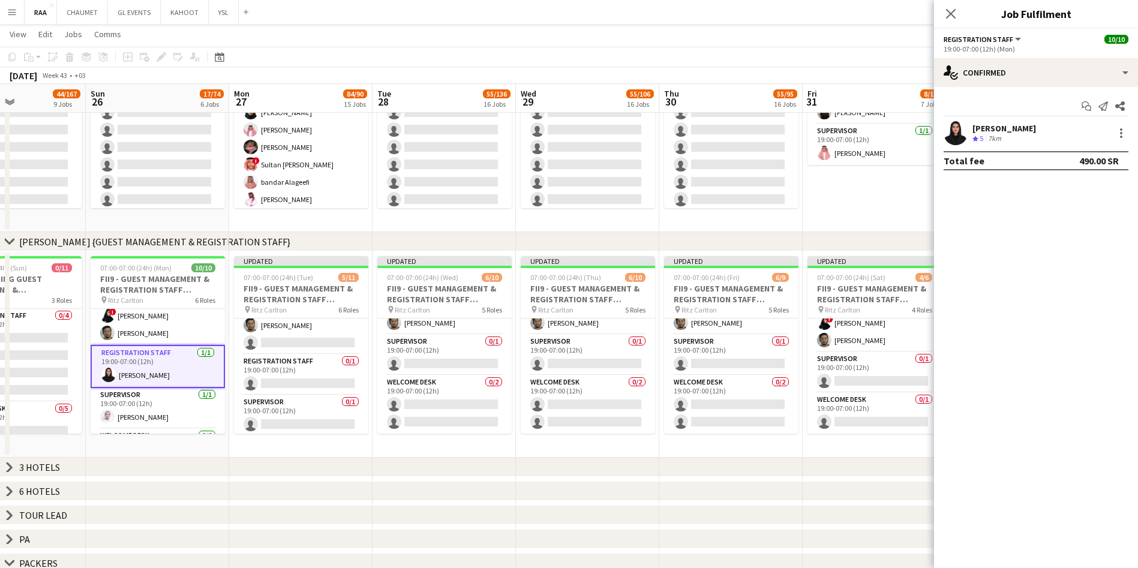
click at [1037, 142] on div "[PERSON_NAME] Crew rating 5 7km" at bounding box center [1036, 133] width 204 height 24
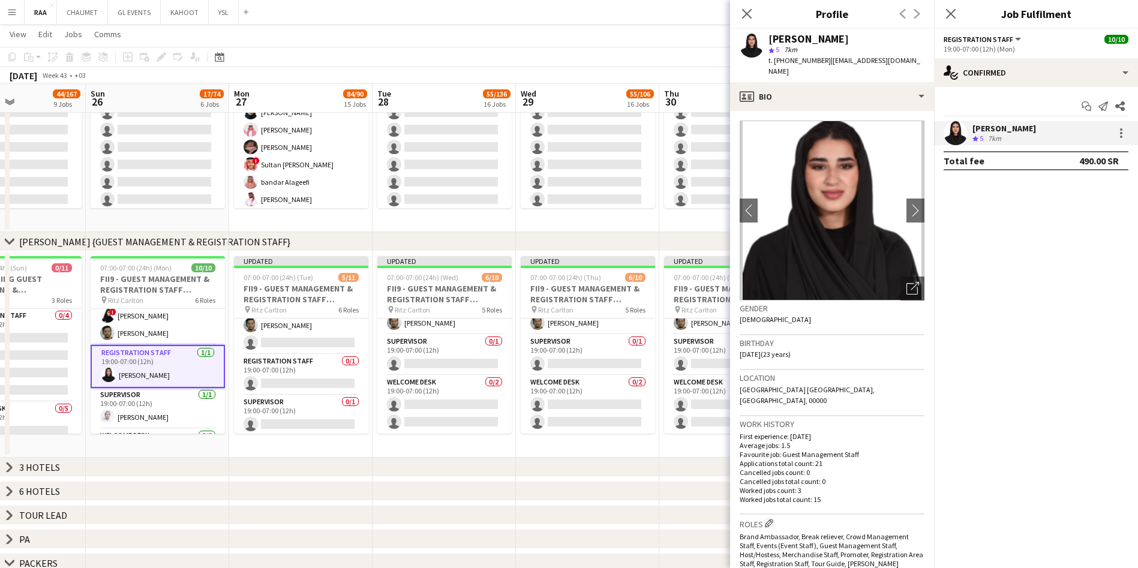
drag, startPoint x: 819, startPoint y: 58, endPoint x: 776, endPoint y: 59, distance: 42.6
click at [776, 59] on span "t. [PHONE_NUMBER]" at bounding box center [799, 60] width 62 height 9
drag, startPoint x: 918, startPoint y: 58, endPoint x: 825, endPoint y: 61, distance: 93.0
click at [825, 61] on app-profile-header "[PERSON_NAME] star 5 7km t. [PHONE_NUMBER] | [EMAIL_ADDRESS][DOMAIN_NAME]" at bounding box center [832, 55] width 204 height 53
copy span "[EMAIL_ADDRESS][DOMAIN_NAME]"
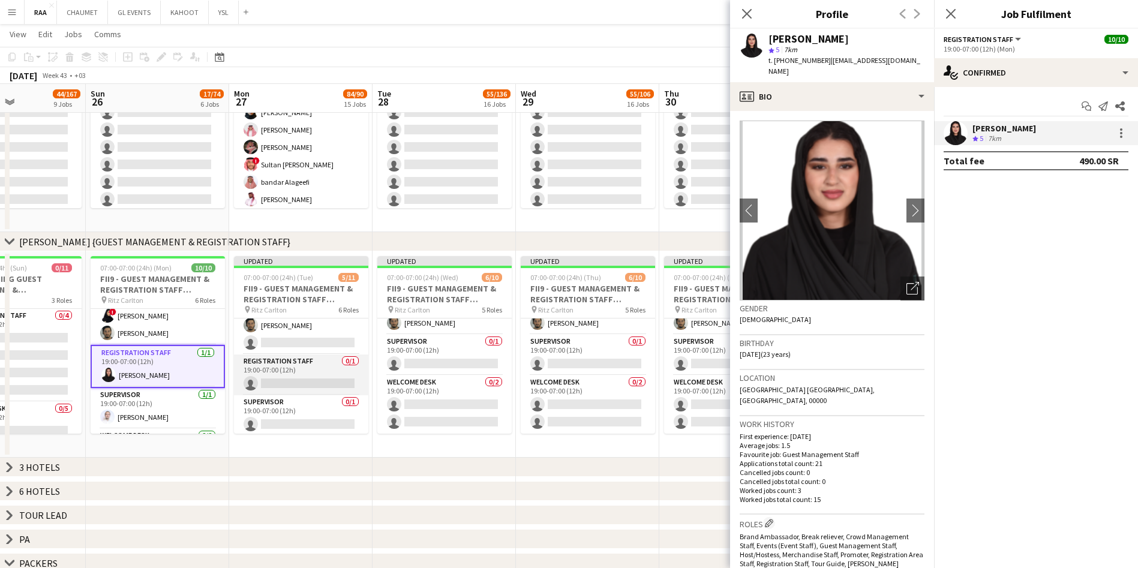
click at [314, 376] on app-card-role "Registration Staff 0/1 19:00-07:00 (12h) single-neutral-actions" at bounding box center [301, 375] width 134 height 41
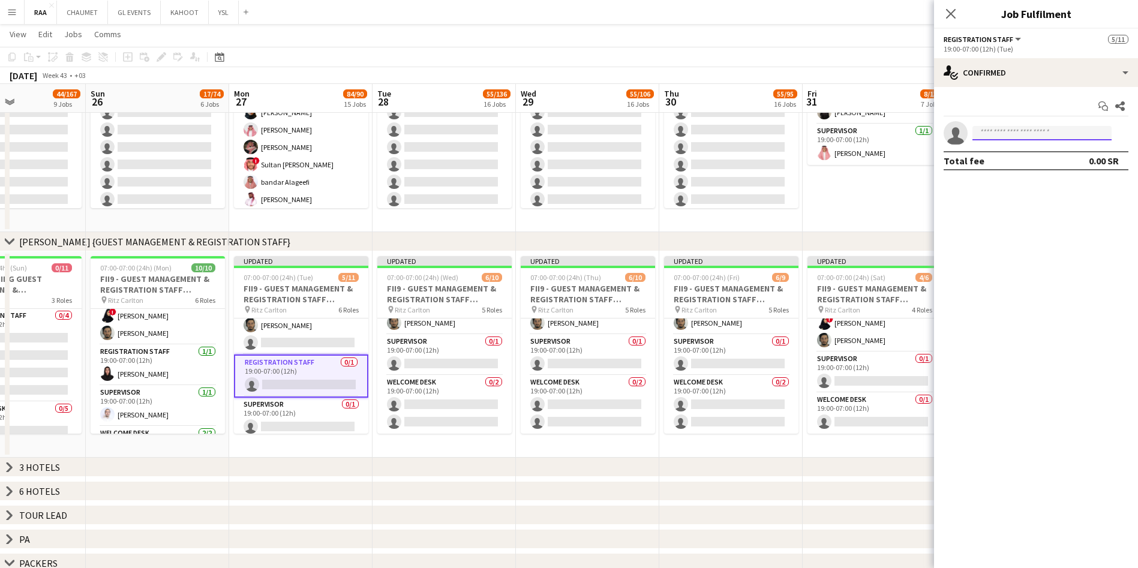
click at [1011, 135] on input at bounding box center [1041, 133] width 139 height 14
paste input "**********"
type input "**********"
click at [1051, 170] on span "[PHONE_NUMBER]" at bounding box center [1042, 170] width 120 height 10
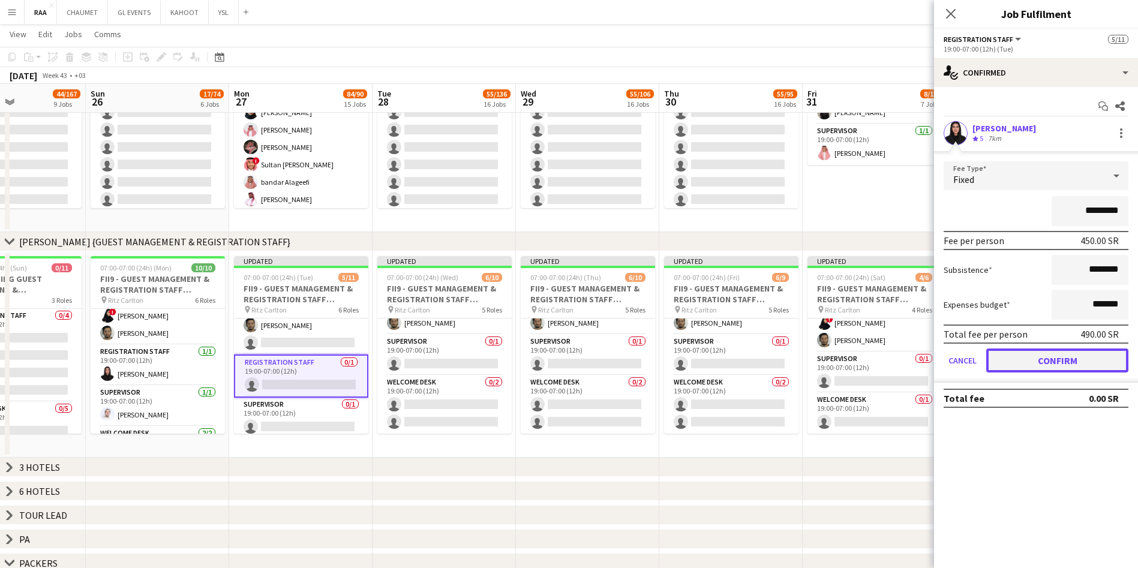
click at [1067, 361] on button "Confirm" at bounding box center [1057, 361] width 142 height 24
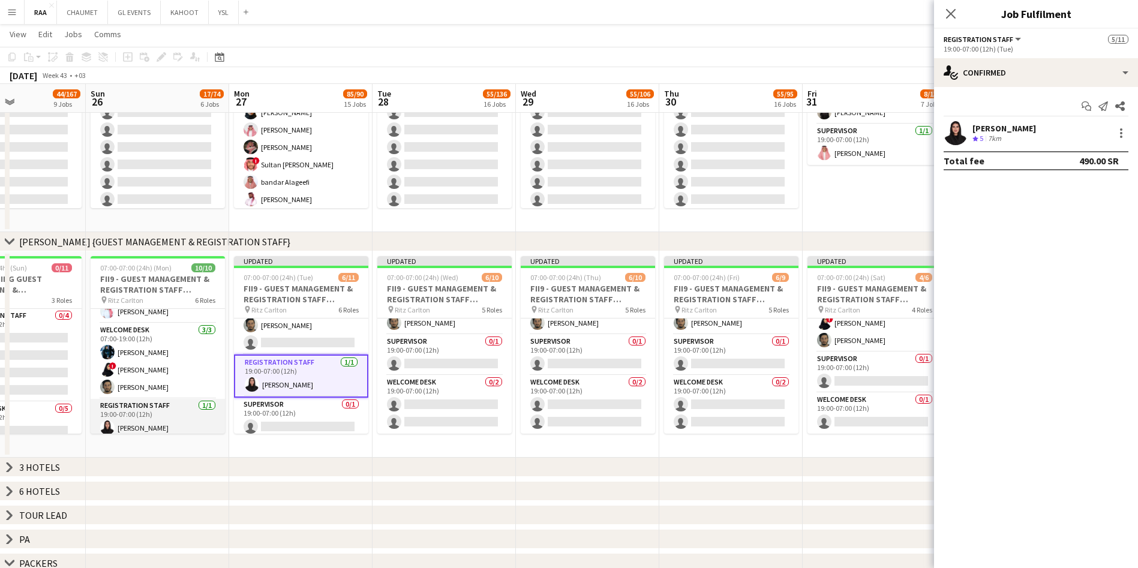
scroll to position [82, 0]
click at [152, 360] on app-card-role "Welcome Desk [DATE] 07:00-19:00 (12h) [PERSON_NAME] ! [PERSON_NAME] [PERSON_NAM…" at bounding box center [158, 364] width 134 height 76
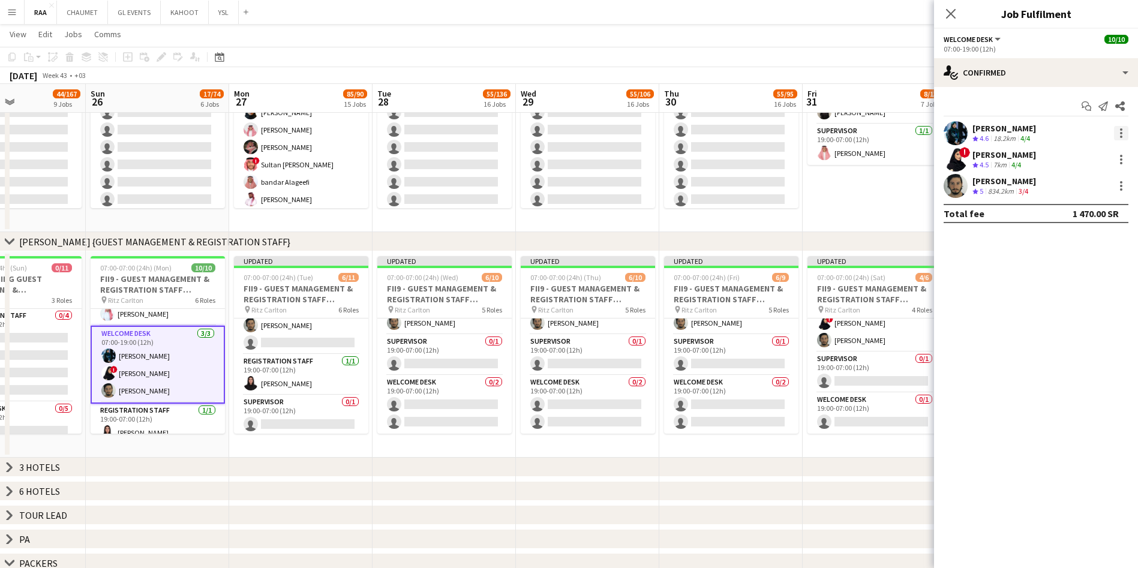
click at [1119, 133] on div at bounding box center [1121, 133] width 14 height 14
click at [981, 128] on div at bounding box center [569, 284] width 1138 height 568
click at [317, 341] on app-card-role "Welcome Desk [DATE] 07:00-19:00 (12h) ! [PERSON_NAME] [PERSON_NAME] single-neut…" at bounding box center [301, 317] width 134 height 76
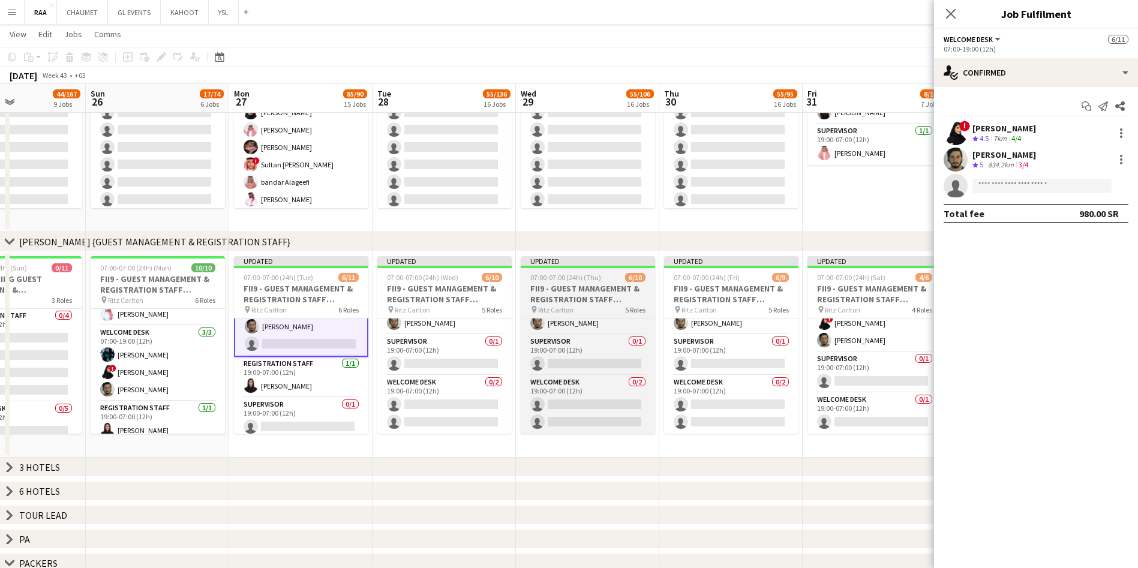
scroll to position [157, 0]
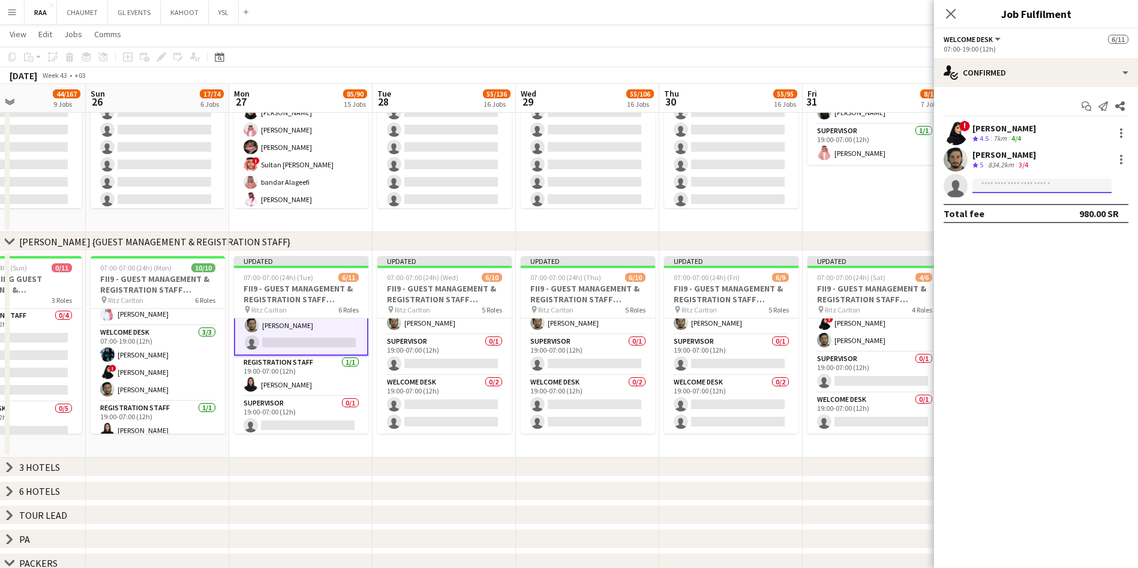
click at [1011, 184] on input at bounding box center [1041, 186] width 139 height 14
paste input "**********"
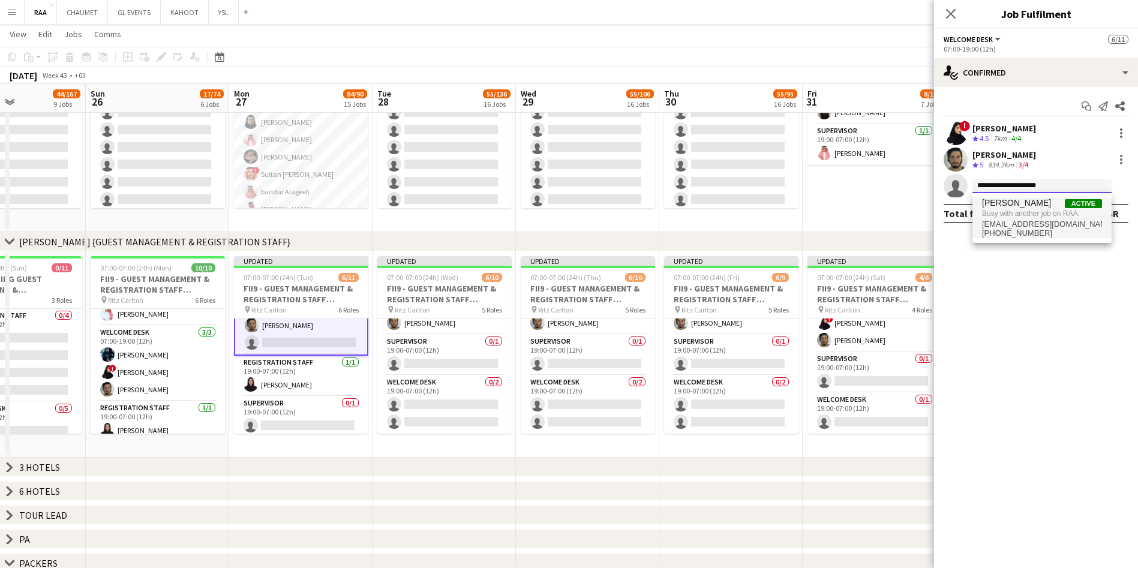
type input "**********"
click at [1054, 221] on span "[EMAIL_ADDRESS][DOMAIN_NAME]" at bounding box center [1042, 225] width 120 height 10
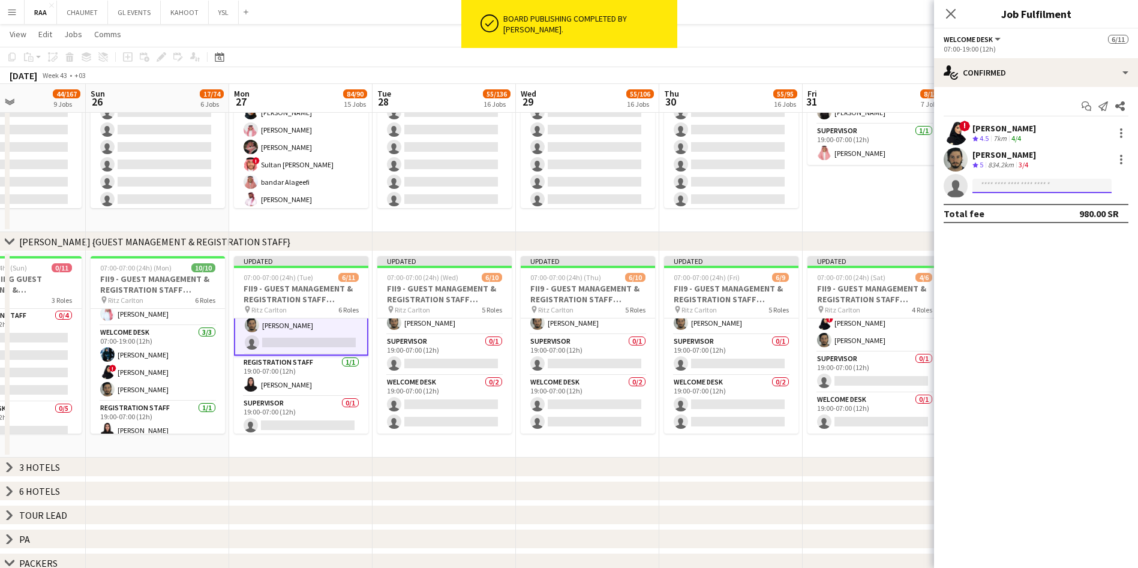
click at [1028, 183] on input at bounding box center [1041, 186] width 139 height 14
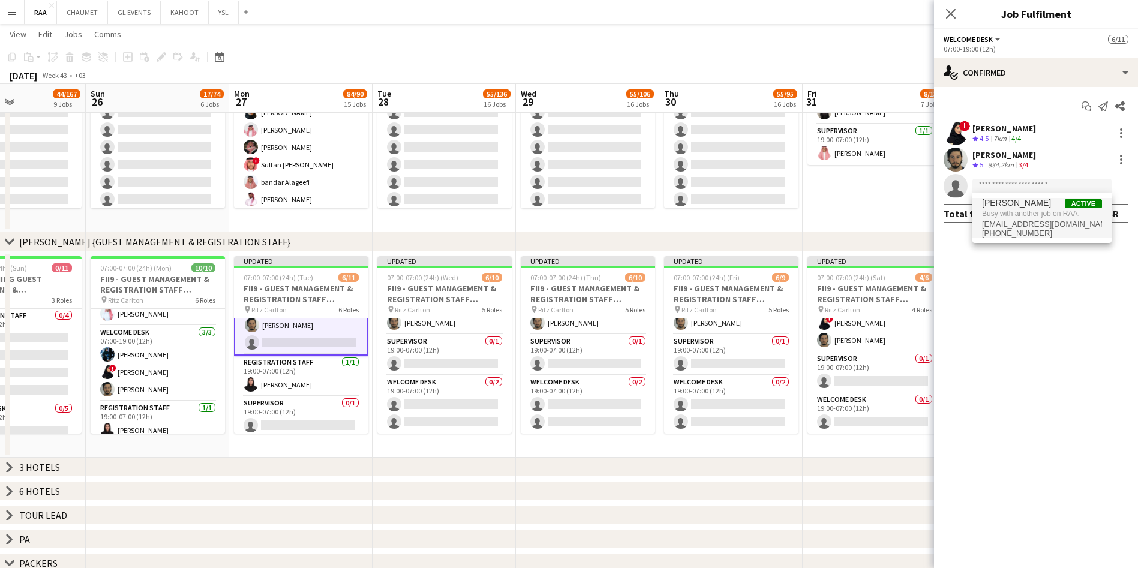
click at [1029, 214] on span "Busy with another job on RAA." at bounding box center [1042, 213] width 120 height 11
click at [857, 217] on app-date-cell "07:00-07:00 (24h) (Sat) 2/2 FII9 - GUEST MANAGEMENT STAFF @AIRPORT pin [PERSON_…" at bounding box center [874, 129] width 143 height 206
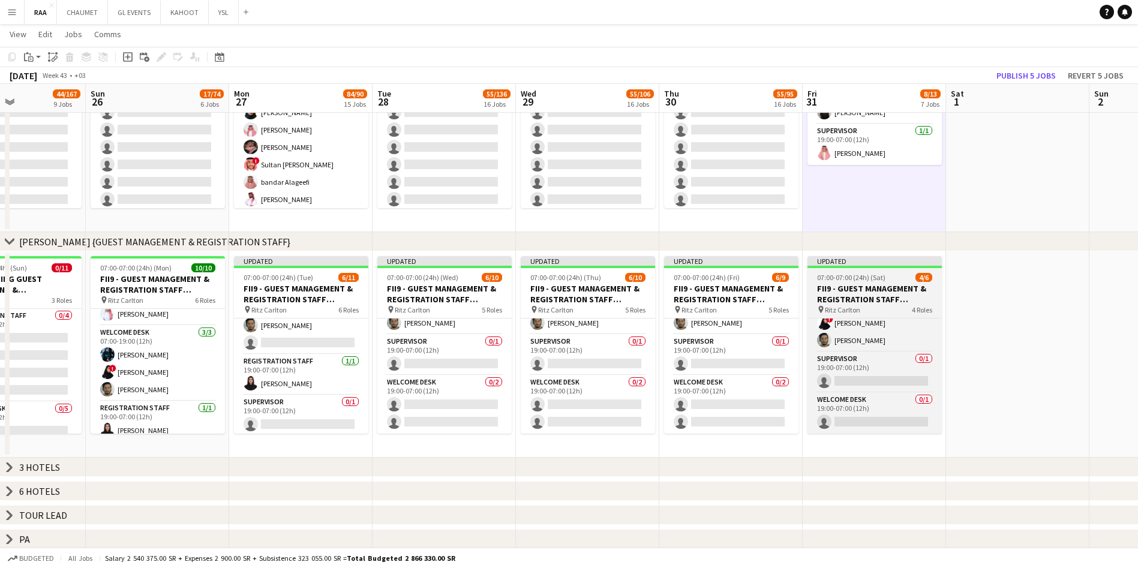
click at [873, 301] on h3 "FII9 - GUEST MANAGEMENT & REGISTRATION STAFF @[GEOGRAPHIC_DATA]" at bounding box center [874, 294] width 134 height 22
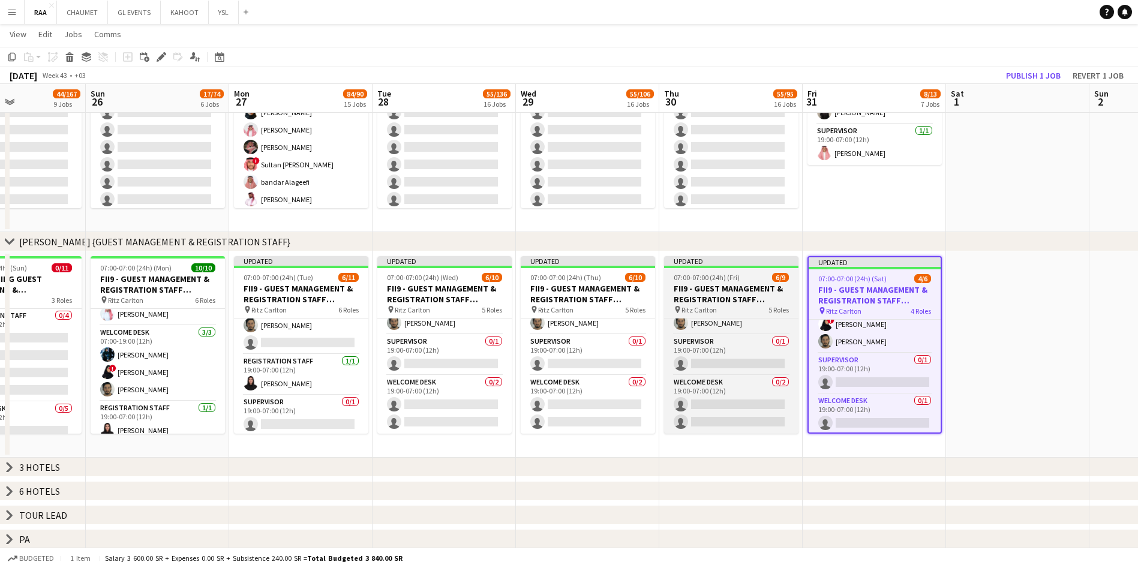
scroll to position [84, 0]
click at [688, 262] on div "Updated" at bounding box center [731, 261] width 134 height 10
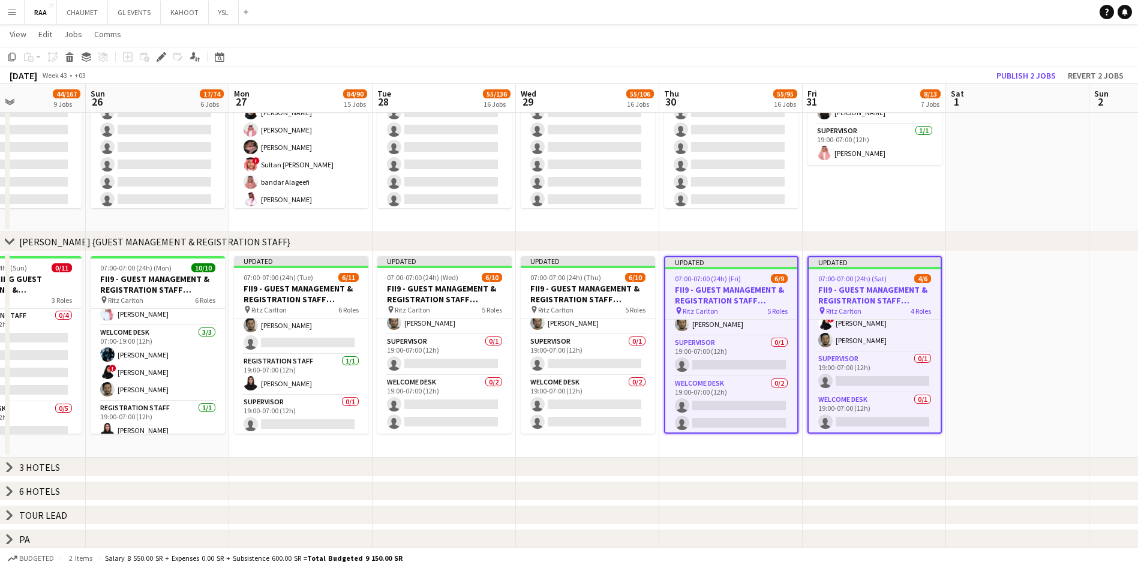
scroll to position [160, 0]
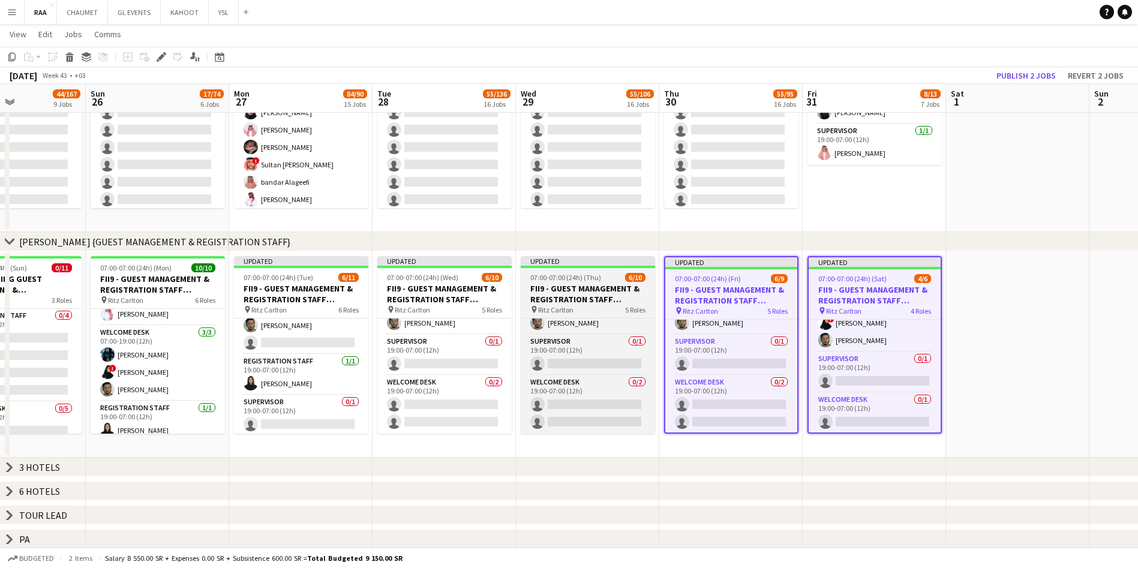
click at [601, 272] on app-job-card "Updated 07:00-07:00 (24h) (Thu) 6/10 FII9 - GUEST MANAGEMENT & REGISTRATION STA…" at bounding box center [588, 345] width 134 height 178
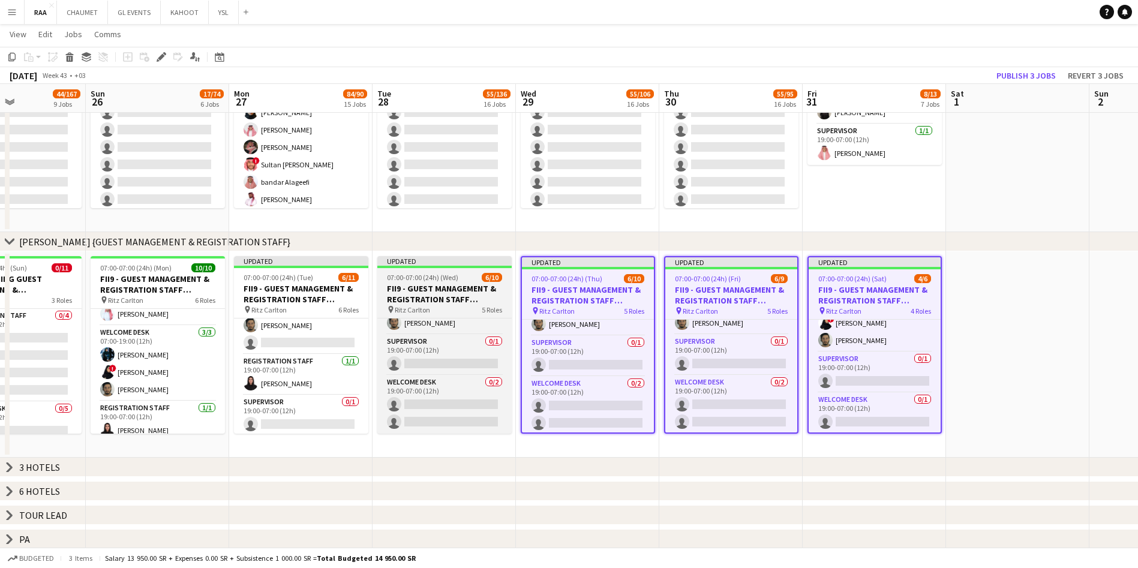
scroll to position [177, 0]
click at [433, 290] on h3 "FII9 - GUEST MANAGEMENT & REGISTRATION STAFF @[GEOGRAPHIC_DATA]" at bounding box center [444, 294] width 134 height 22
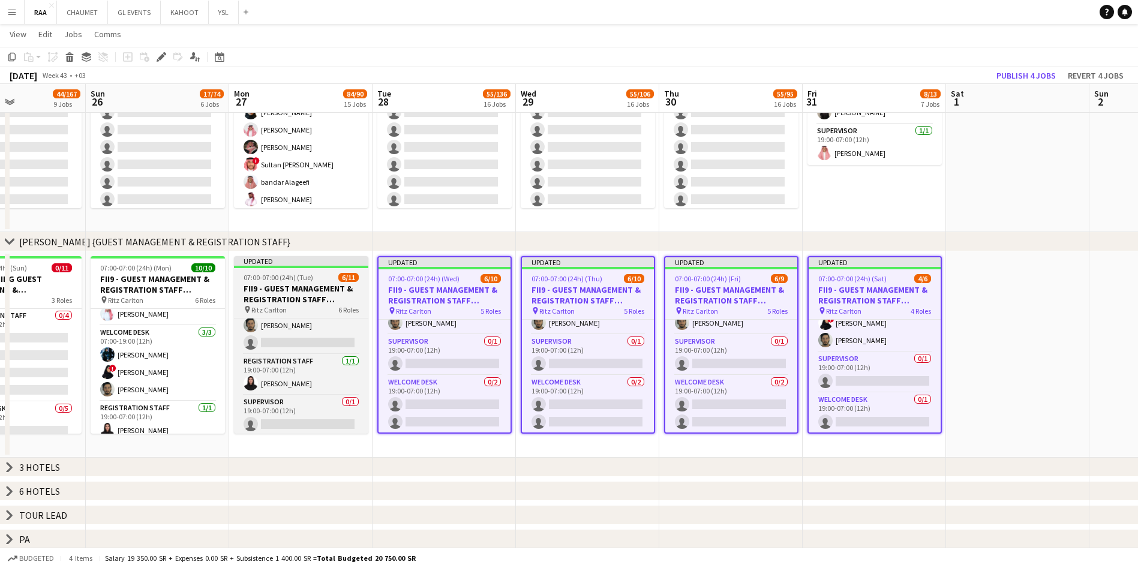
click at [289, 293] on h3 "FII9 - GUEST MANAGEMENT & REGISTRATION STAFF @[GEOGRAPHIC_DATA]" at bounding box center [301, 294] width 134 height 22
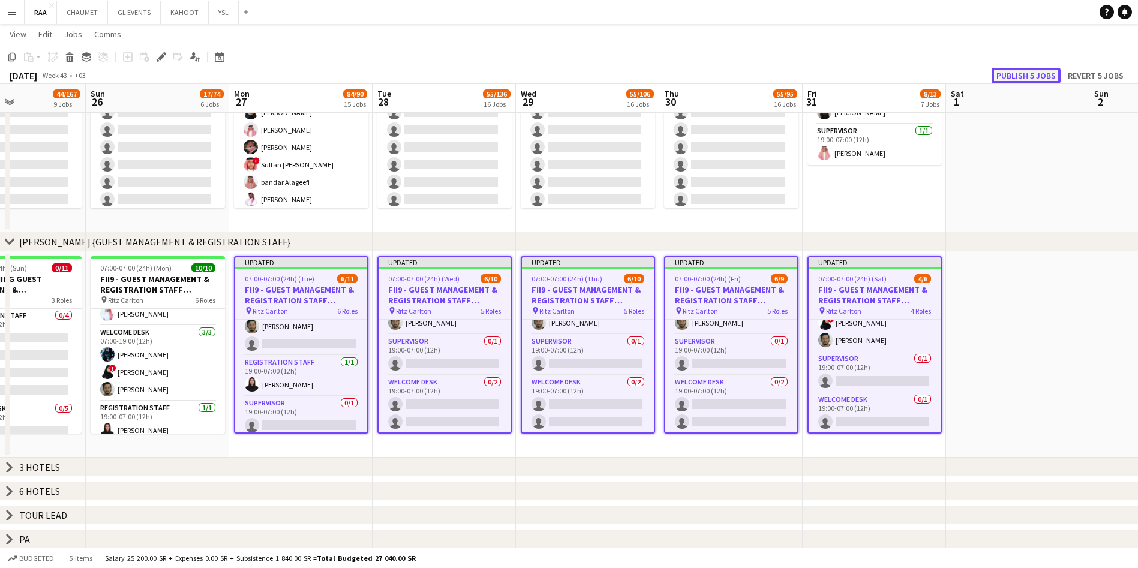
click at [1031, 71] on button "Publish 5 jobs" at bounding box center [1026, 76] width 69 height 16
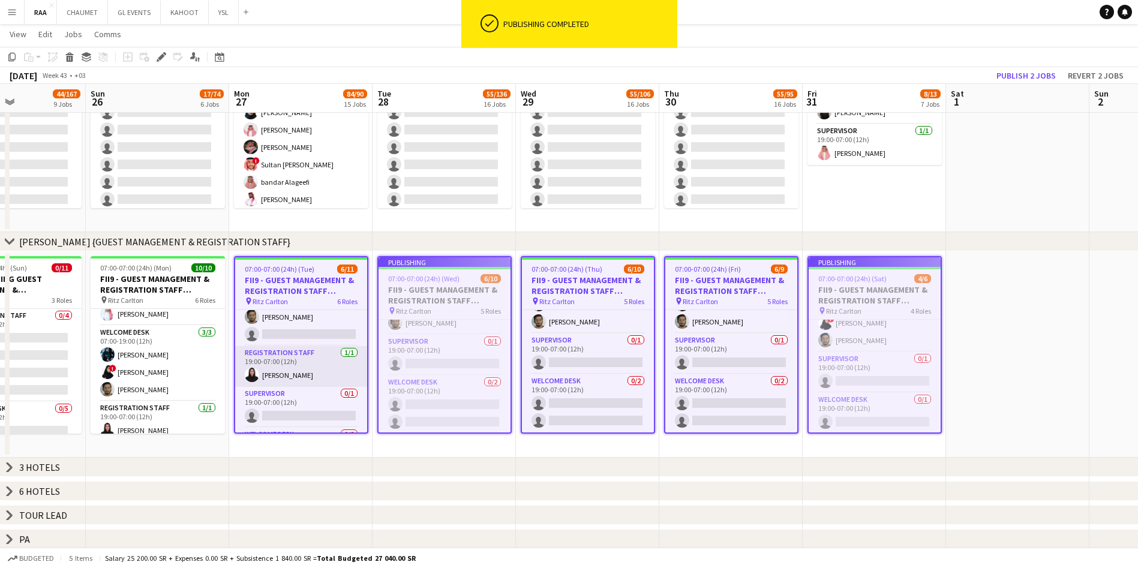
scroll to position [169, 0]
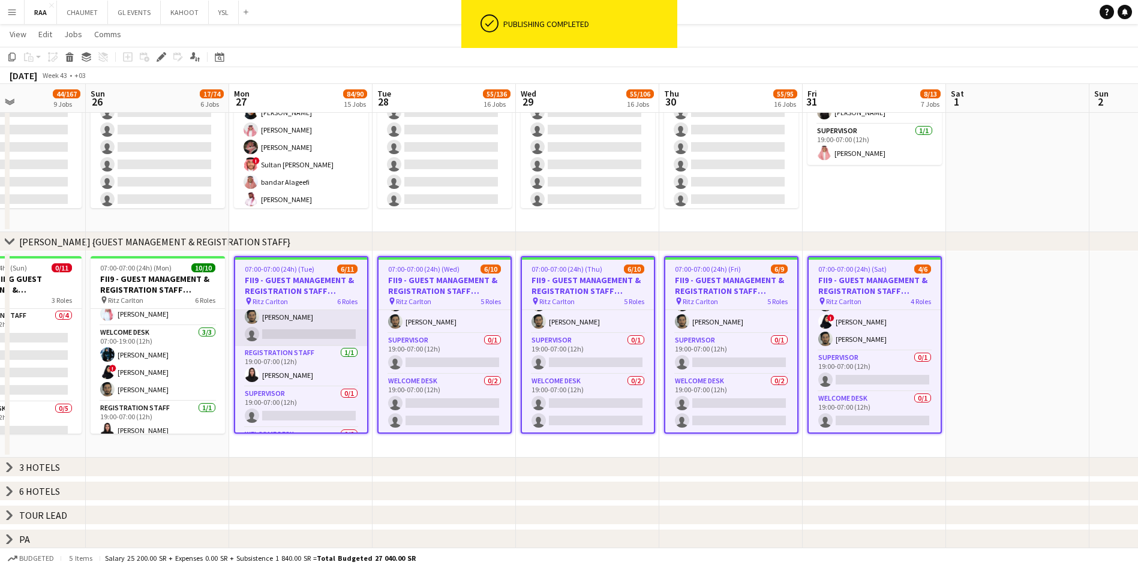
click at [308, 317] on app-card-role "Welcome Desk [DATE] 07:00-19:00 (12h) ! [PERSON_NAME] [PERSON_NAME] single-neut…" at bounding box center [301, 309] width 132 height 76
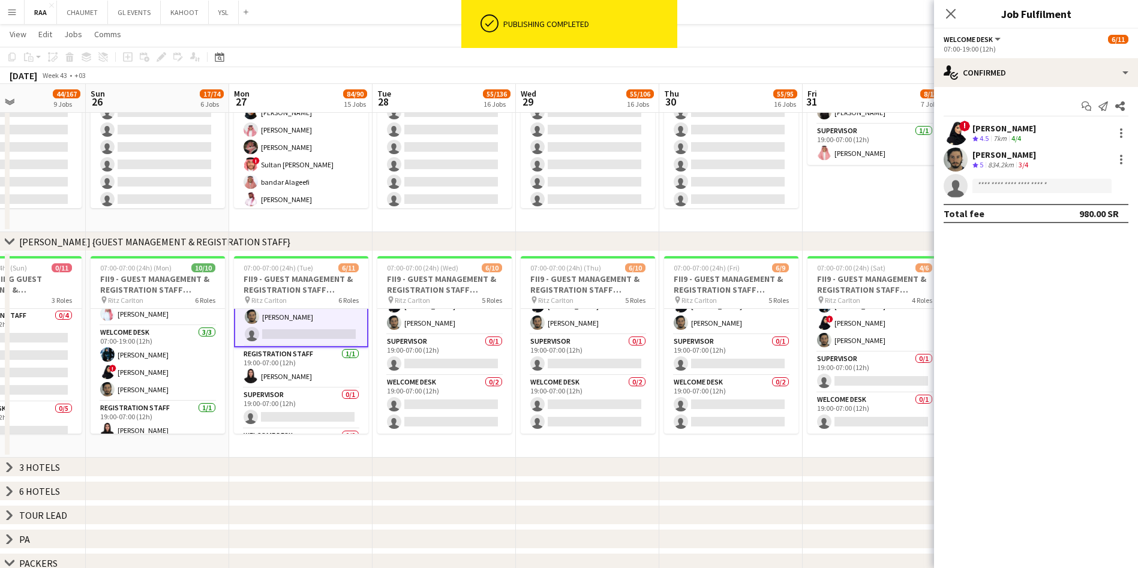
scroll to position [157, 0]
click at [997, 185] on input at bounding box center [1041, 186] width 139 height 14
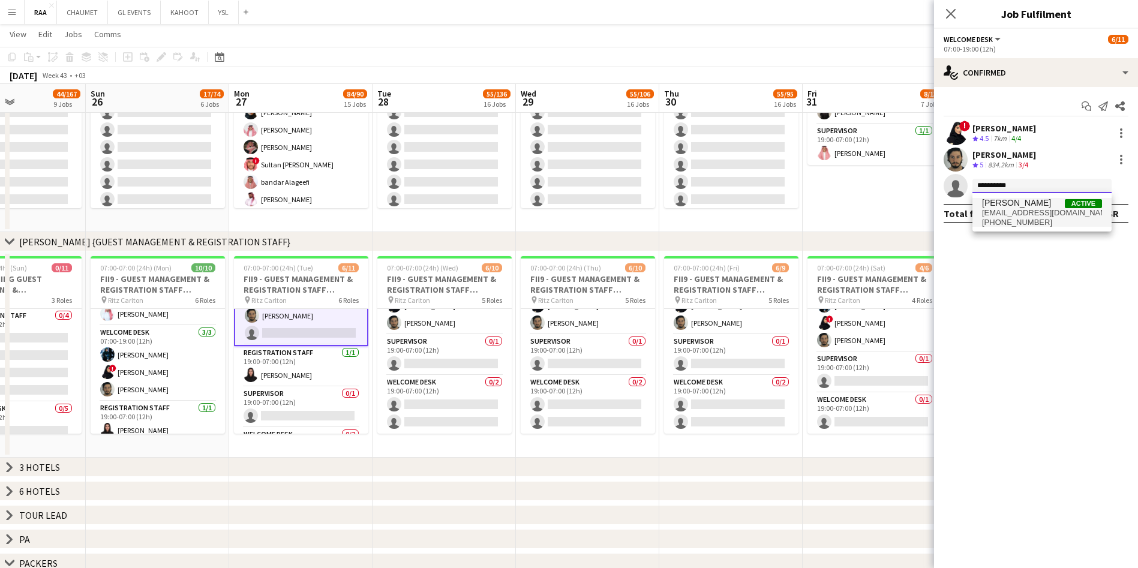
type input "**********"
click at [1038, 217] on span "[EMAIL_ADDRESS][DOMAIN_NAME]" at bounding box center [1042, 213] width 120 height 10
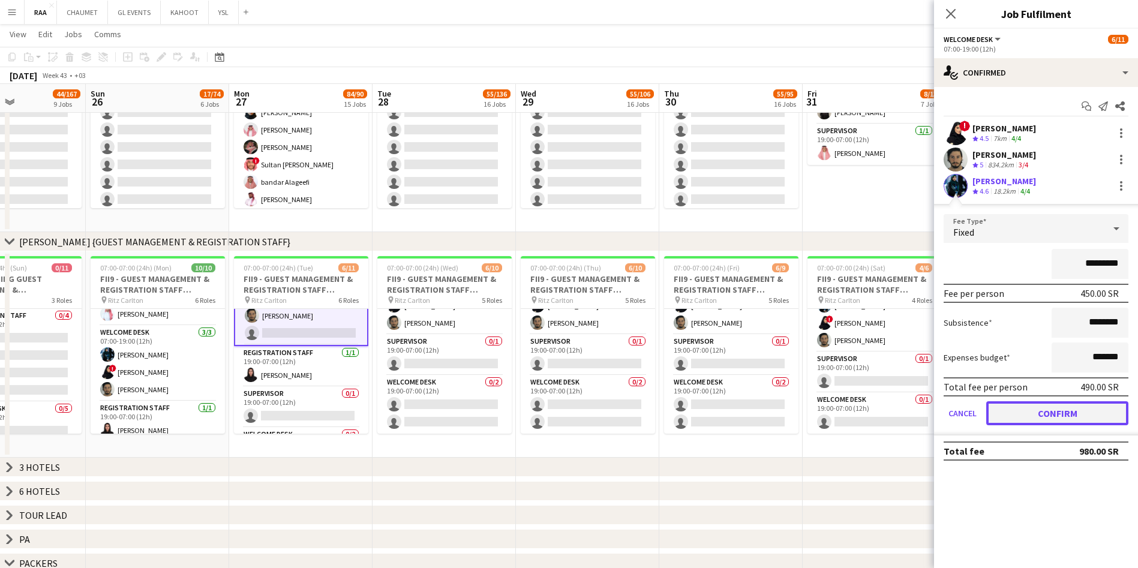
click at [1038, 415] on button "Confirm" at bounding box center [1057, 413] width 142 height 24
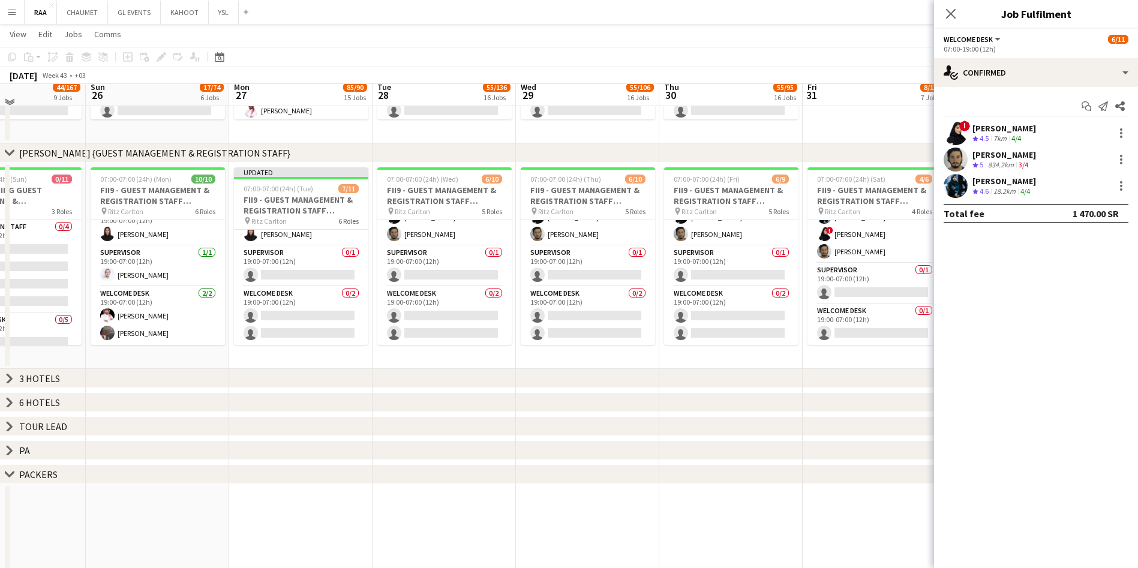
scroll to position [494, 0]
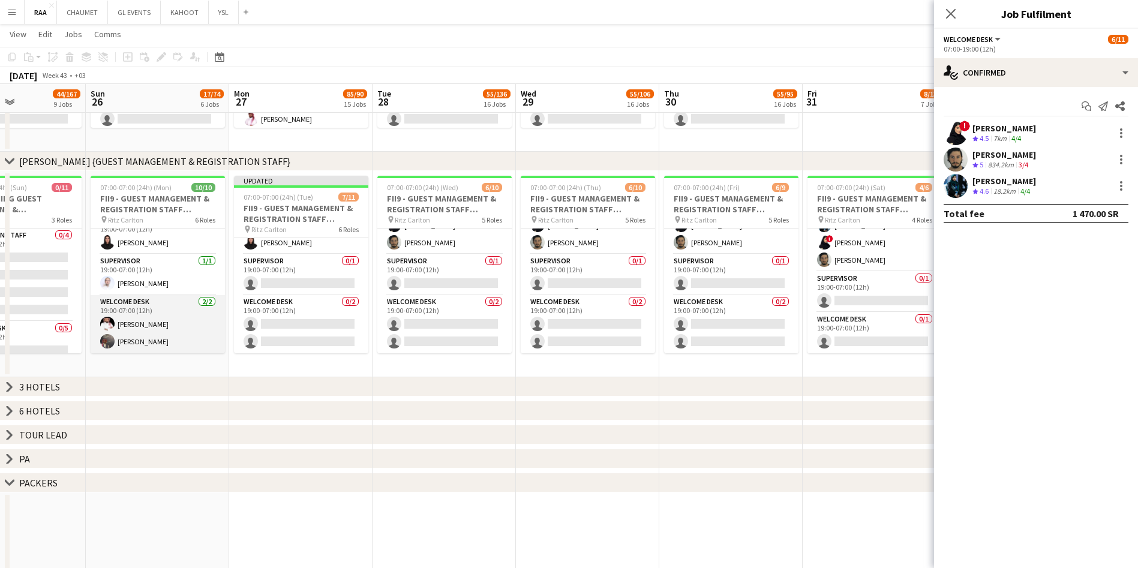
click at [158, 343] on app-card-role "Welcome Desk [DATE] 19:00-07:00 (12h) [PERSON_NAME] [PERSON_NAME]" at bounding box center [158, 324] width 134 height 58
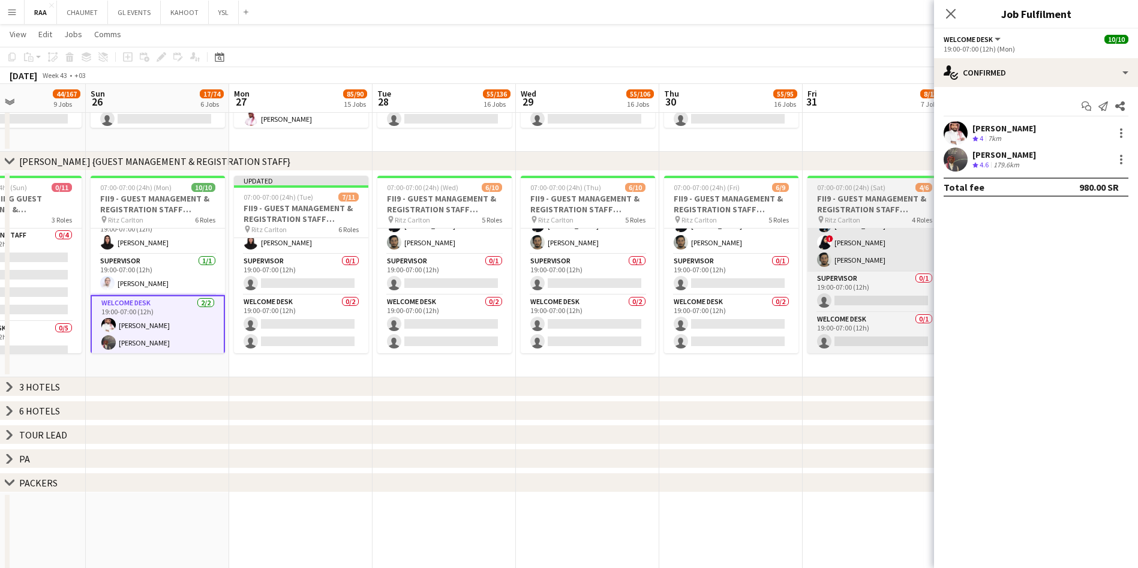
scroll to position [217, 0]
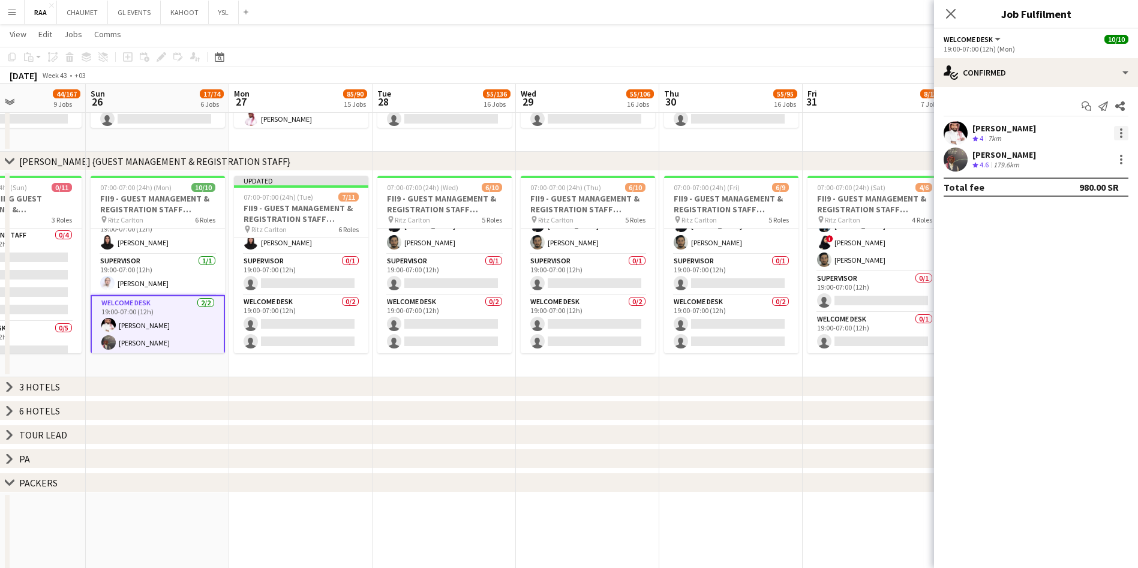
click at [1126, 133] on div at bounding box center [1121, 133] width 14 height 14
click at [989, 130] on div at bounding box center [569, 284] width 1138 height 568
click at [966, 136] on app-user-avatar at bounding box center [956, 133] width 24 height 24
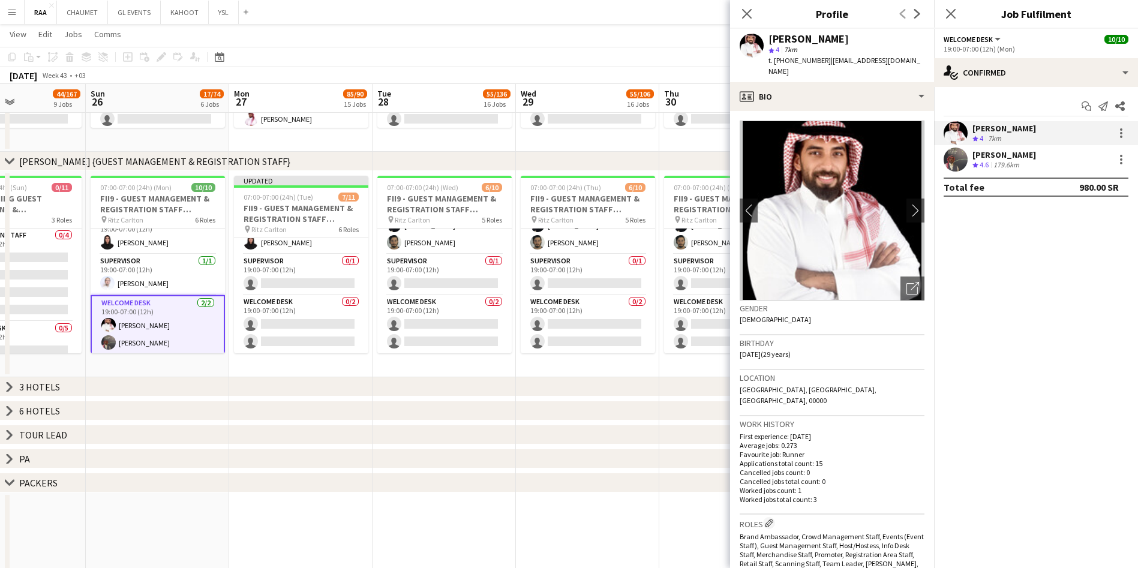
drag, startPoint x: 905, startPoint y: 60, endPoint x: 826, endPoint y: 61, distance: 79.2
click at [826, 61] on div "[PERSON_NAME] star 4 7km t. [PHONE_NUMBER] | [EMAIL_ADDRESS][DOMAIN_NAME]" at bounding box center [832, 55] width 204 height 53
copy span "[EMAIL_ADDRESS][DOMAIN_NAME]"
click at [305, 313] on app-card-role "Welcome Desk 0/2 19:00-07:00 (12h) single-neutral-actions single-neutral-actions" at bounding box center [301, 324] width 134 height 58
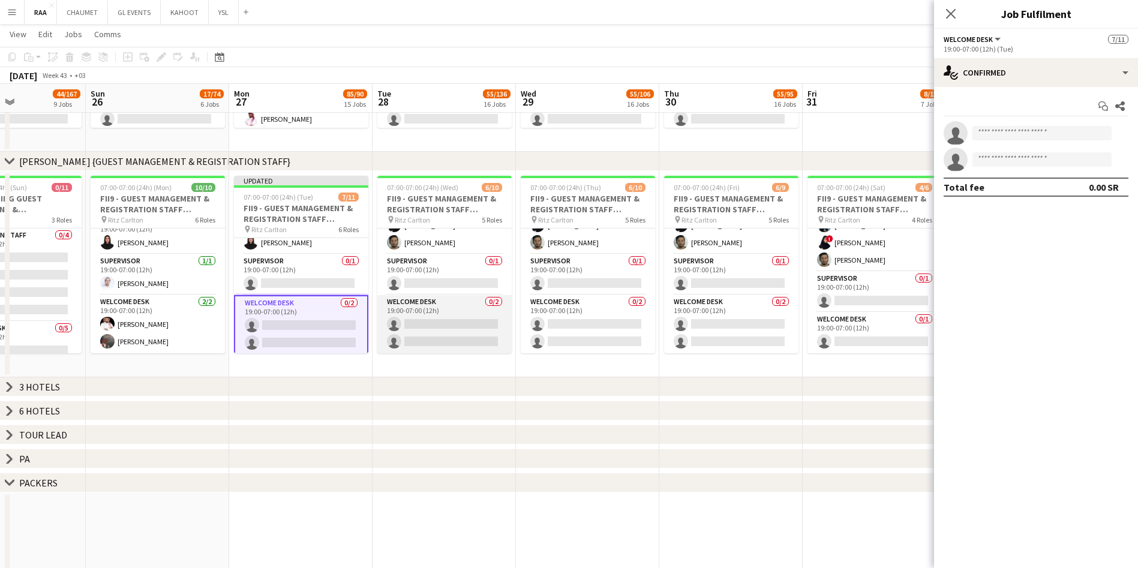
click at [452, 309] on app-card-role "Welcome Desk 0/2 19:00-07:00 (12h) single-neutral-actions single-neutral-actions" at bounding box center [444, 324] width 134 height 58
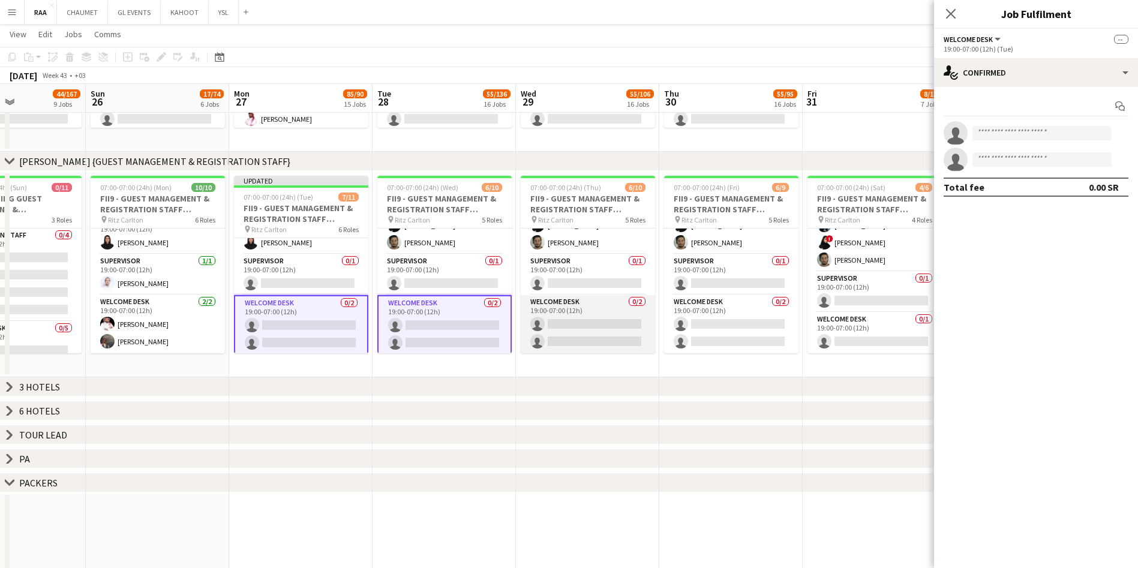
click at [564, 320] on app-card-role "Welcome Desk 0/2 19:00-07:00 (12h) single-neutral-actions single-neutral-actions" at bounding box center [588, 324] width 134 height 58
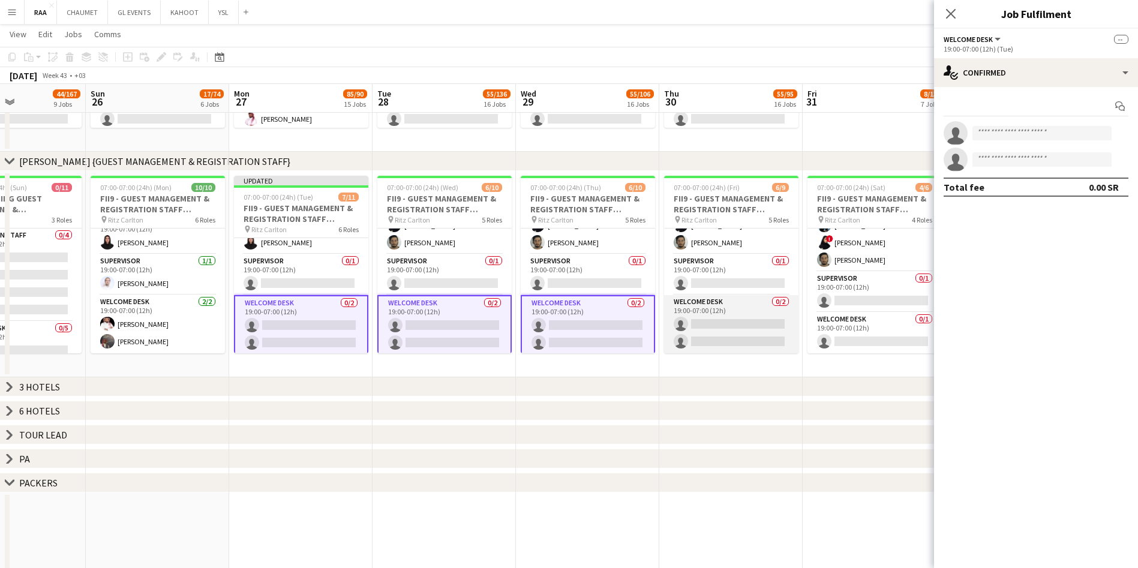
click at [664, 317] on app-card-role "Welcome Desk 0/2 19:00-07:00 (12h) single-neutral-actions single-neutral-actions" at bounding box center [731, 324] width 134 height 58
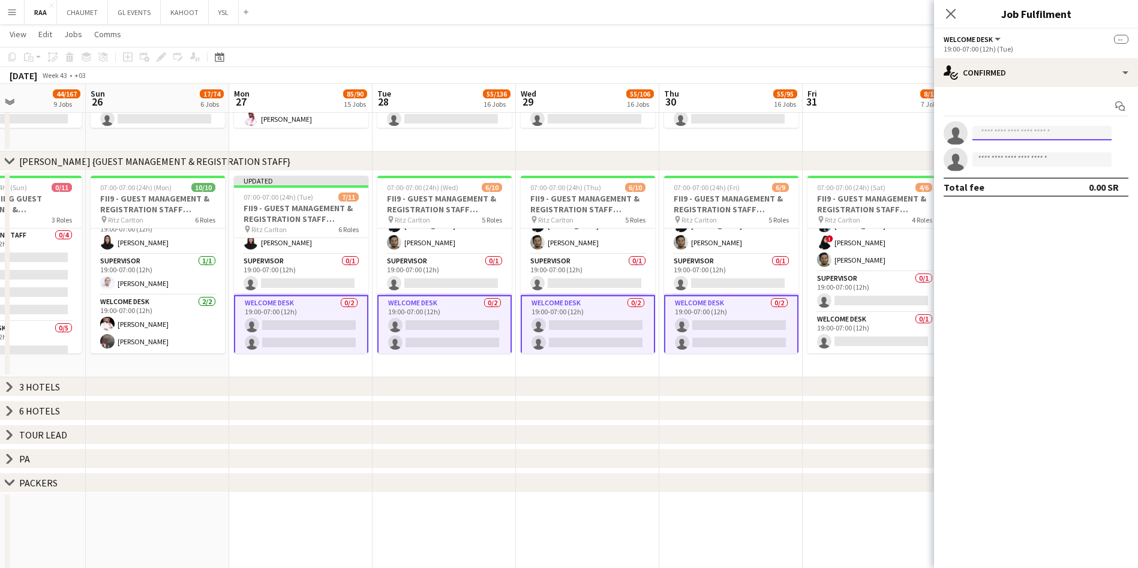
click at [1003, 128] on input at bounding box center [1041, 133] width 139 height 14
paste input "**********"
type input "**********"
click at [1016, 172] on span "[PHONE_NUMBER]" at bounding box center [1042, 170] width 120 height 10
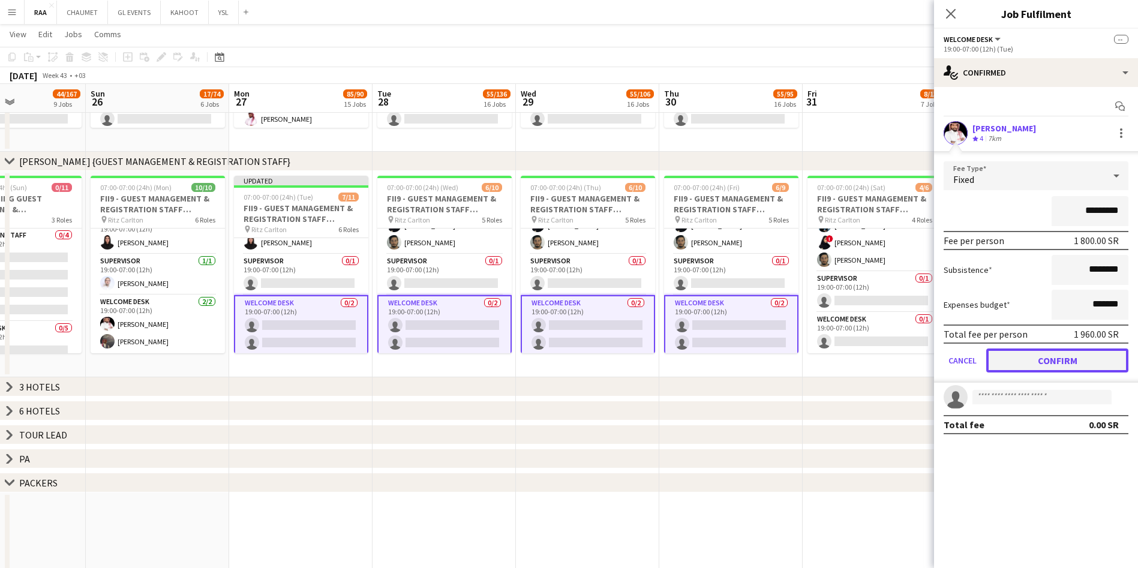
click at [1066, 364] on button "Confirm" at bounding box center [1057, 361] width 142 height 24
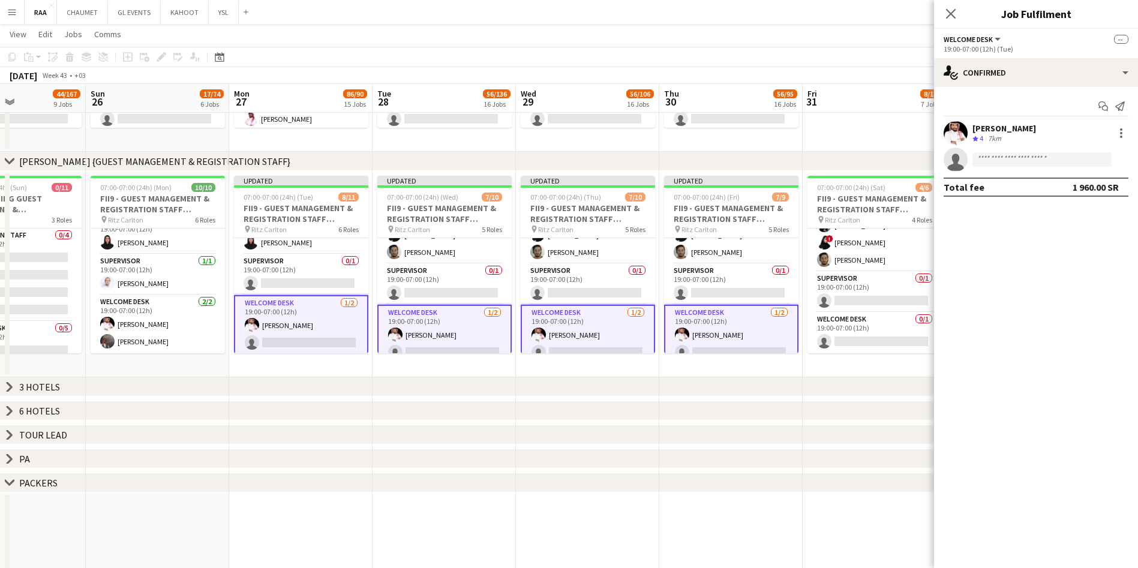
click at [154, 332] on app-card-role "Welcome Desk [DATE] 19:00-07:00 (12h) [PERSON_NAME] [PERSON_NAME]" at bounding box center [158, 324] width 134 height 58
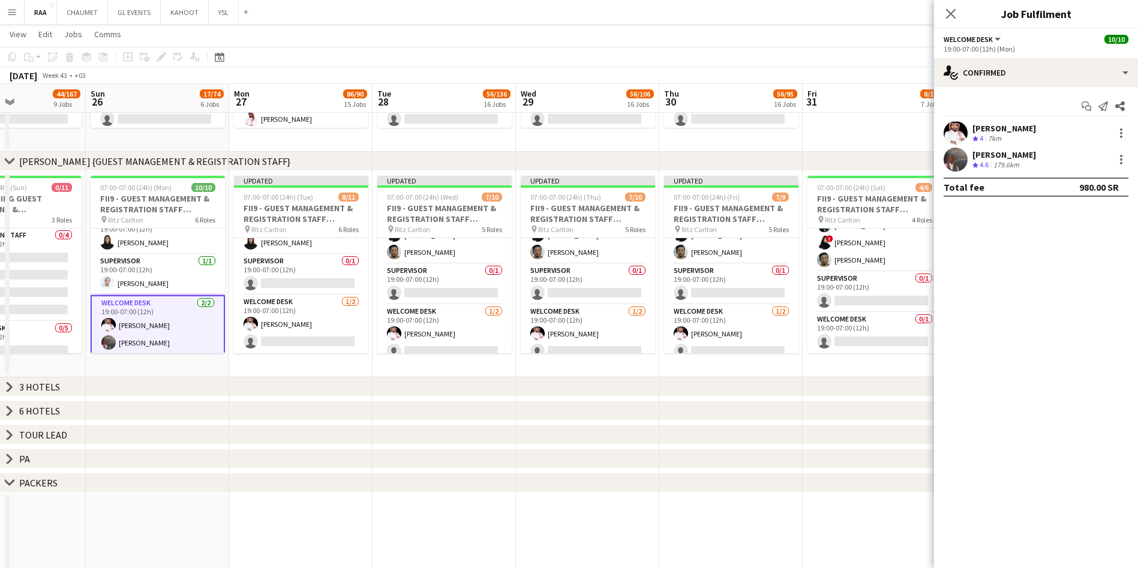
click at [1048, 161] on div "[PERSON_NAME] Crew rating 4.6 179.6km" at bounding box center [1036, 160] width 204 height 24
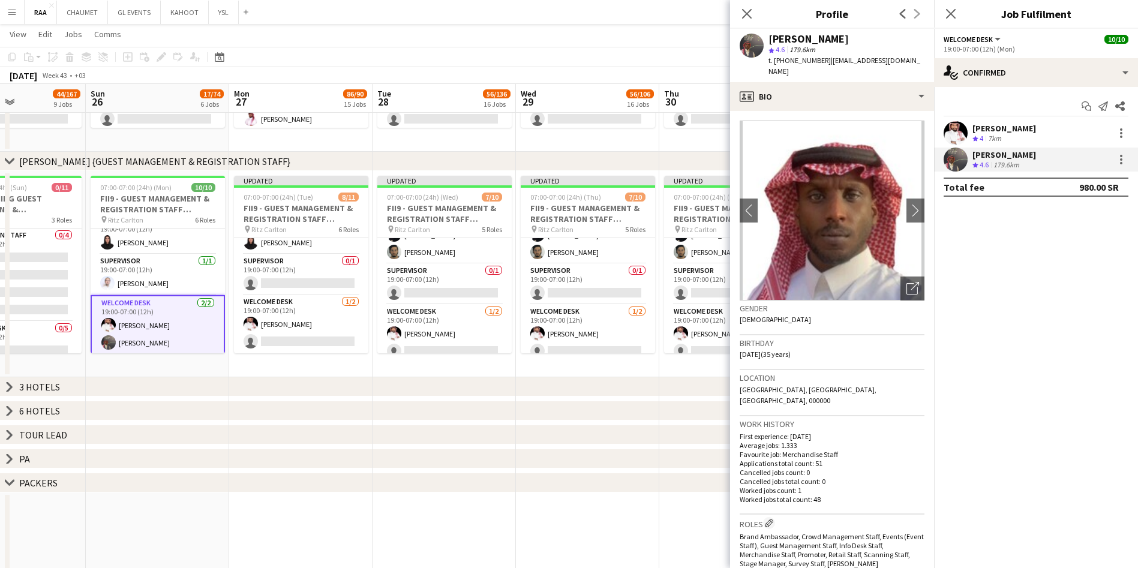
drag, startPoint x: 909, startPoint y: 59, endPoint x: 827, endPoint y: 62, distance: 82.3
click at [827, 62] on div "[PERSON_NAME] star 4.6 179.6km t. [PHONE_NUMBER] | [EMAIL_ADDRESS][DOMAIN_NAME]" at bounding box center [832, 55] width 204 height 53
copy span "[EMAIL_ADDRESS][DOMAIN_NAME]"
click at [280, 338] on app-card-role "Welcome Desk [DATE] 19:00-07:00 (12h) [PERSON_NAME] single-neutral-actions" at bounding box center [301, 324] width 134 height 58
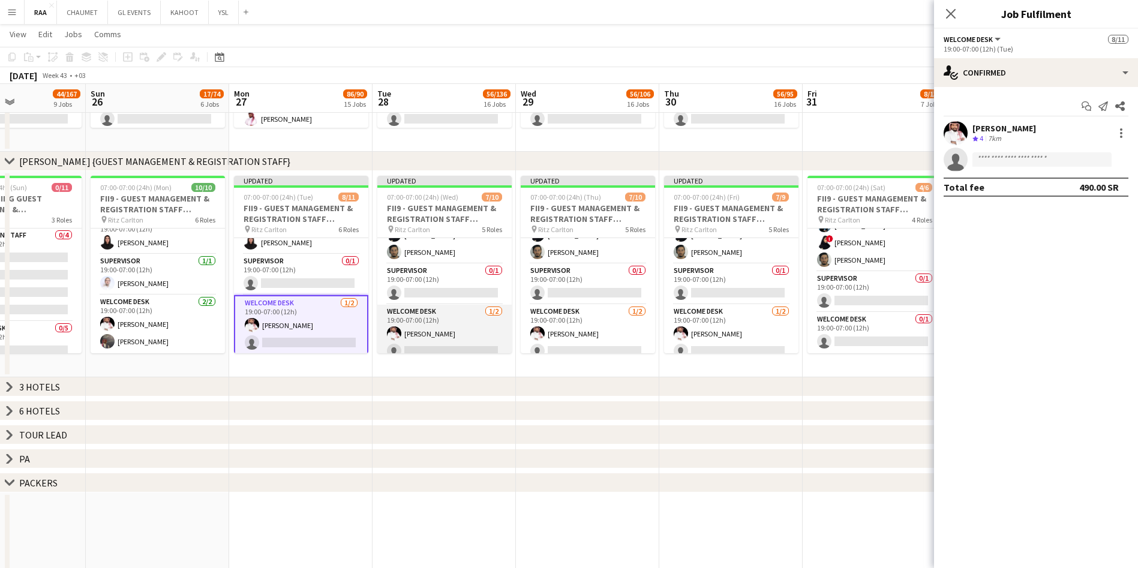
click at [450, 320] on app-card-role "Welcome Desk [DATE] 19:00-07:00 (12h) [PERSON_NAME] single-neutral-actions" at bounding box center [444, 334] width 134 height 58
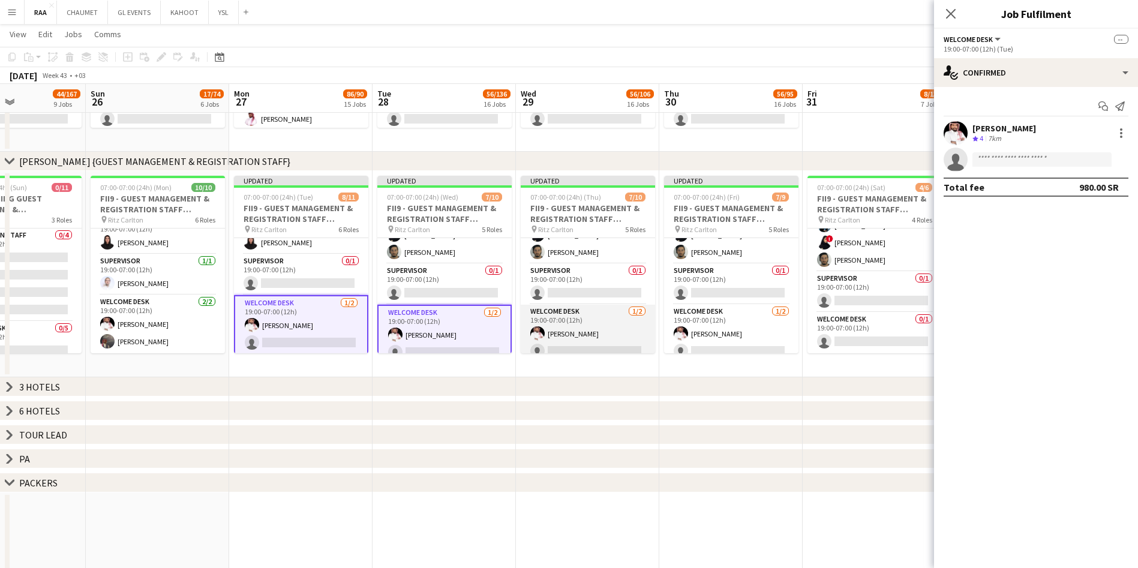
click at [596, 341] on app-card-role "Welcome Desk [DATE] 19:00-07:00 (12h) [PERSON_NAME] single-neutral-actions" at bounding box center [588, 334] width 134 height 58
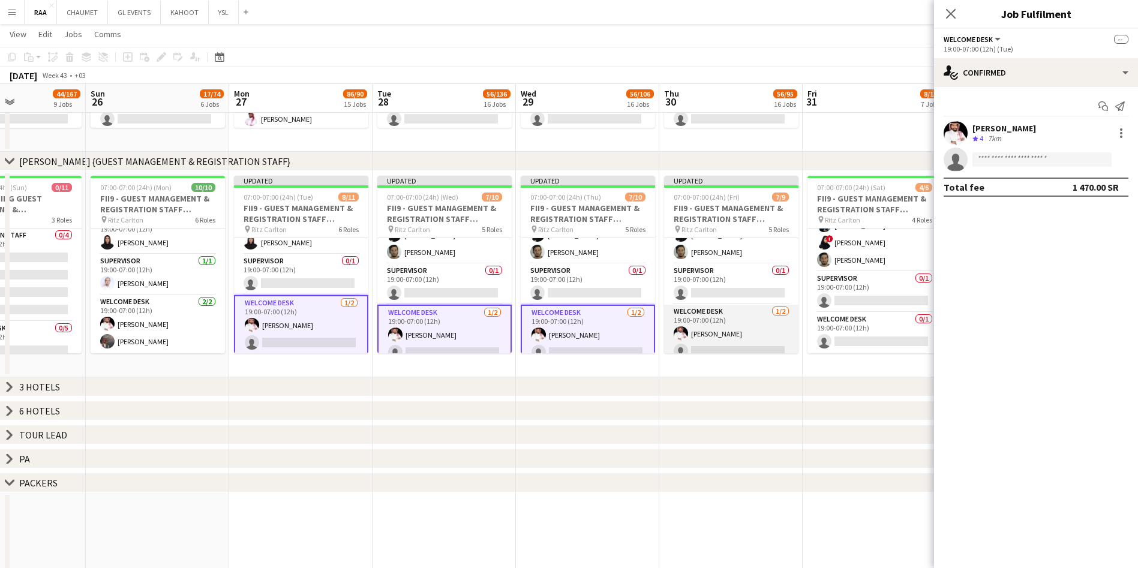
click at [712, 344] on app-card-role "Welcome Desk [DATE] 19:00-07:00 (12h) [PERSON_NAME] single-neutral-actions" at bounding box center [731, 334] width 134 height 58
click at [1000, 161] on input at bounding box center [1041, 159] width 139 height 14
paste input "**********"
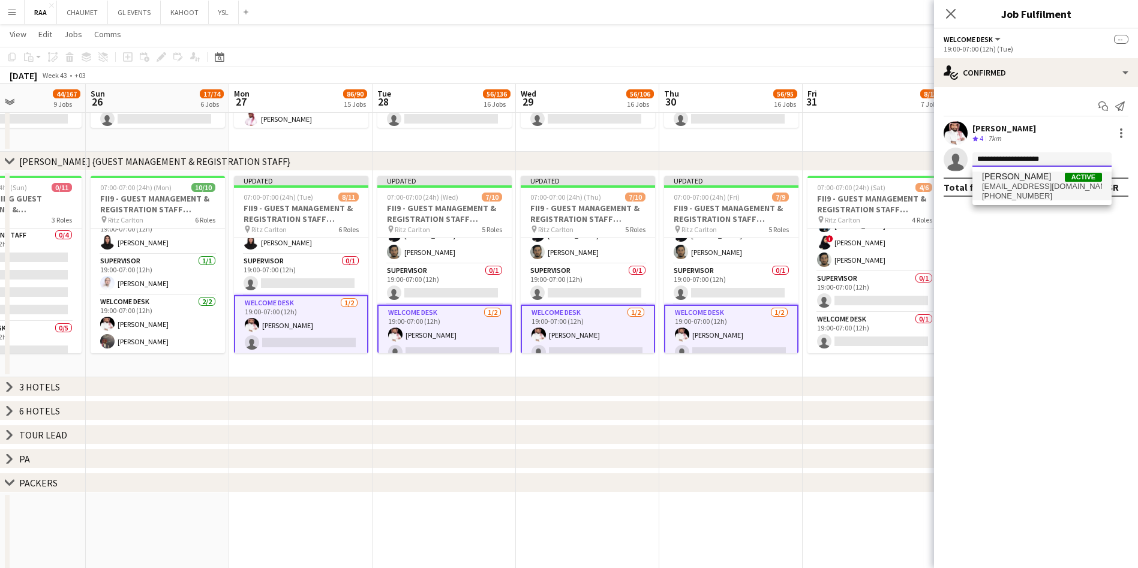
type input "**********"
click at [1017, 178] on span "[PERSON_NAME]" at bounding box center [1016, 177] width 69 height 10
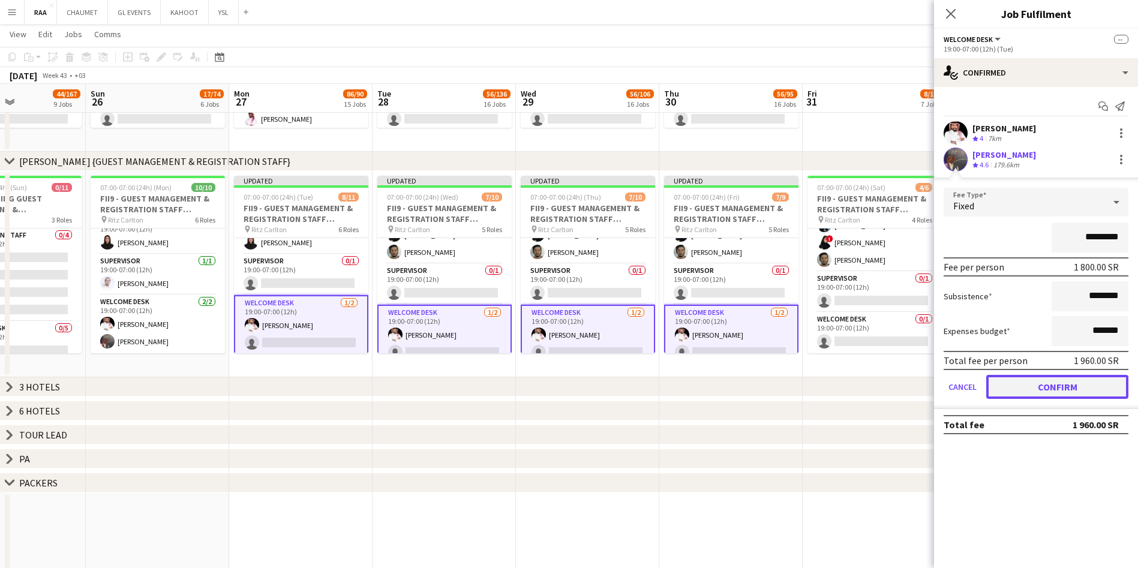
click at [1055, 387] on button "Confirm" at bounding box center [1057, 387] width 142 height 24
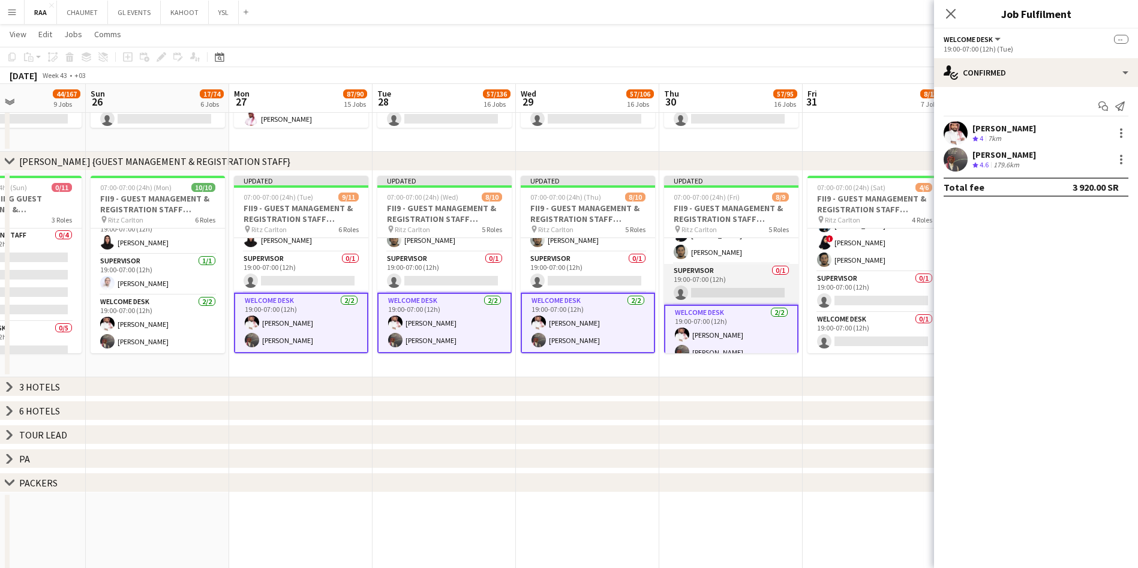
scroll to position [161, 0]
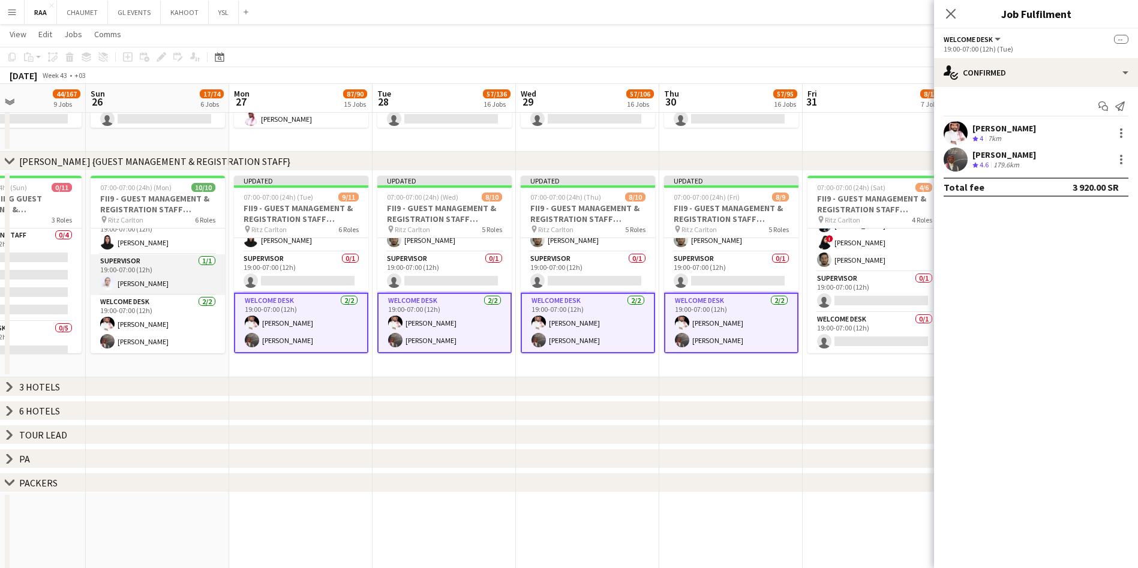
click at [164, 288] on app-card-role "Supervisor [DATE] 19:00-07:00 (12h) [PERSON_NAME]" at bounding box center [158, 274] width 134 height 41
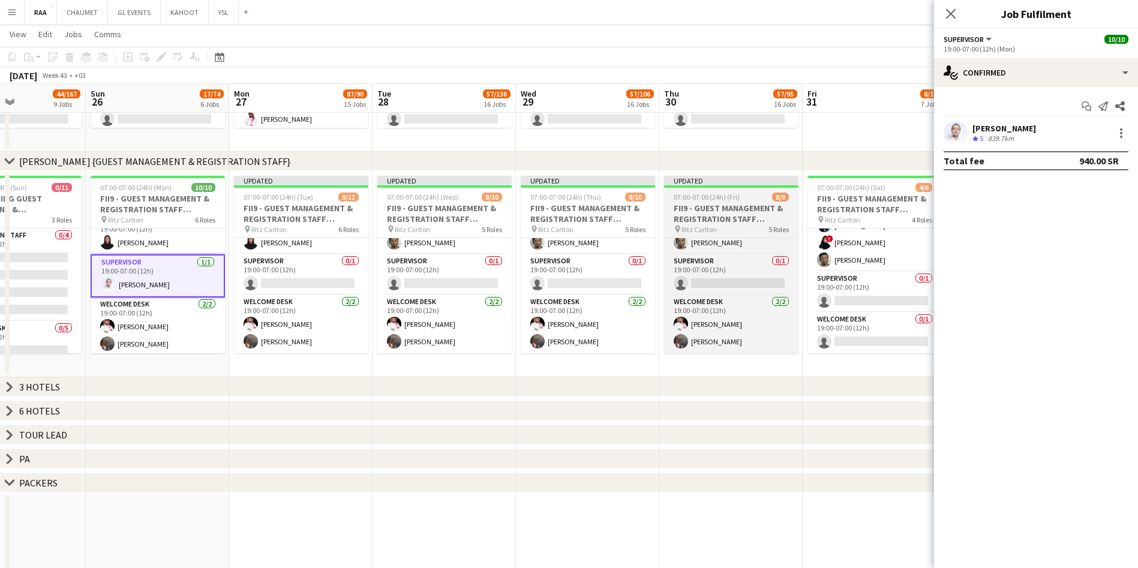
scroll to position [158, 0]
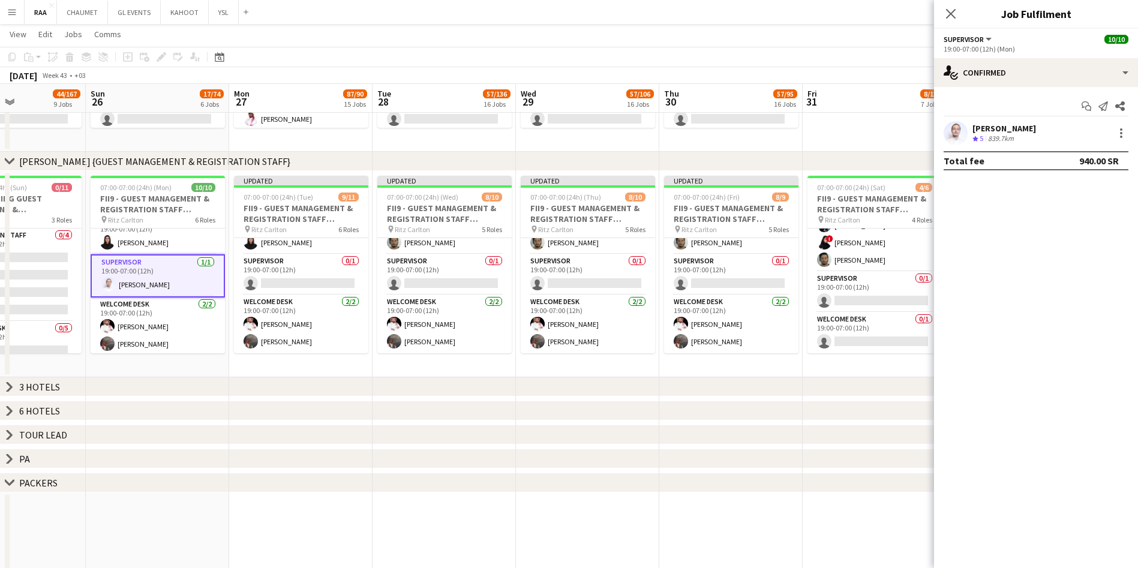
click at [1046, 127] on div "[PERSON_NAME] Crew rating 5 839.7km" at bounding box center [1036, 133] width 204 height 24
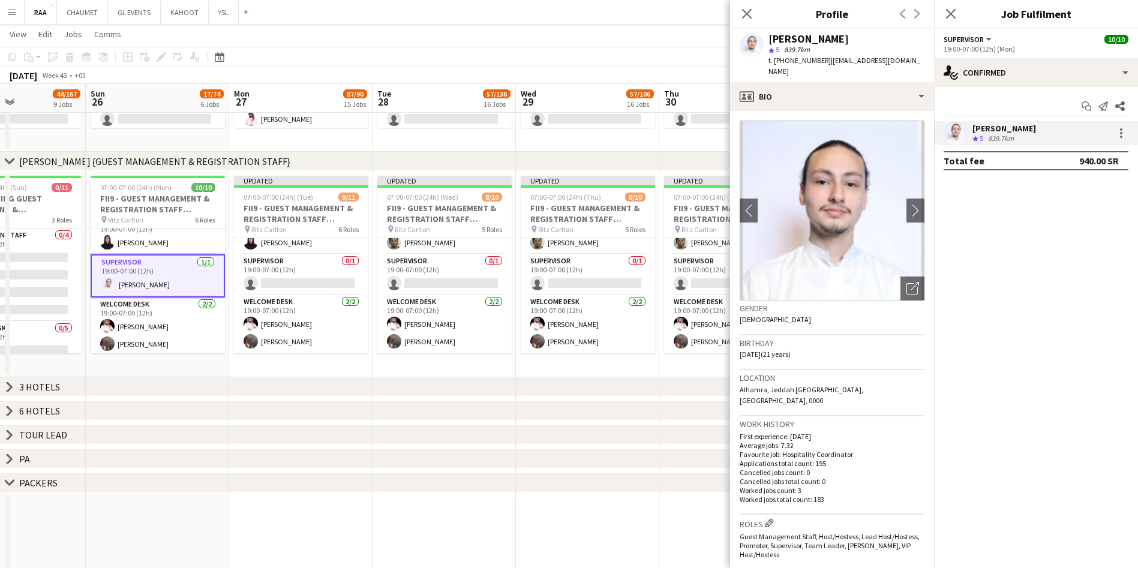
drag, startPoint x: 920, startPoint y: 62, endPoint x: 827, endPoint y: 63, distance: 93.6
click at [827, 63] on div "[PERSON_NAME] star 5 839.7km t. [PHONE_NUMBER] | [EMAIL_ADDRESS][DOMAIN_NAME]" at bounding box center [832, 55] width 204 height 53
copy span "[EMAIL_ADDRESS][DOMAIN_NAME]"
click at [296, 282] on app-card-role "Supervisor 0/1 19:00-07:00 (12h) single-neutral-actions" at bounding box center [301, 274] width 134 height 41
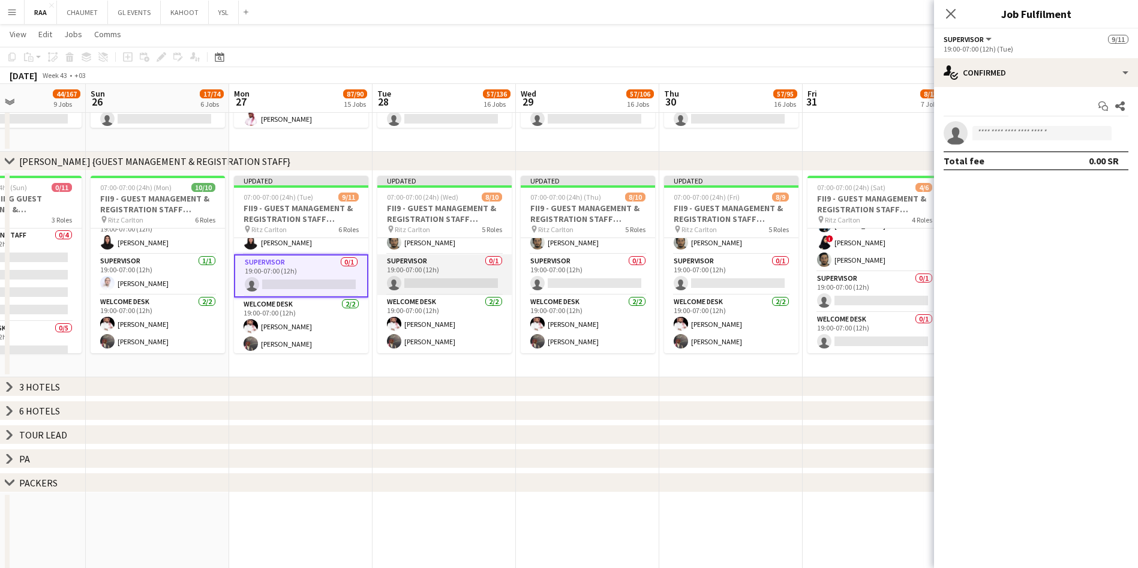
click at [431, 282] on app-card-role "Supervisor 0/1 19:00-07:00 (12h) single-neutral-actions" at bounding box center [444, 274] width 134 height 41
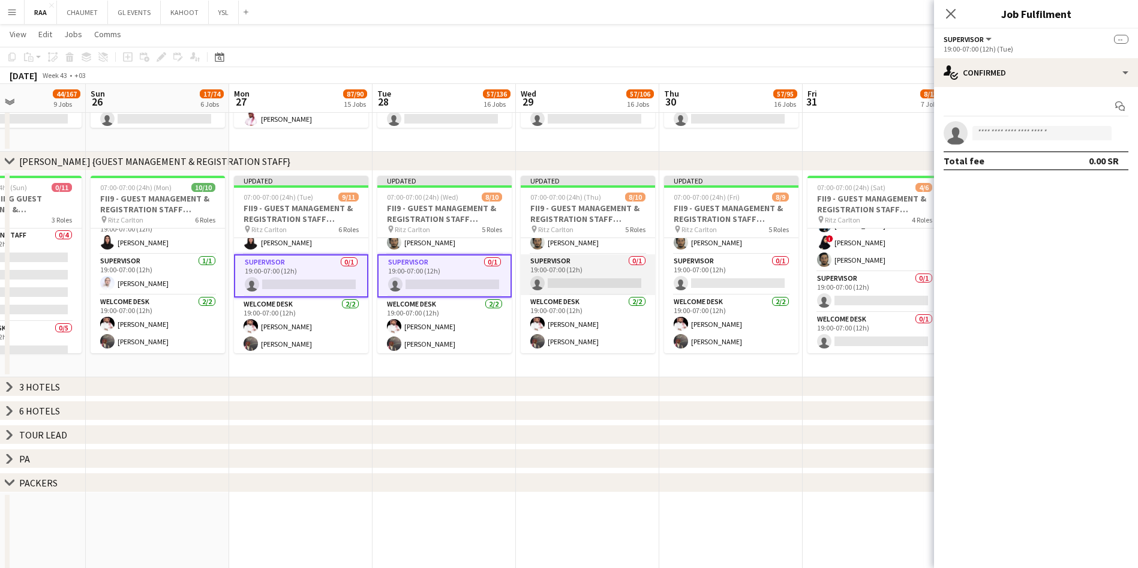
click at [565, 273] on app-card-role "Supervisor 0/1 19:00-07:00 (12h) single-neutral-actions" at bounding box center [588, 274] width 134 height 41
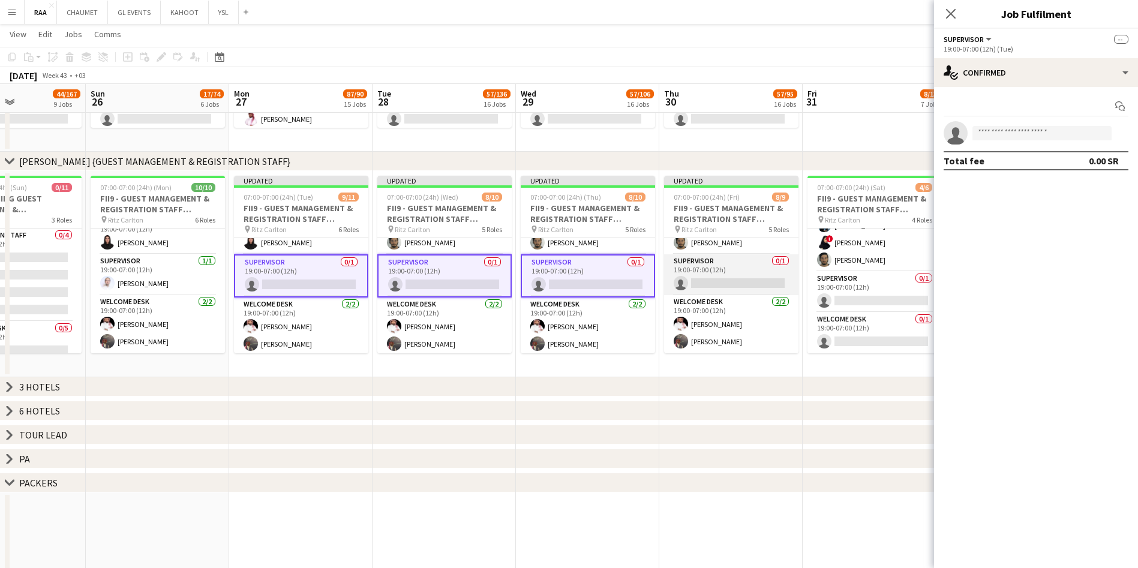
click at [706, 275] on app-card-role "Supervisor 0/1 19:00-07:00 (12h) single-neutral-actions" at bounding box center [731, 274] width 134 height 41
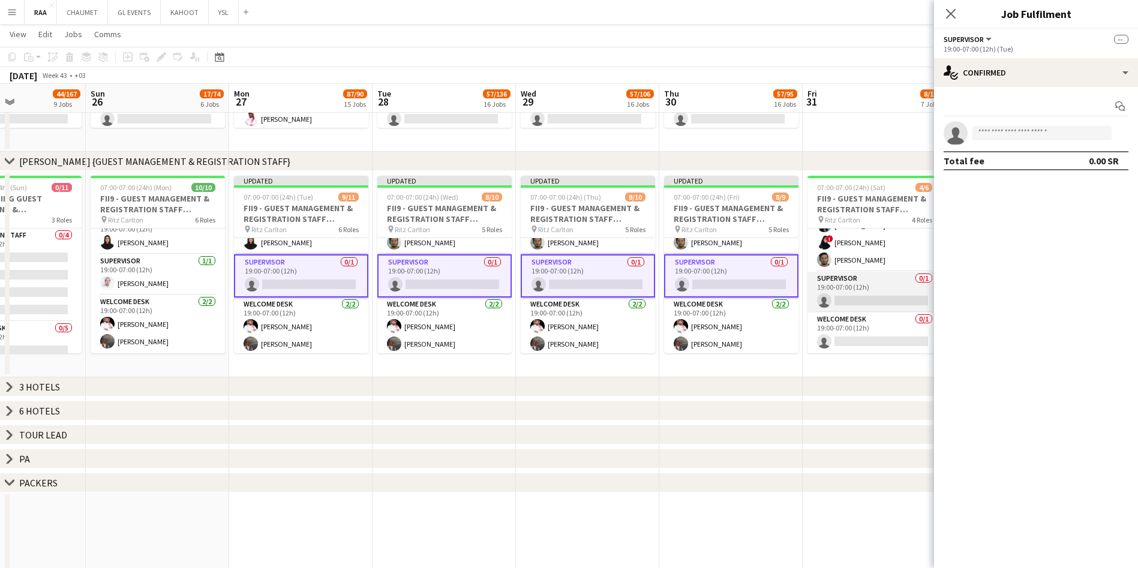
click at [855, 300] on app-card-role "Supervisor 0/1 19:00-07:00 (12h) single-neutral-actions" at bounding box center [874, 292] width 134 height 41
click at [990, 127] on input at bounding box center [1041, 133] width 139 height 14
paste input "**********"
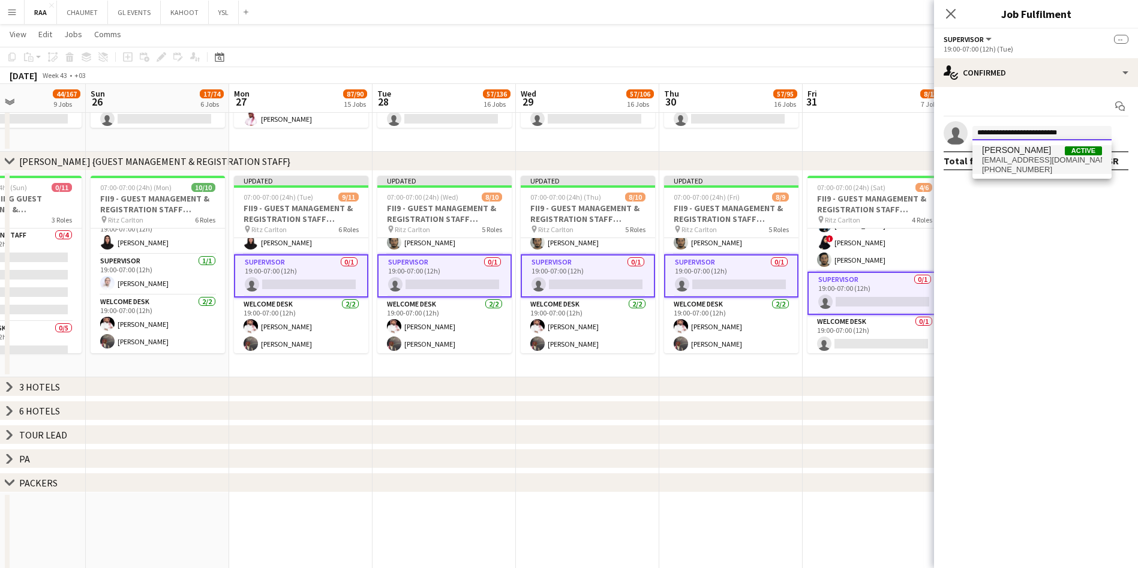
type input "**********"
click at [1009, 169] on span "[PHONE_NUMBER]" at bounding box center [1042, 170] width 120 height 10
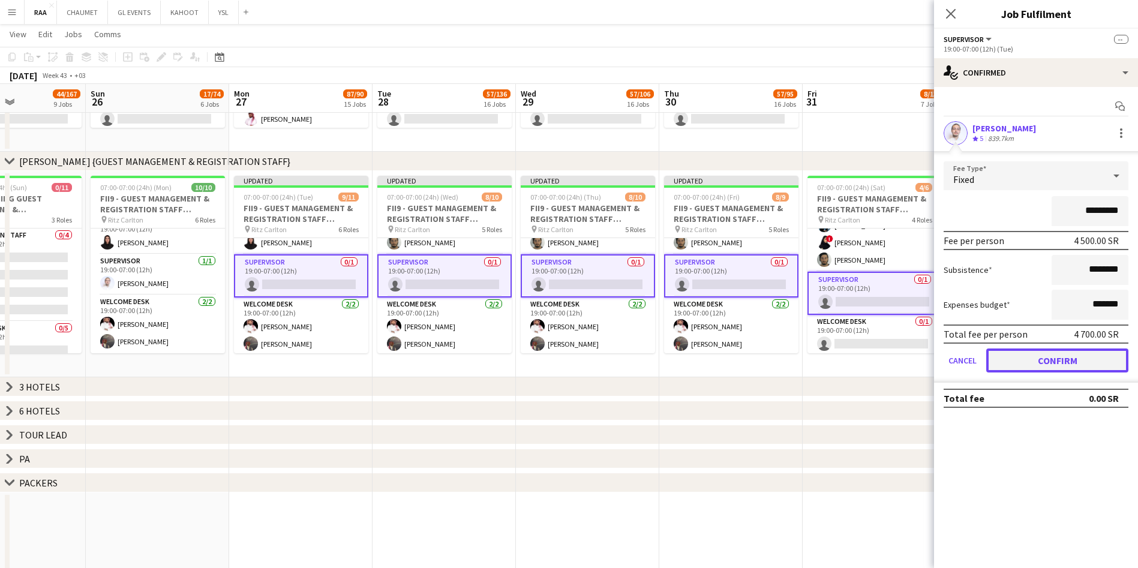
click at [1074, 364] on button "Confirm" at bounding box center [1057, 361] width 142 height 24
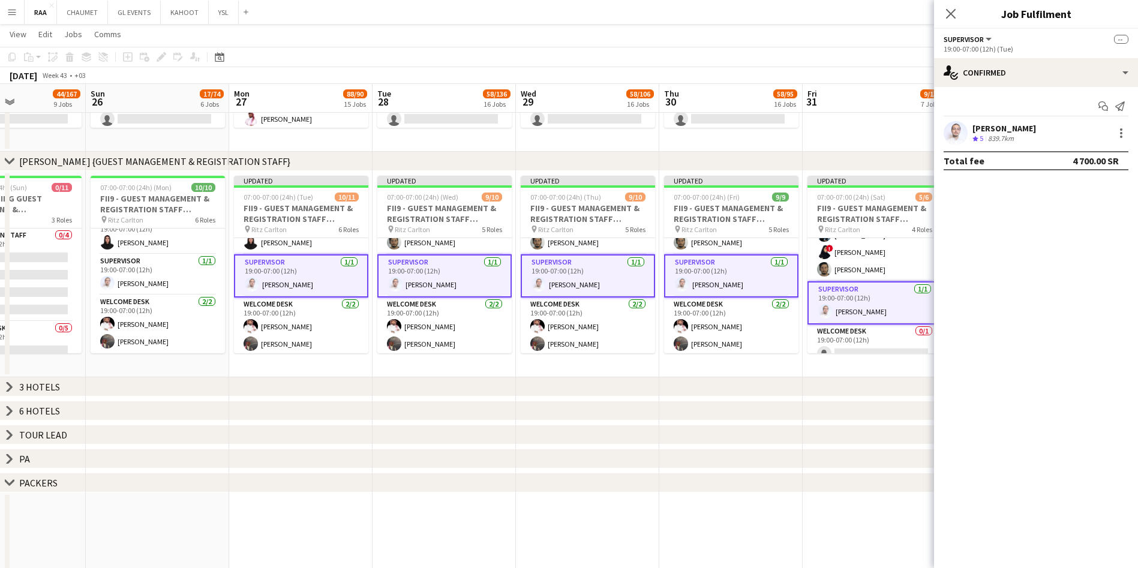
click at [445, 358] on app-date-cell "Updated 07:00-07:00 (24h) (Wed) 9/10 FII9 - GUEST MANAGEMENT & REGISTRATION STA…" at bounding box center [444, 274] width 143 height 206
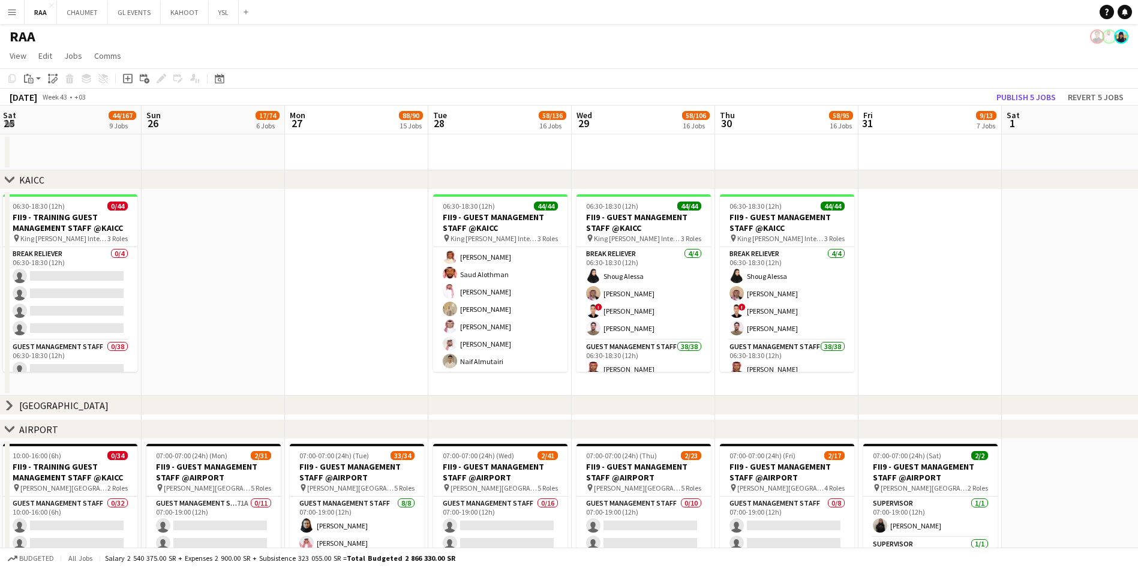
scroll to position [188, 0]
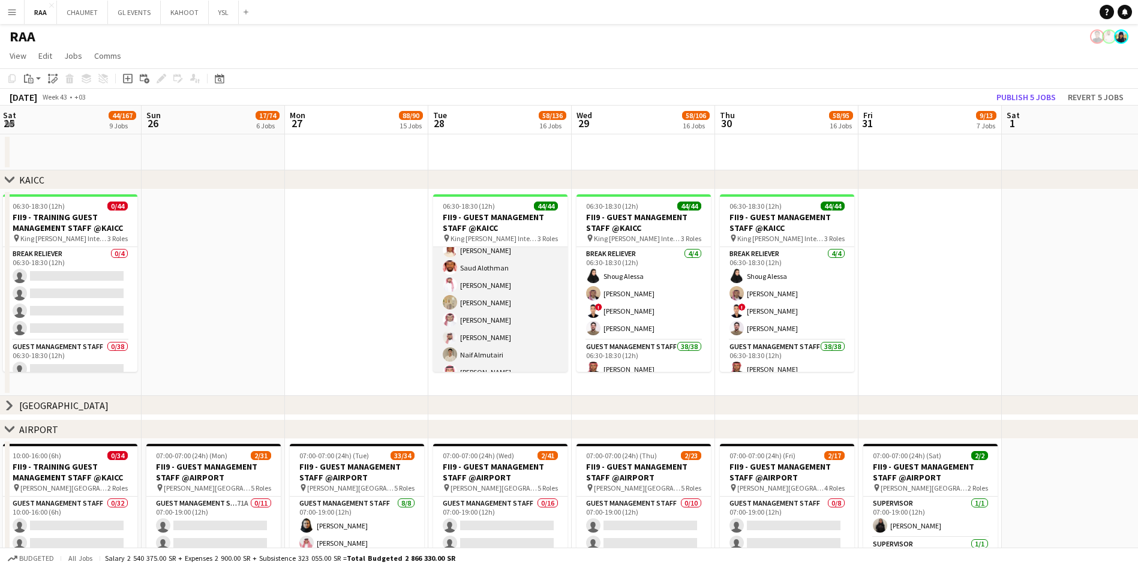
click at [499, 332] on app-card-role "Guest Management Staff 38/38 06:30-18:30 (12h) [GEOGRAPHIC_DATA] Alattas Riyadh…" at bounding box center [500, 496] width 134 height 688
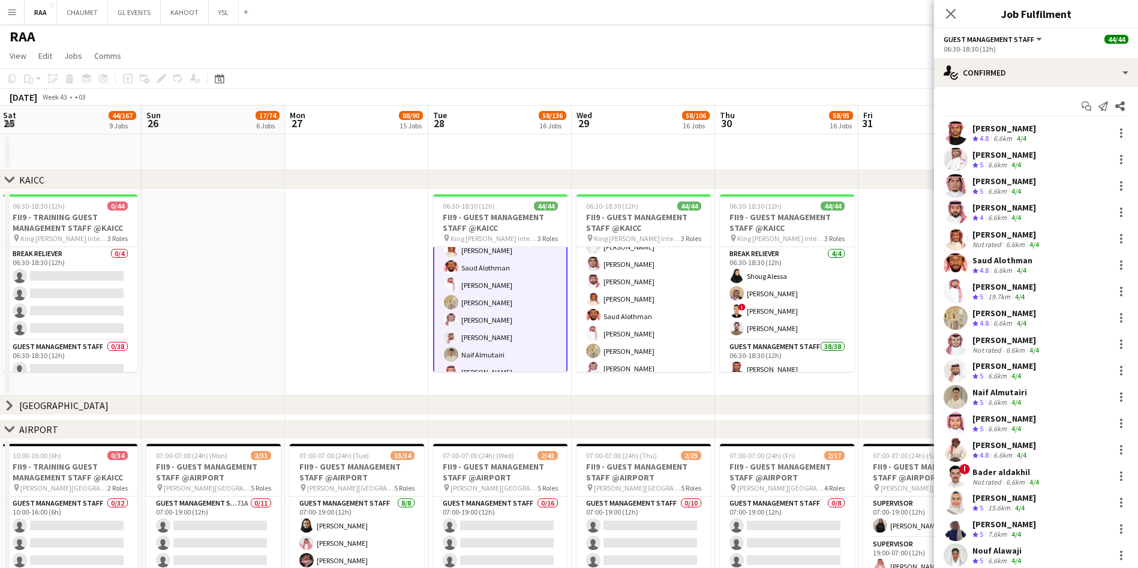
scroll to position [140, 0]
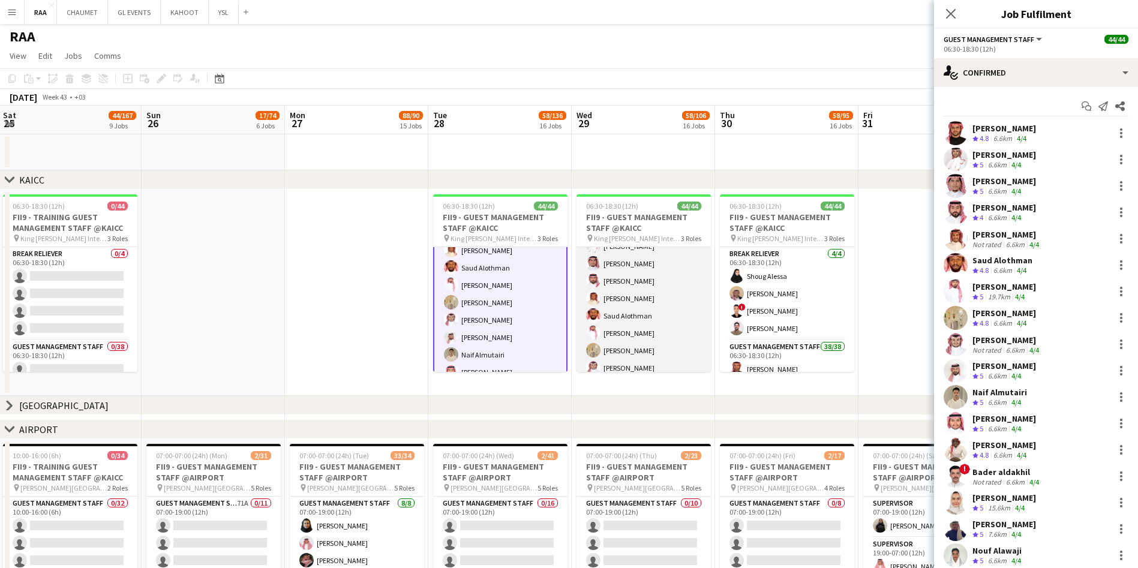
click at [652, 327] on app-card-role "Guest Management Staff 38/38 06:30-18:30 (12h) [GEOGRAPHIC_DATA] Alattas Riyadh…" at bounding box center [644, 544] width 134 height 688
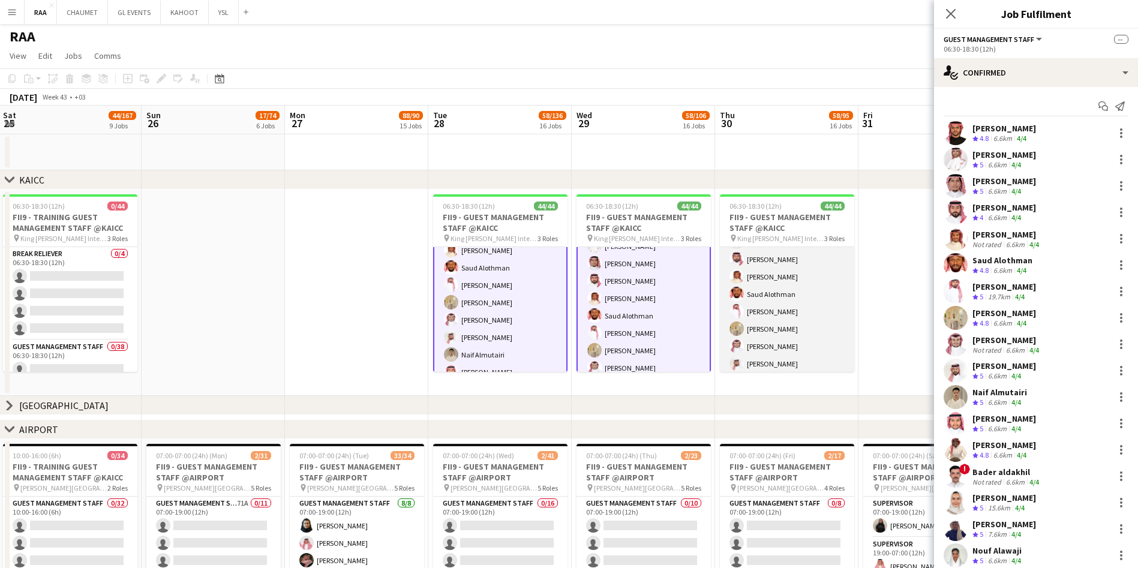
click at [800, 310] on app-card-role "Guest Management Staff 38/38 06:30-18:30 (12h) [GEOGRAPHIC_DATA] Alattas Riyadh…" at bounding box center [787, 522] width 134 height 688
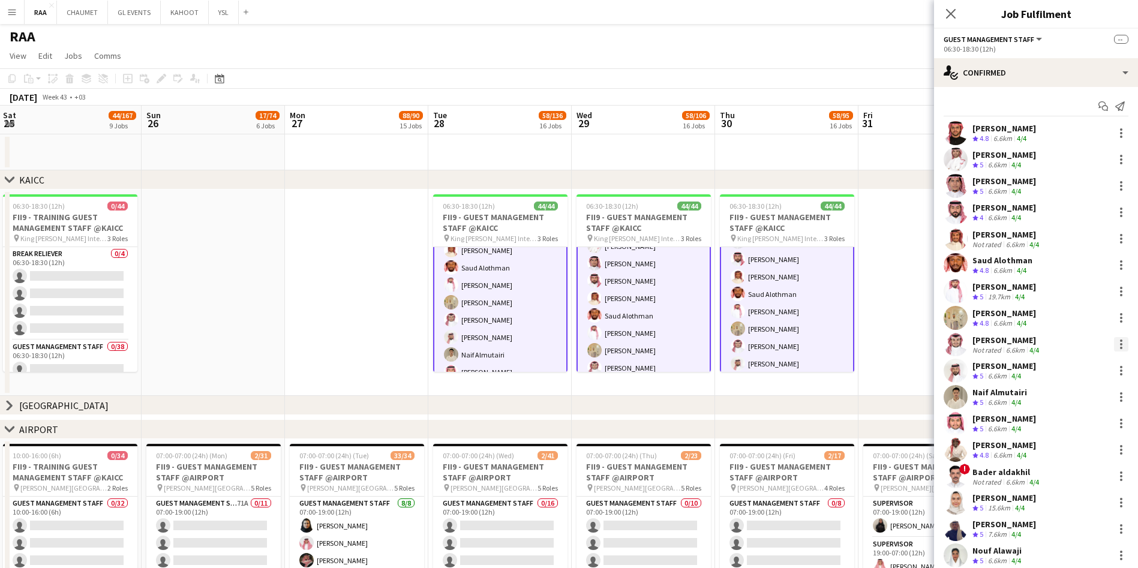
click at [1114, 342] on div at bounding box center [1121, 344] width 14 height 14
click at [1066, 449] on span "Remove" at bounding box center [1049, 453] width 36 height 10
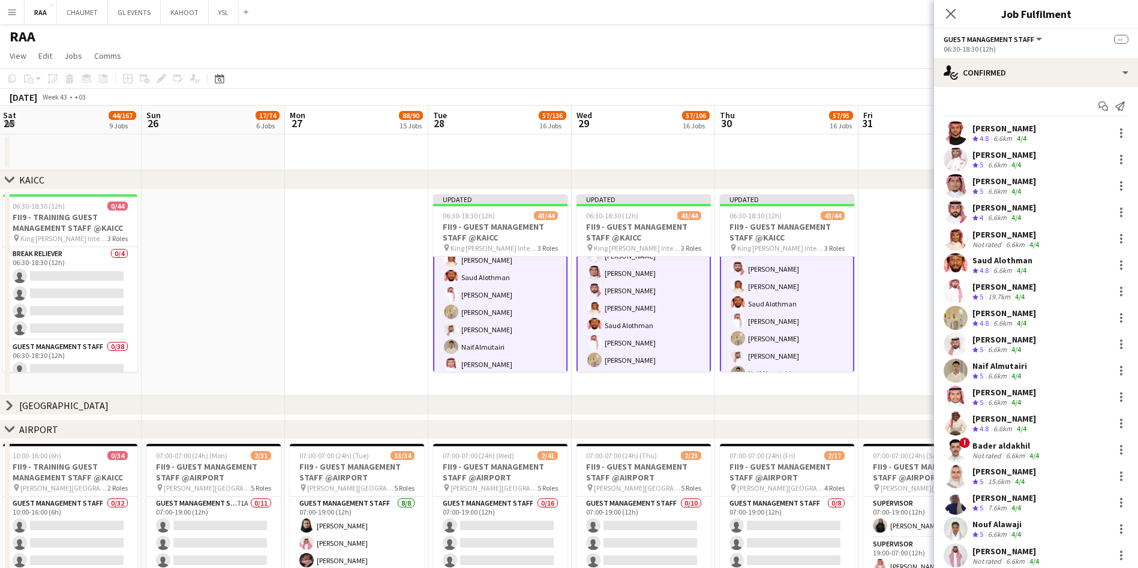
click at [910, 306] on app-date-cell at bounding box center [929, 293] width 143 height 206
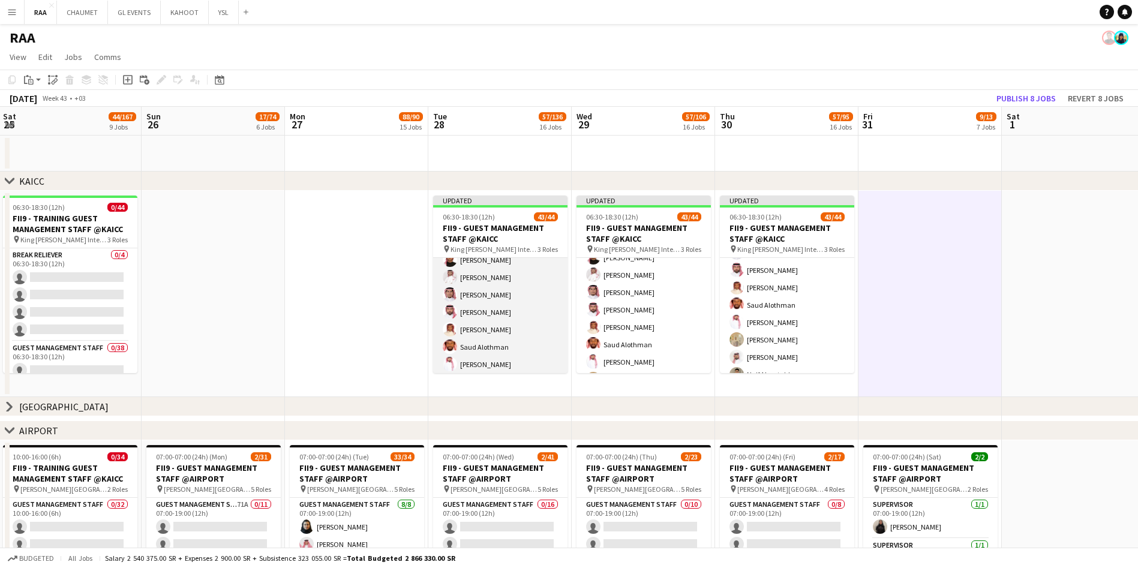
scroll to position [124, 0]
click at [493, 298] on app-card-role "Guest Management Staff 25A 37/38 06:30-18:30 (12h) [GEOGRAPHIC_DATA] Alattas Ri…" at bounding box center [500, 571] width 134 height 688
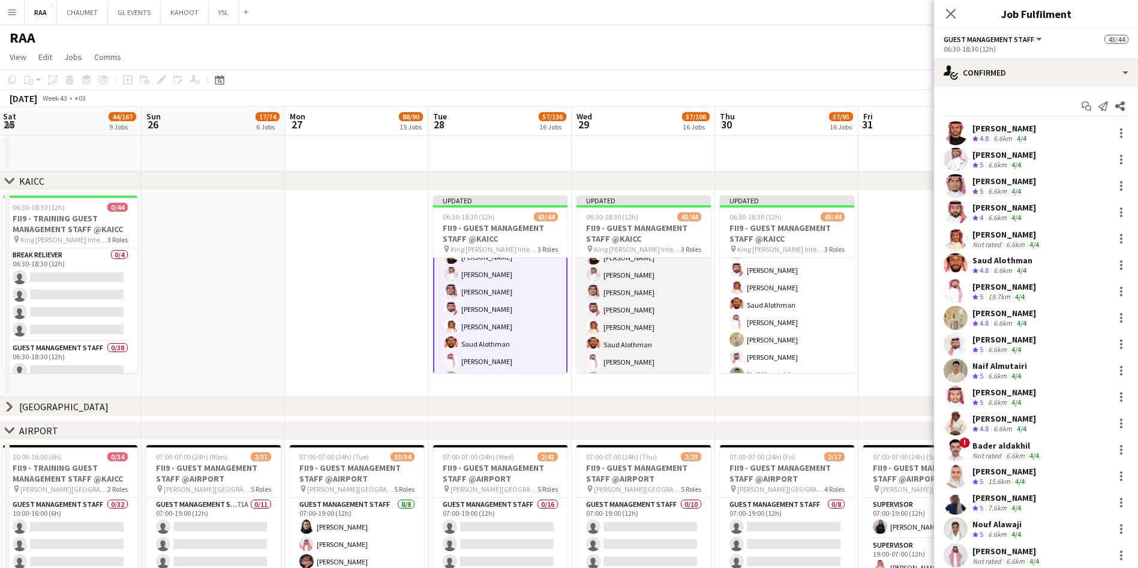
scroll to position [125, 0]
click at [649, 307] on app-card-role "Guest Management Staff 37/38 06:30-18:30 (12h) [GEOGRAPHIC_DATA] Alattas Riyadh…" at bounding box center [644, 573] width 134 height 688
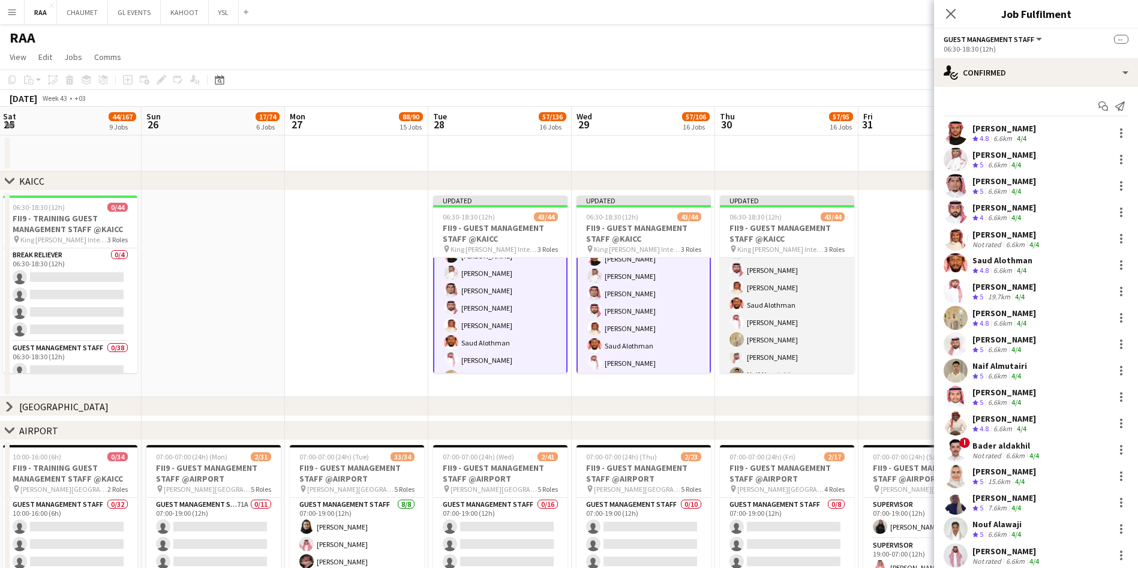
scroll to position [124, 0]
click at [790, 310] on app-card-role "Guest Management Staff 37/38 06:30-18:30 (12h) [GEOGRAPHIC_DATA] Alattas Riyadh…" at bounding box center [787, 533] width 134 height 688
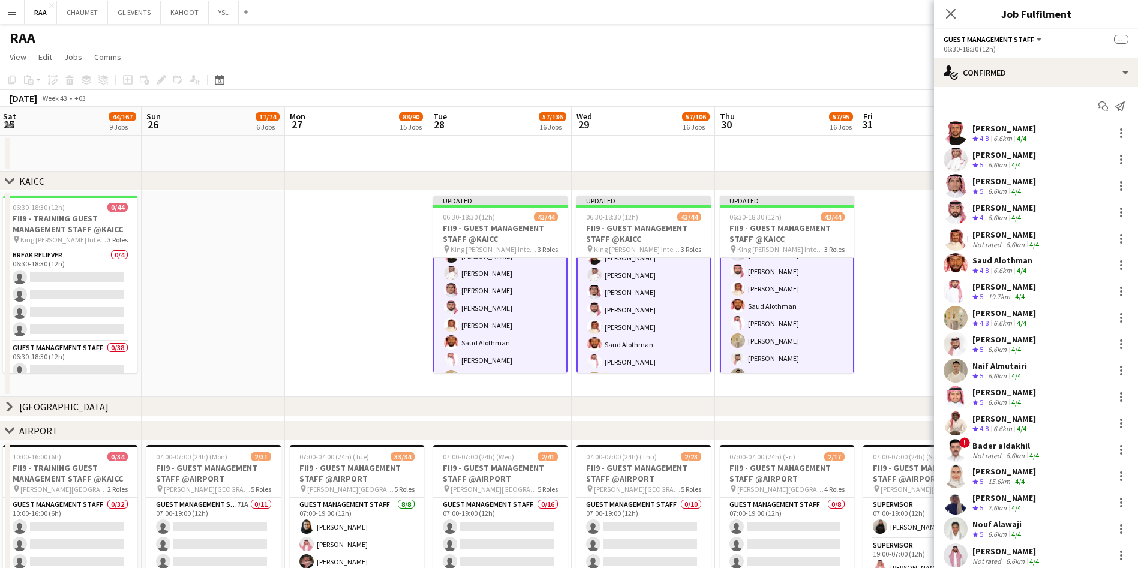
scroll to position [163, 0]
click at [1114, 317] on div at bounding box center [1121, 318] width 14 height 14
click at [1066, 421] on span "Remove" at bounding box center [1049, 426] width 36 height 10
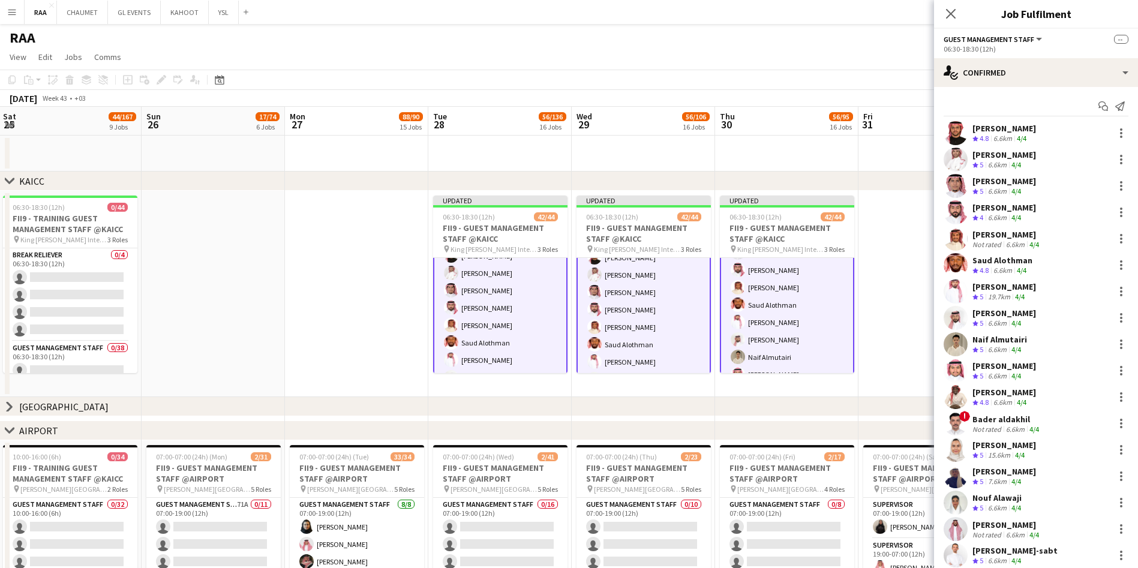
click at [931, 361] on app-date-cell at bounding box center [929, 294] width 143 height 206
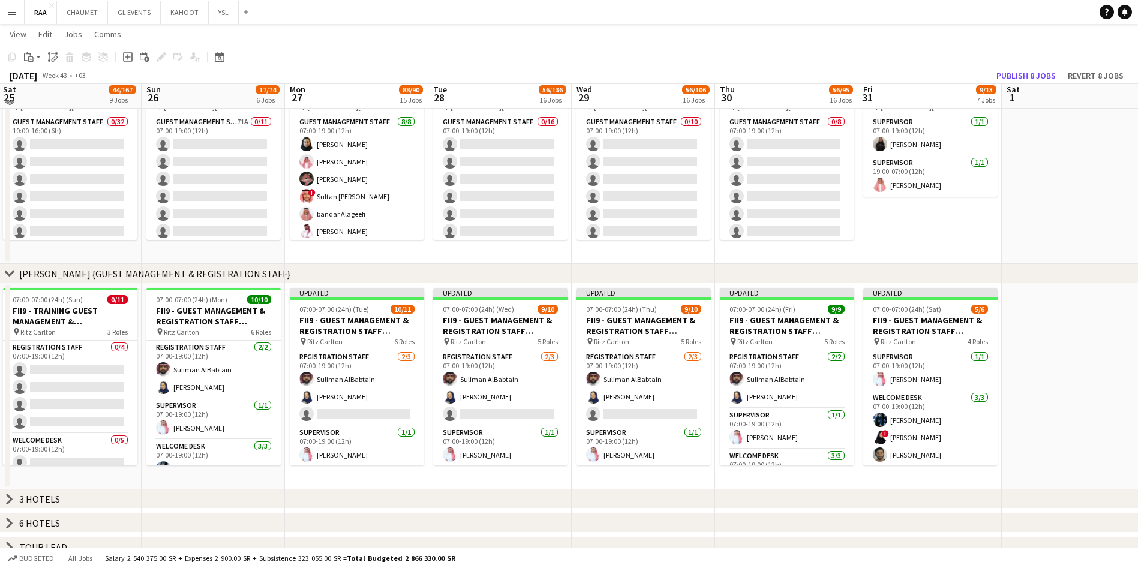
scroll to position [0, 0]
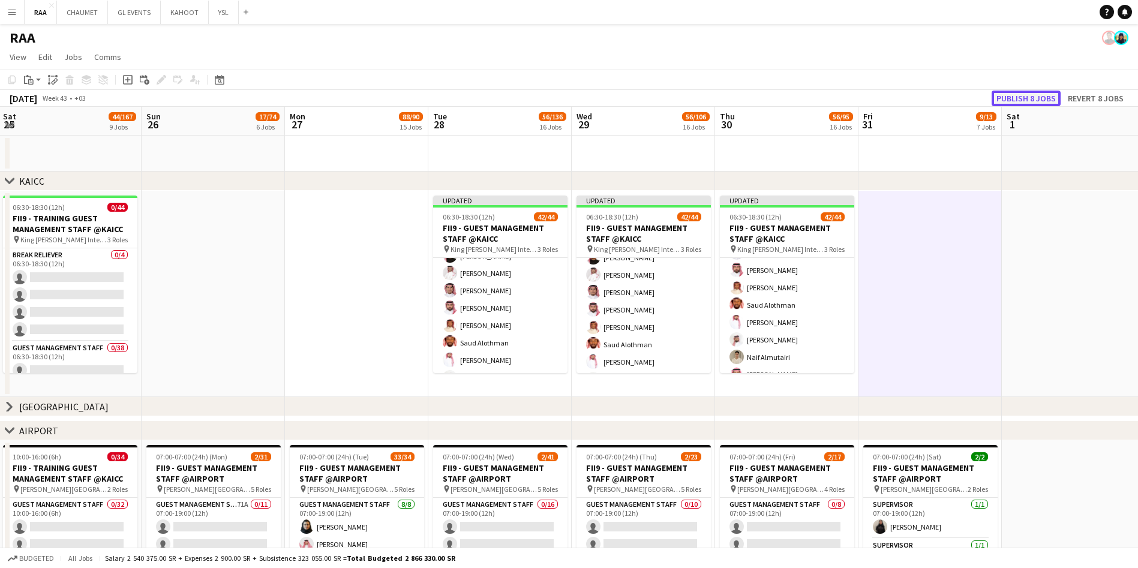
click at [1020, 98] on button "Publish 8 jobs" at bounding box center [1026, 99] width 69 height 16
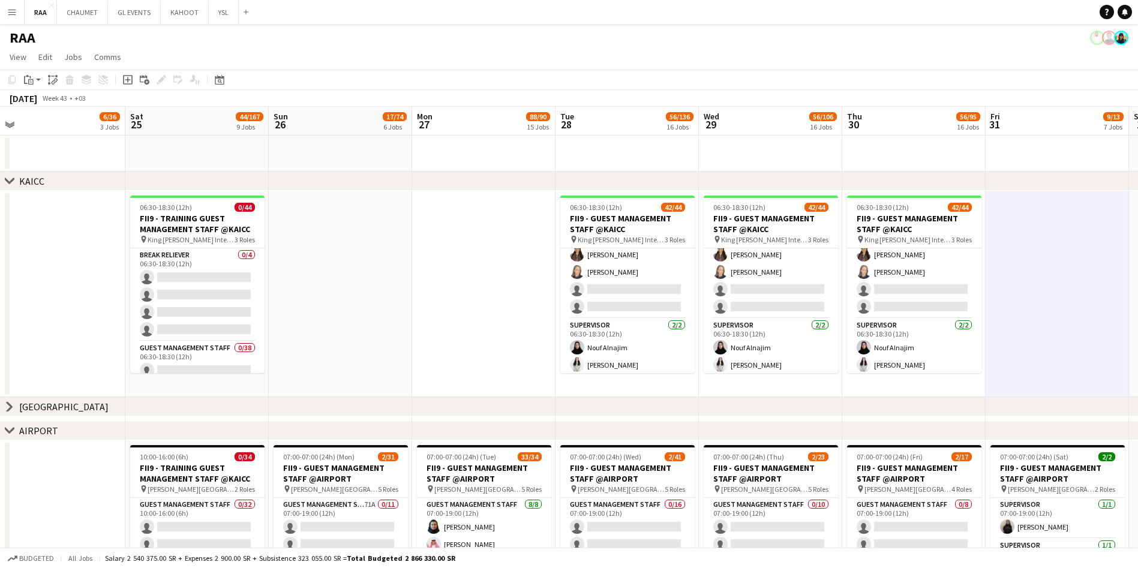
click at [6, 181] on icon at bounding box center [9, 180] width 9 height 5
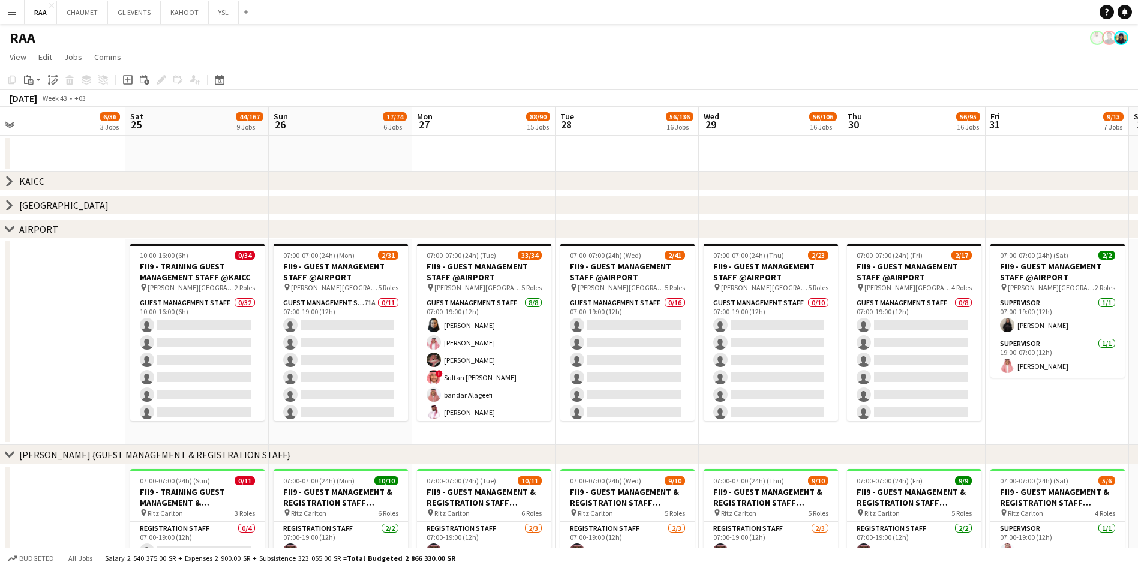
click at [12, 232] on icon "chevron-right" at bounding box center [10, 229] width 10 height 10
